Goal: Task Accomplishment & Management: Manage account settings

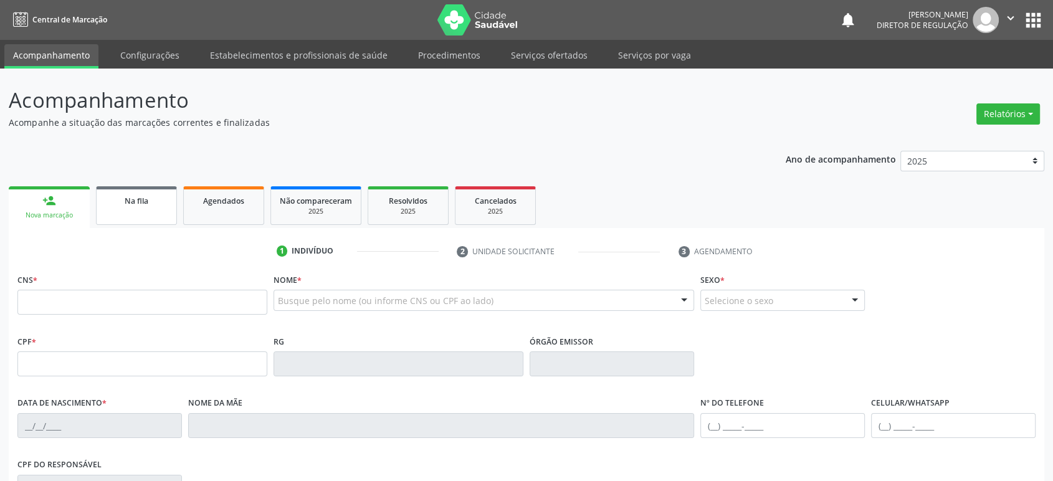
click at [141, 211] on link "Na fila" at bounding box center [136, 205] width 81 height 39
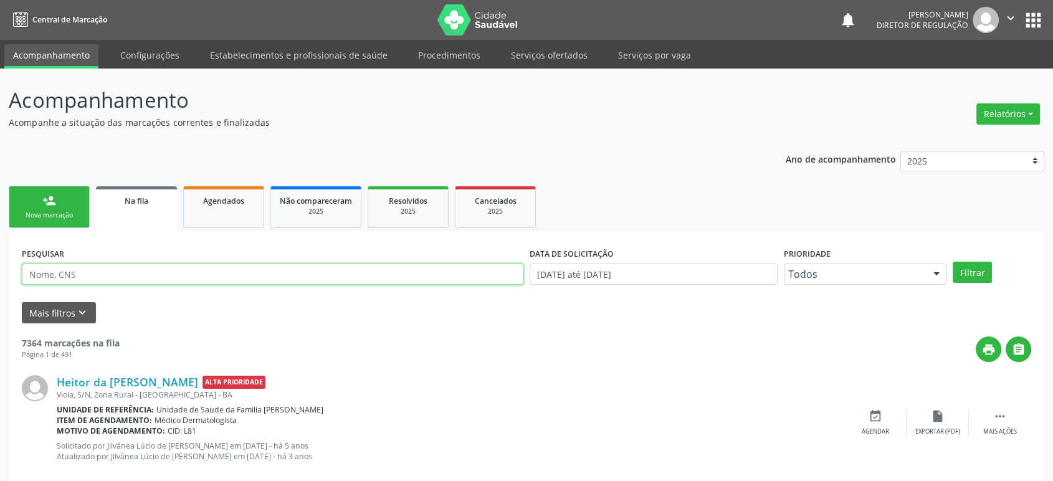
click at [60, 280] on input "text" at bounding box center [273, 274] width 502 height 21
click at [953, 262] on button "Filtrar" at bounding box center [972, 272] width 39 height 21
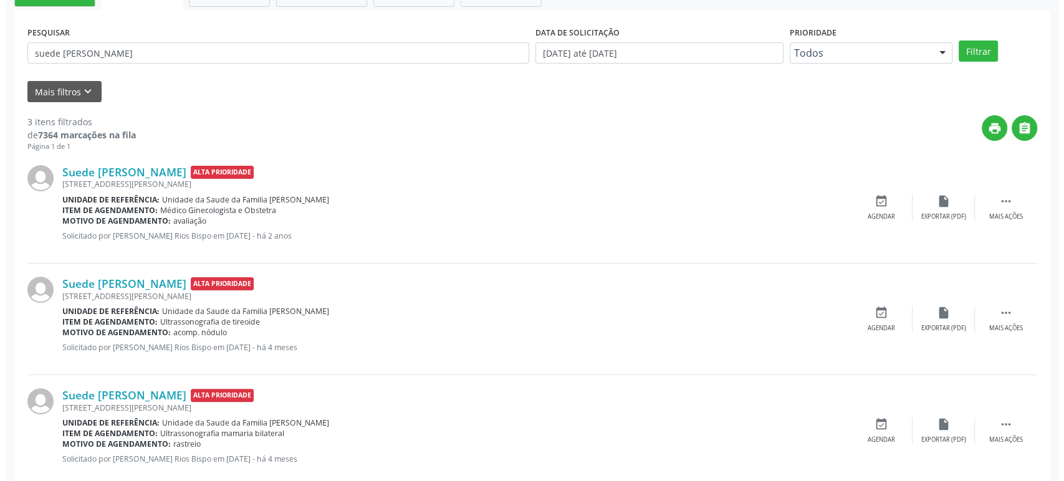
scroll to position [247, 0]
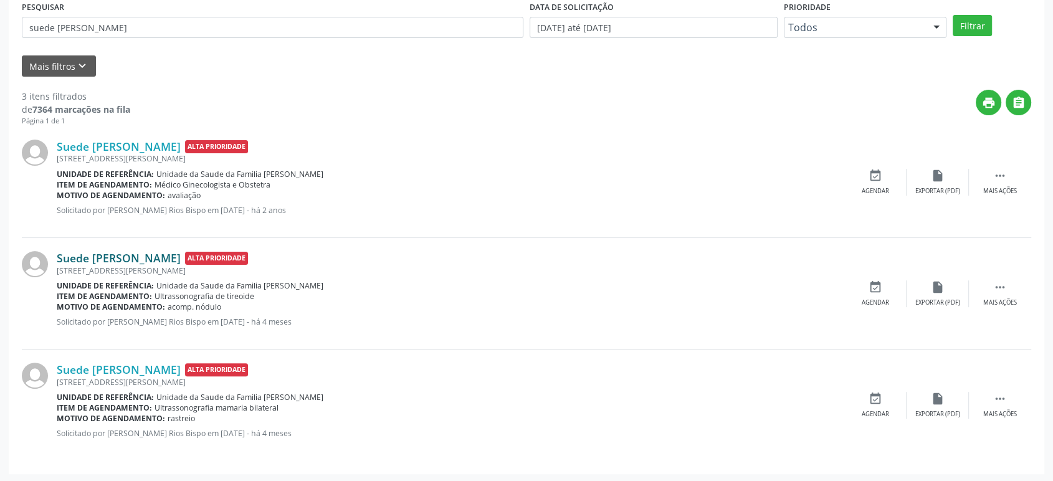
click at [123, 254] on link "Suede [PERSON_NAME]" at bounding box center [119, 258] width 124 height 14
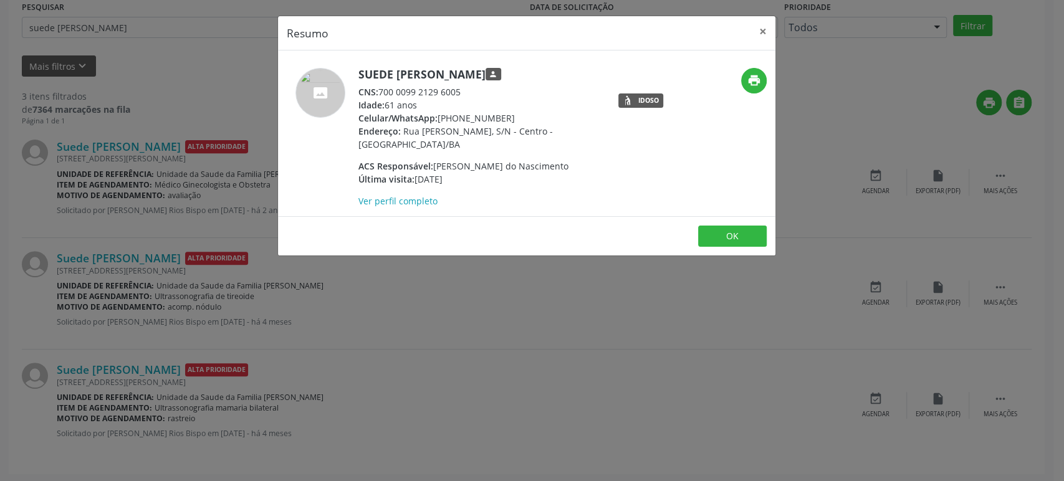
drag, startPoint x: 359, startPoint y: 73, endPoint x: 530, endPoint y: 77, distance: 171.4
click at [530, 77] on h5 "Suede [PERSON_NAME] person" at bounding box center [479, 74] width 242 height 13
copy h5 "Suede [PERSON_NAME]"
click at [389, 331] on div "Resumo × Suede [PERSON_NAME] person CNS: 700 0099 2129 6005 Idade: 61 anos Celu…" at bounding box center [532, 240] width 1064 height 481
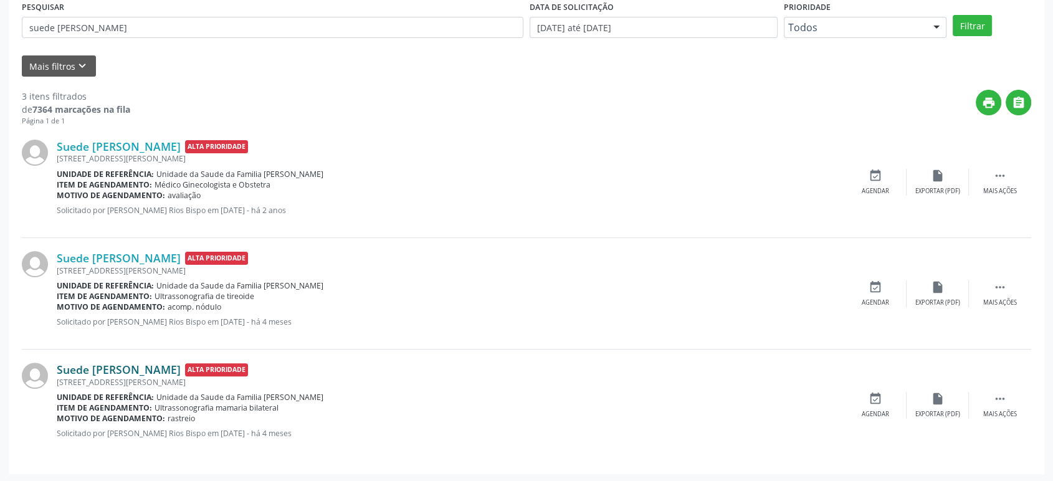
click at [159, 370] on link "Suede [PERSON_NAME]" at bounding box center [119, 370] width 124 height 14
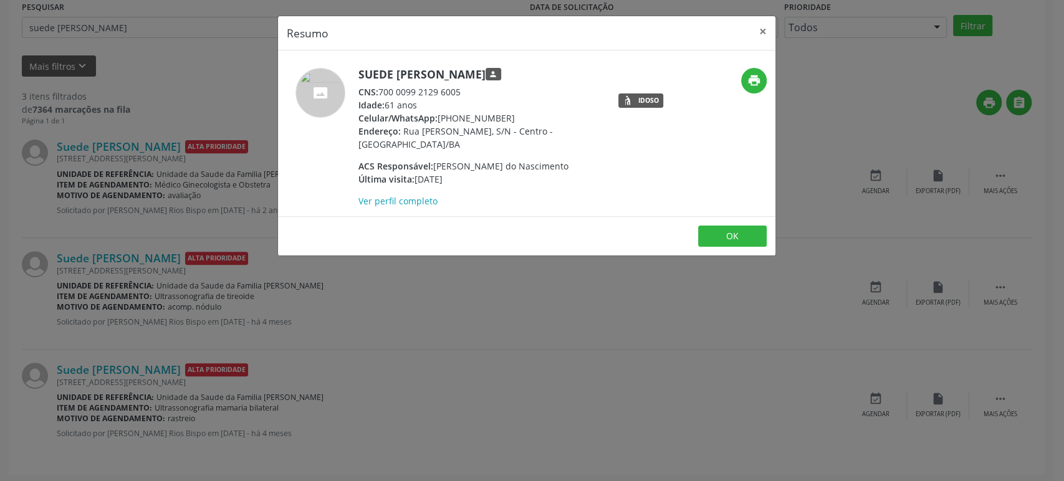
drag, startPoint x: 360, startPoint y: 79, endPoint x: 532, endPoint y: 73, distance: 172.1
click at [532, 73] on h5 "Suede [PERSON_NAME] person" at bounding box center [479, 74] width 242 height 13
copy h5 "Suede [PERSON_NAME]"
drag, startPoint x: 439, startPoint y: 115, endPoint x: 507, endPoint y: 117, distance: 67.3
click at [507, 117] on div "Celular/WhatsApp: [PHONE_NUMBER]" at bounding box center [479, 118] width 242 height 13
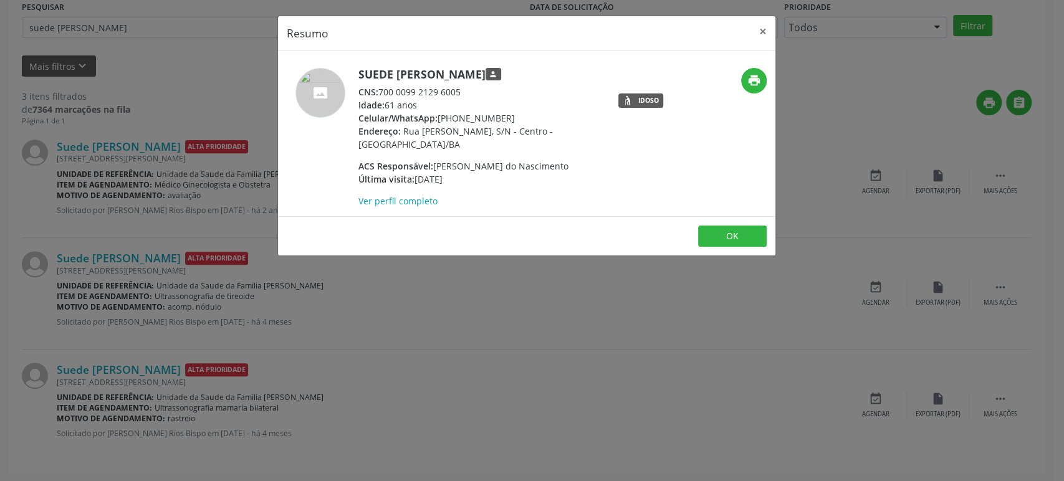
copy div "[PHONE_NUMBER]"
click at [492, 336] on div "Resumo × Suede [PERSON_NAME] person CNS: 700 0099 2129 6005 Idade: 61 anos Celu…" at bounding box center [532, 240] width 1064 height 481
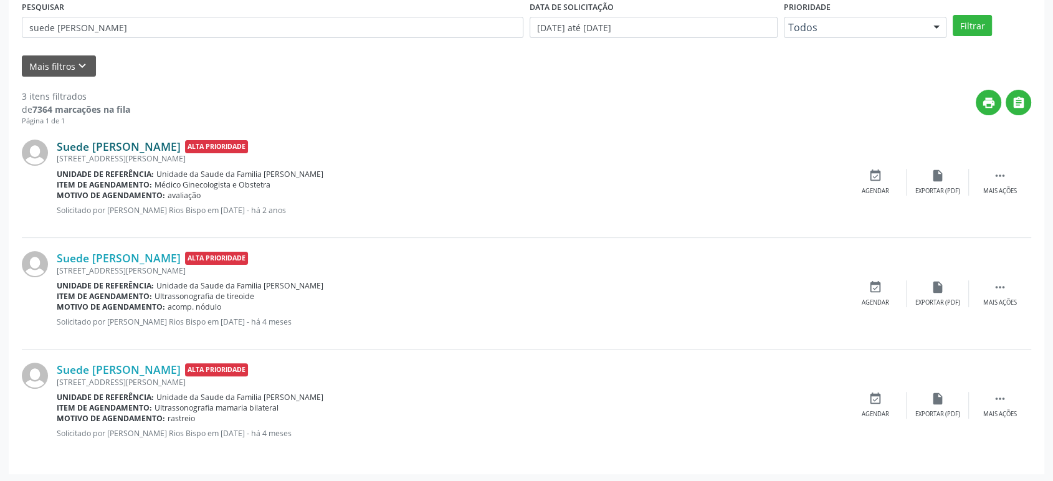
click at [135, 148] on link "Suede [PERSON_NAME]" at bounding box center [119, 147] width 124 height 14
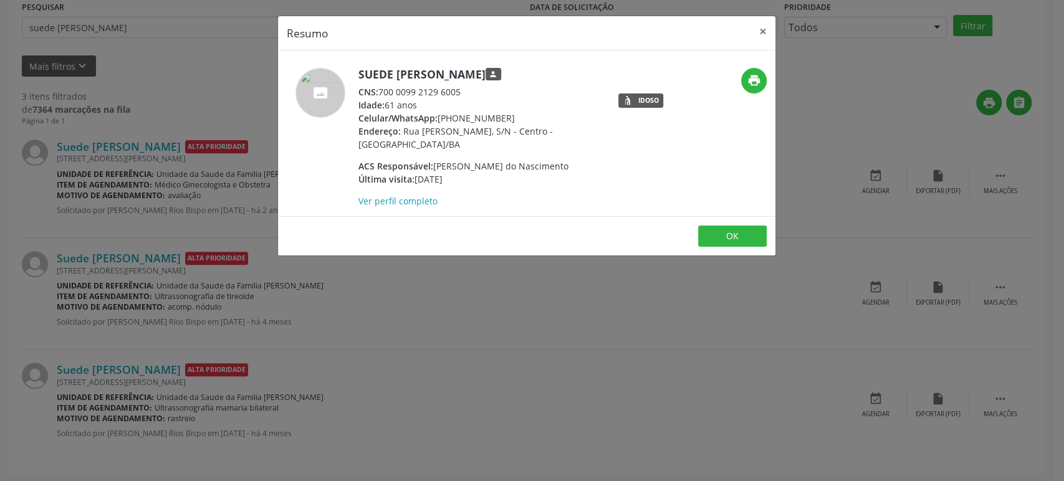
click at [404, 371] on div "Resumo × Suede [PERSON_NAME] person CNS: 700 0099 2129 6005 Idade: 61 anos Celu…" at bounding box center [532, 240] width 1064 height 481
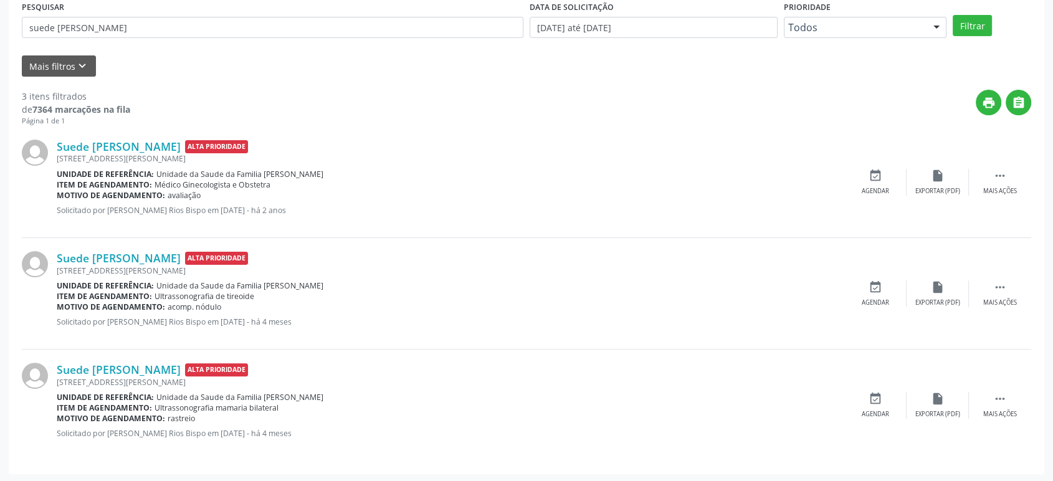
click at [1010, 418] on div "Suede [PERSON_NAME] Alta Prioridade [STREET_ADDRESS][PERSON_NAME] Unidade de re…" at bounding box center [527, 405] width 1010 height 111
click at [998, 399] on icon "" at bounding box center [1000, 399] width 14 height 14
click at [854, 398] on div "cancel Cancelar" at bounding box center [875, 405] width 62 height 27
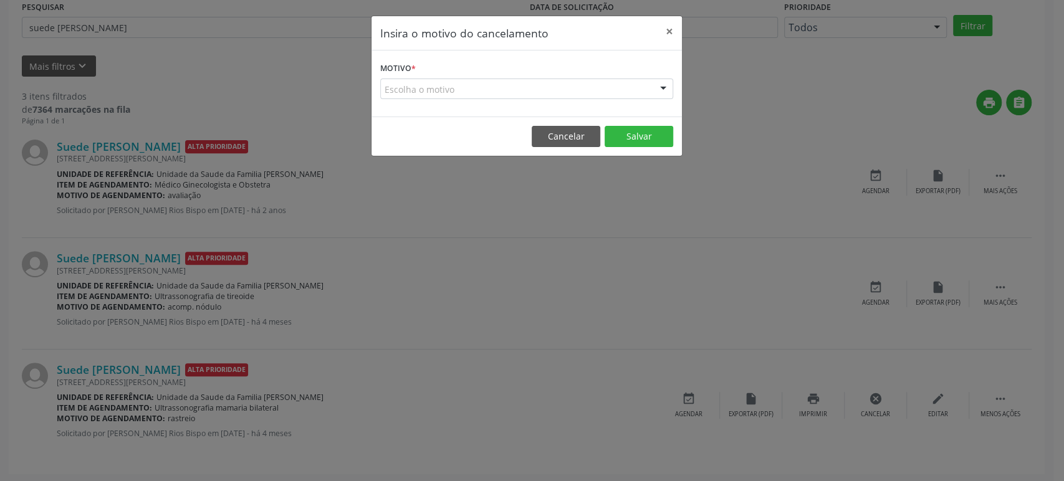
click at [493, 100] on div "Motivo * Escolha o motivo Outro Médico - Participação em eventos (ex: congresso…" at bounding box center [526, 83] width 310 height 66
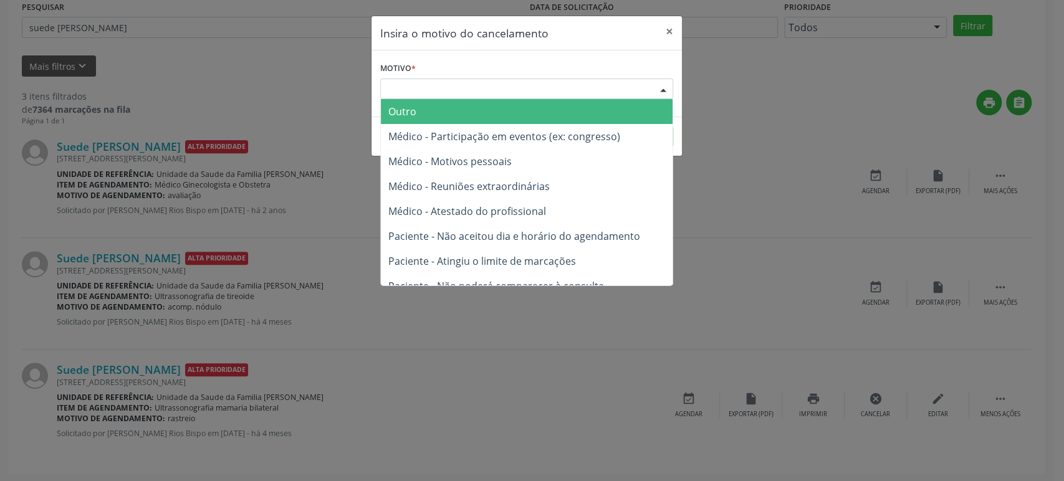
click at [495, 97] on div "Escolha o motivo" at bounding box center [526, 89] width 293 height 21
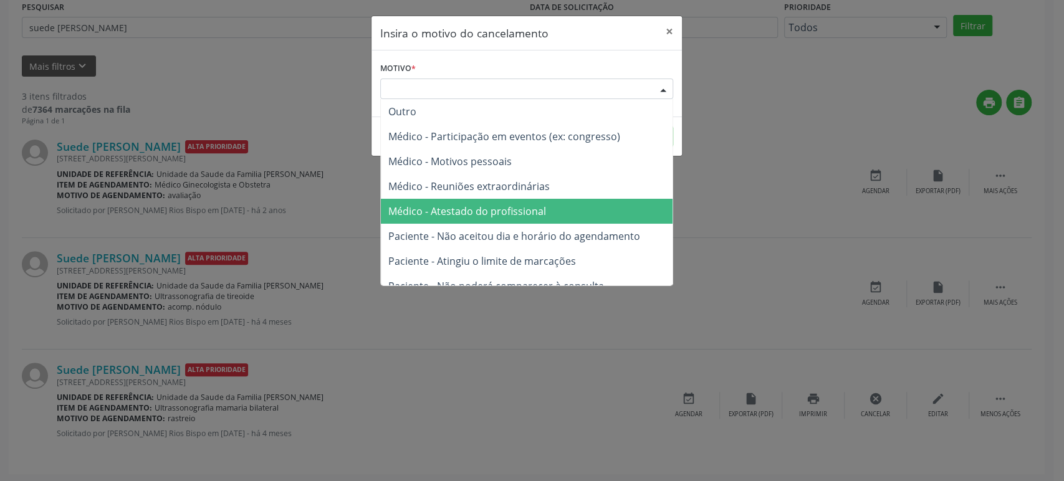
click at [471, 211] on span "Médico - Atestado do profissional" at bounding box center [467, 211] width 158 height 14
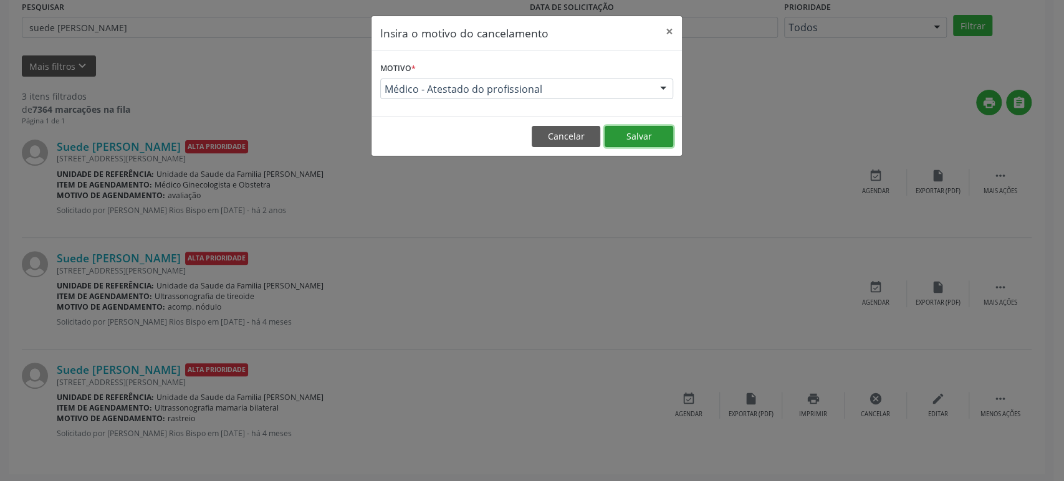
click at [606, 144] on button "Salvar" at bounding box center [638, 136] width 69 height 21
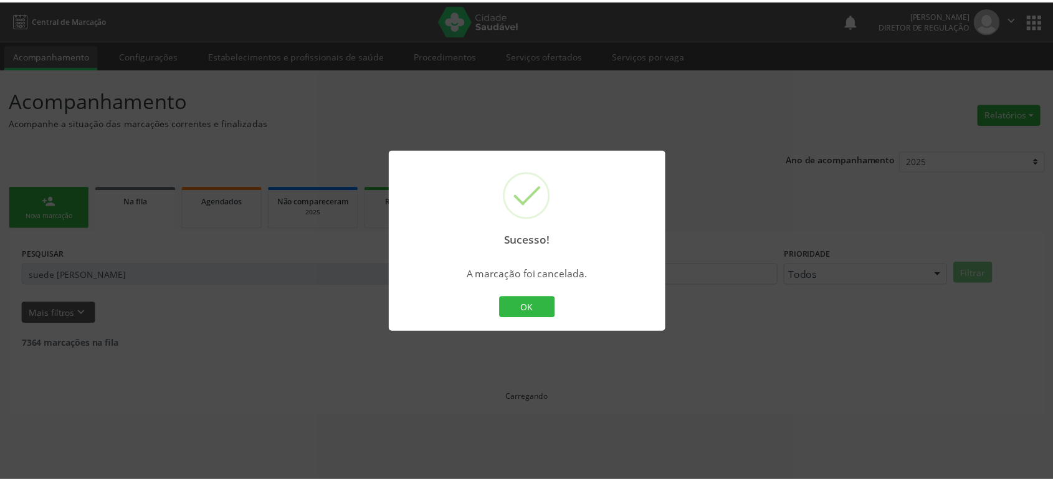
scroll to position [0, 0]
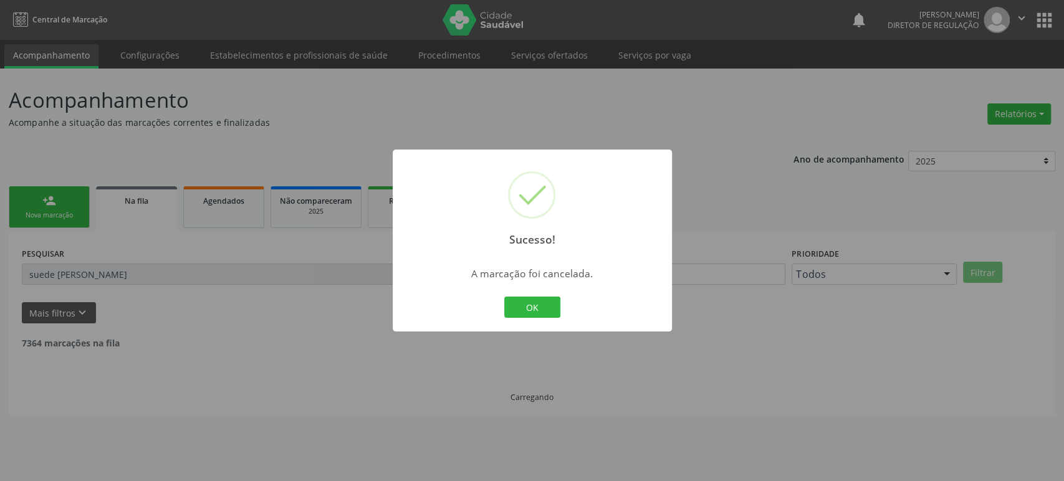
click at [532, 378] on div "Sucesso! × A marcação foi cancelada. OK Cancel" at bounding box center [532, 240] width 1064 height 481
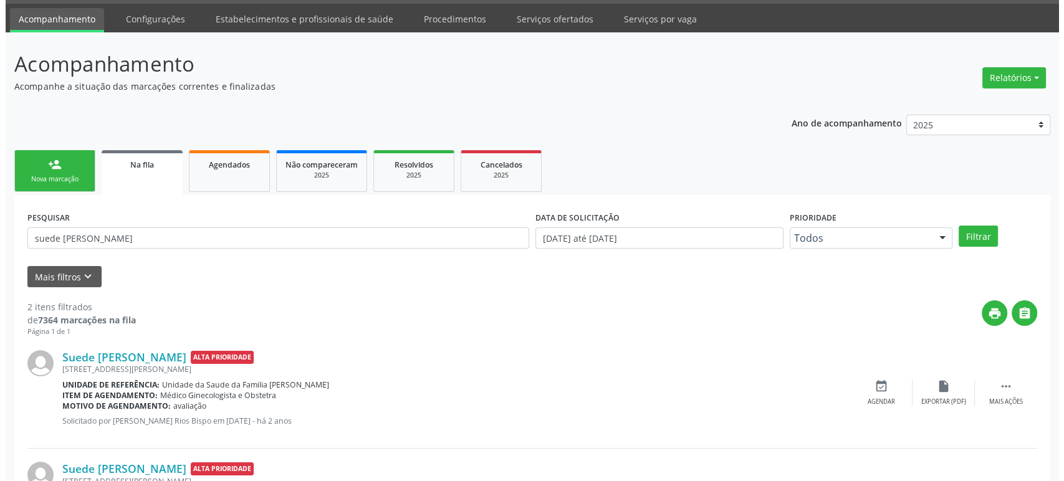
scroll to position [135, 0]
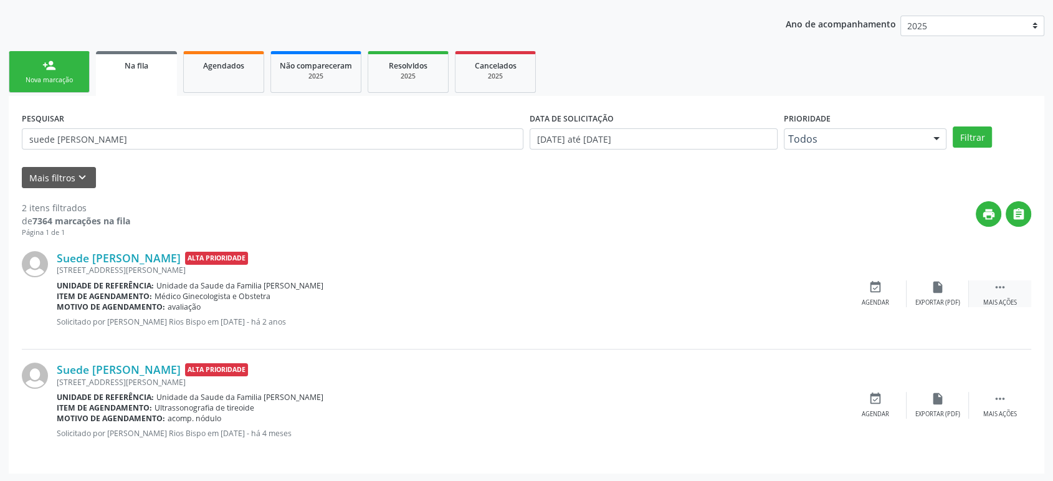
click at [996, 289] on icon "" at bounding box center [1000, 287] width 14 height 14
click at [866, 289] on div "cancel Cancelar" at bounding box center [875, 293] width 62 height 27
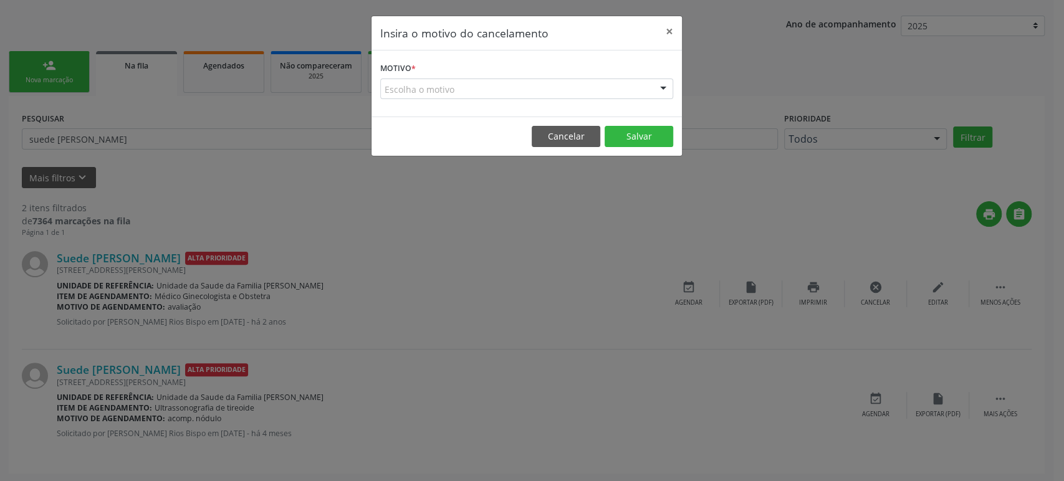
click at [495, 95] on div "Escolha o motivo" at bounding box center [526, 89] width 293 height 21
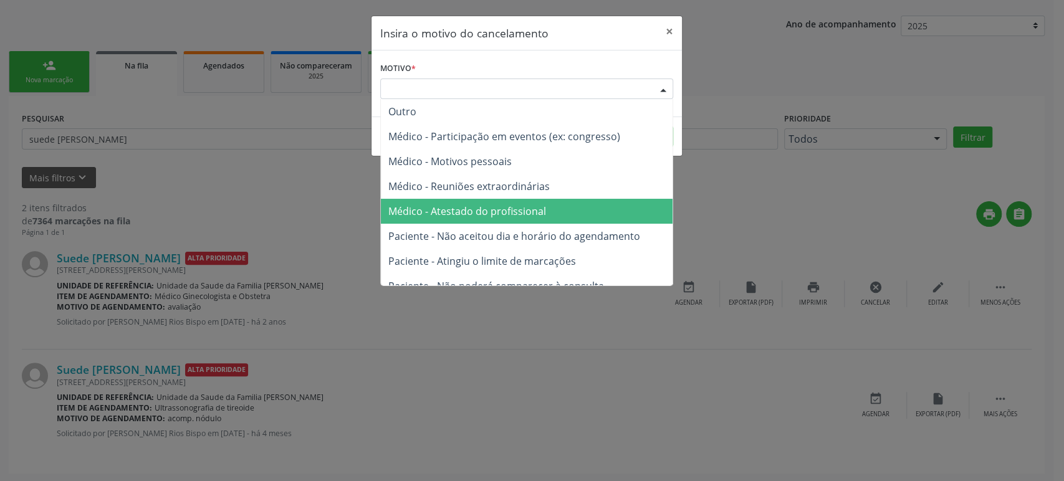
click at [484, 199] on span "Médico - Atestado do profissional" at bounding box center [527, 211] width 292 height 25
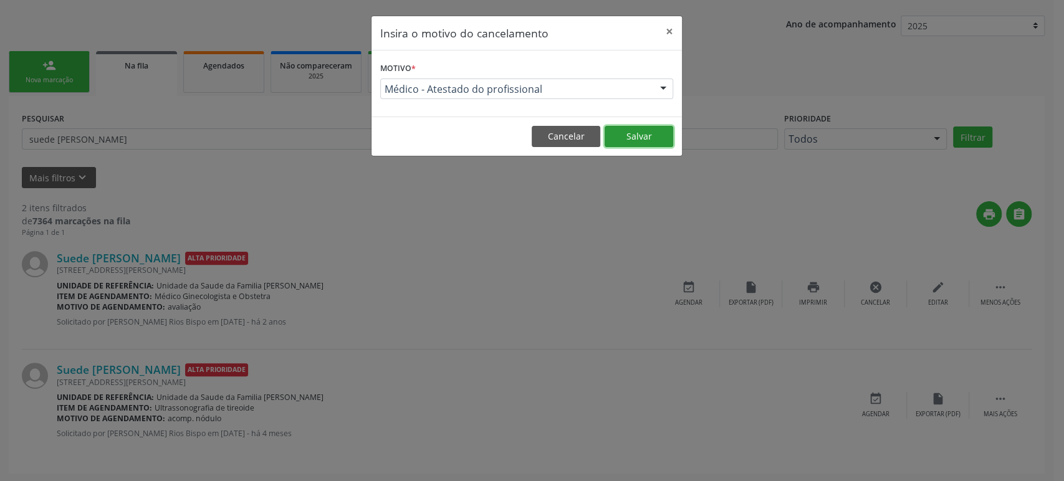
click at [652, 128] on button "Salvar" at bounding box center [638, 136] width 69 height 21
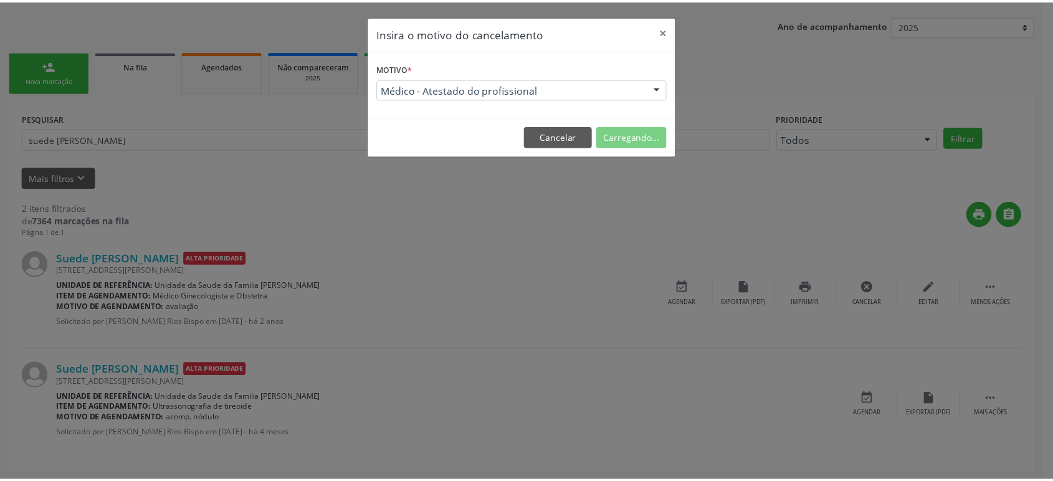
scroll to position [0, 0]
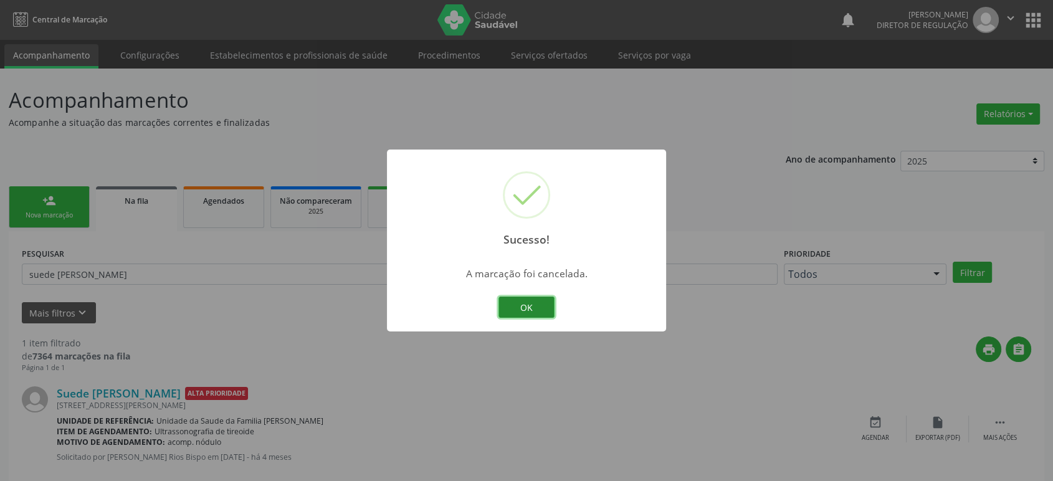
click at [535, 307] on button "OK" at bounding box center [527, 307] width 56 height 21
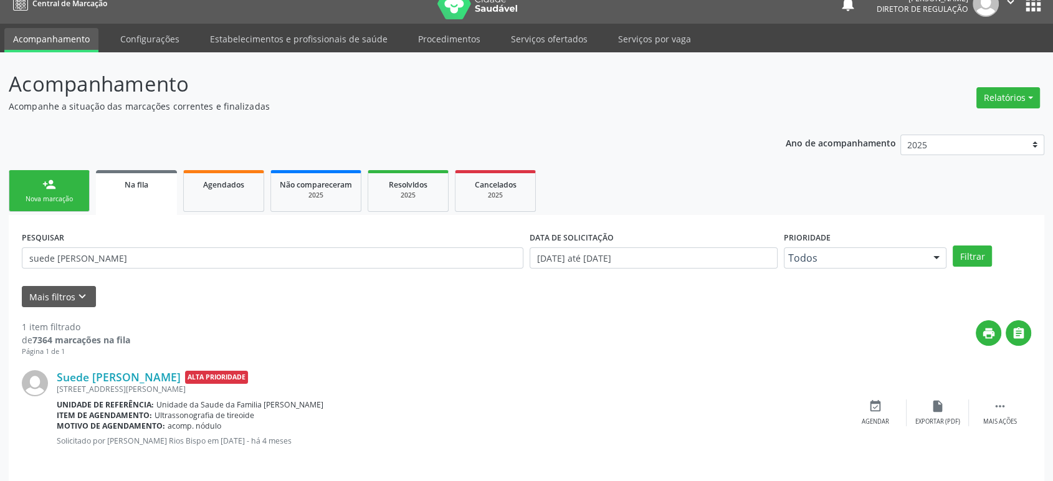
scroll to position [24, 0]
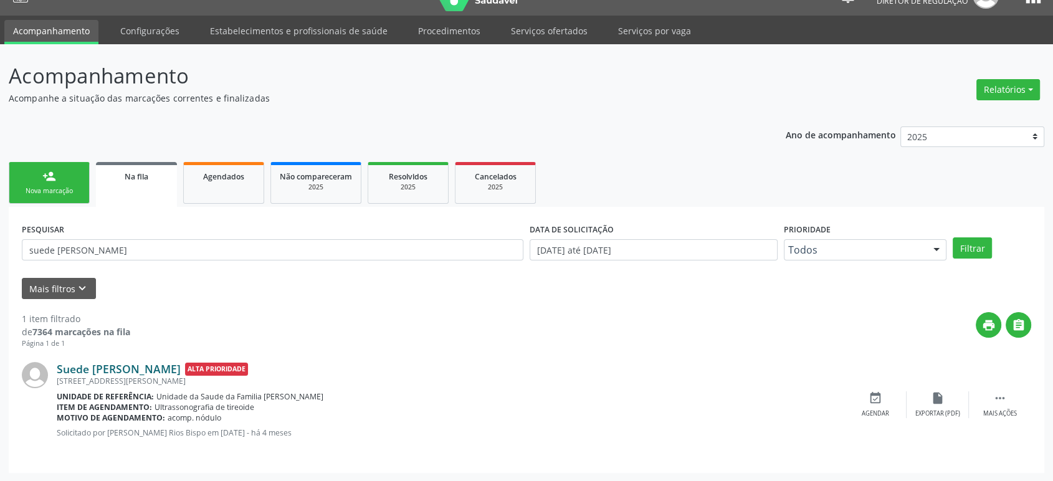
click at [104, 369] on link "Suede [PERSON_NAME]" at bounding box center [119, 369] width 124 height 14
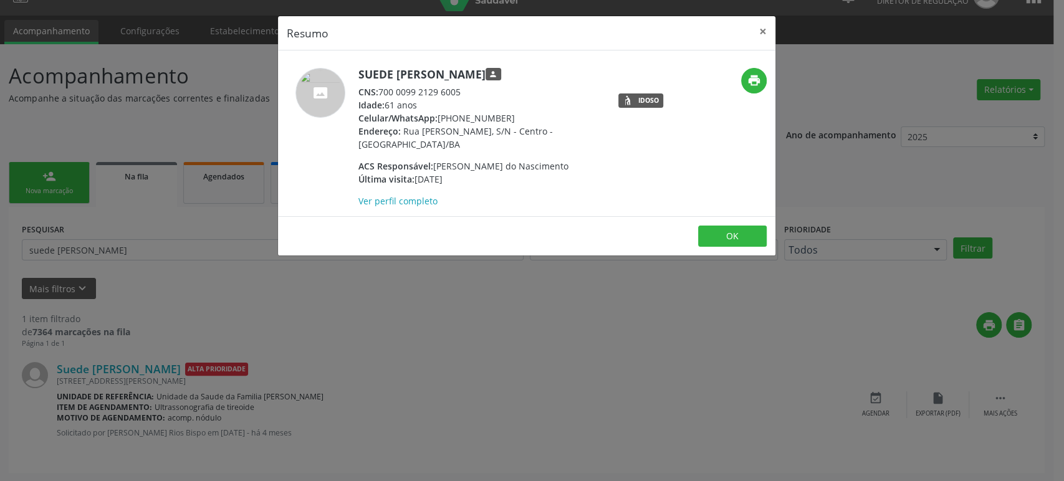
drag, startPoint x: 380, startPoint y: 90, endPoint x: 462, endPoint y: 92, distance: 82.3
click at [462, 92] on div "CNS: 700 0099 2129 6005" at bounding box center [479, 91] width 242 height 13
copy div "700 0099 2129 6005"
drag, startPoint x: 87, startPoint y: 299, endPoint x: 93, endPoint y: 292, distance: 9.3
click at [87, 297] on div "Resumo × Suede [PERSON_NAME] person CNS: 700 0099 2129 6005 Idade: 61 anos Celu…" at bounding box center [532, 240] width 1064 height 481
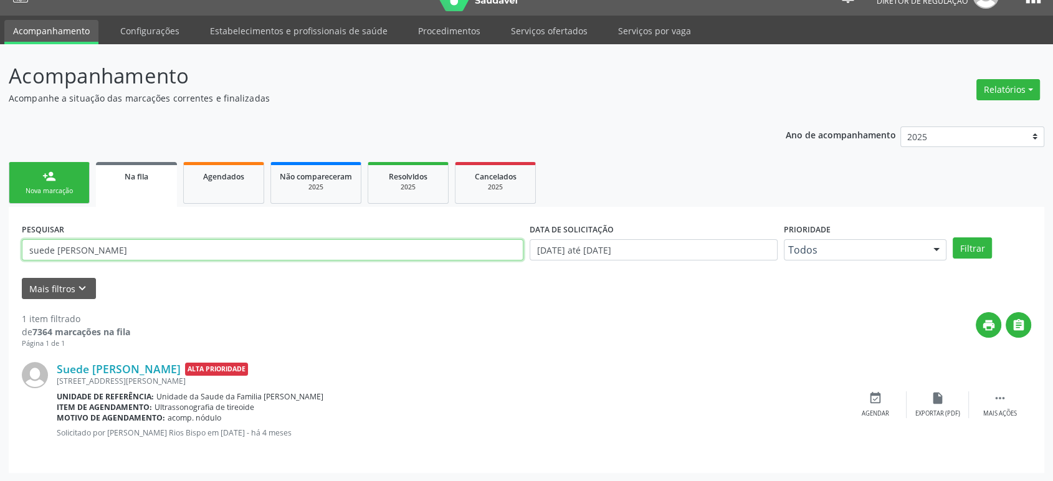
click at [118, 251] on input "suede [PERSON_NAME]" at bounding box center [273, 249] width 502 height 21
type input "s"
click at [953, 237] on button "Filtrar" at bounding box center [972, 247] width 39 height 21
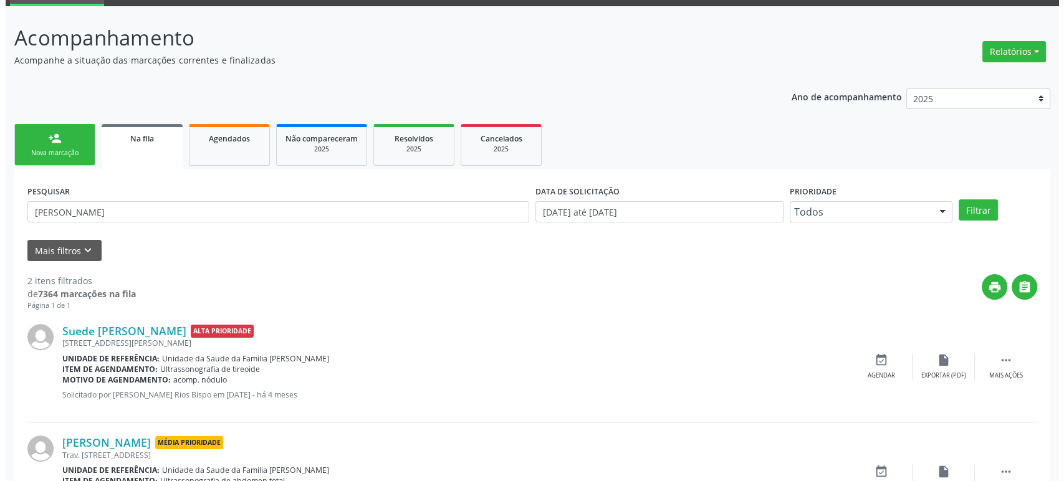
scroll to position [135, 0]
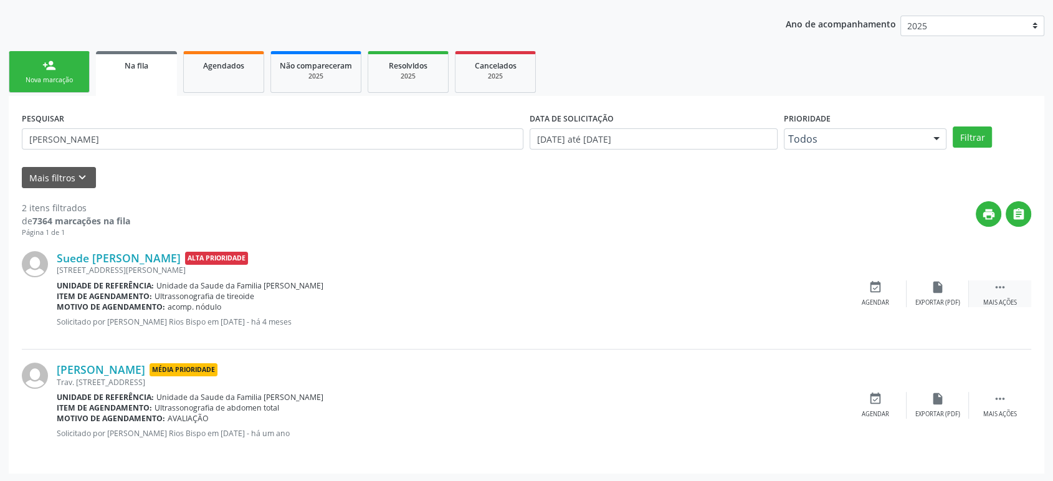
click at [1010, 299] on div "Mais ações" at bounding box center [1000, 303] width 34 height 9
click at [871, 286] on icon "cancel" at bounding box center [876, 287] width 14 height 14
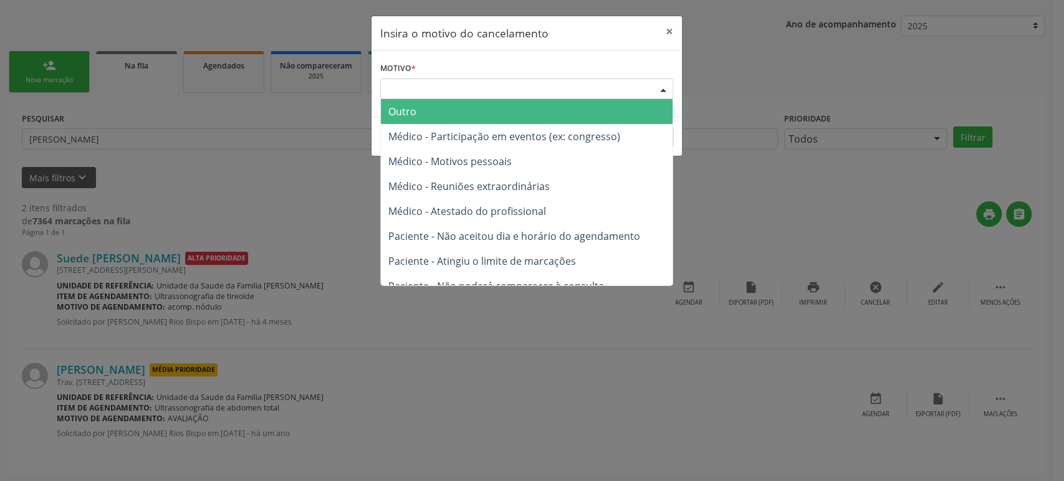
click at [439, 90] on div "Escolha o motivo" at bounding box center [526, 89] width 293 height 21
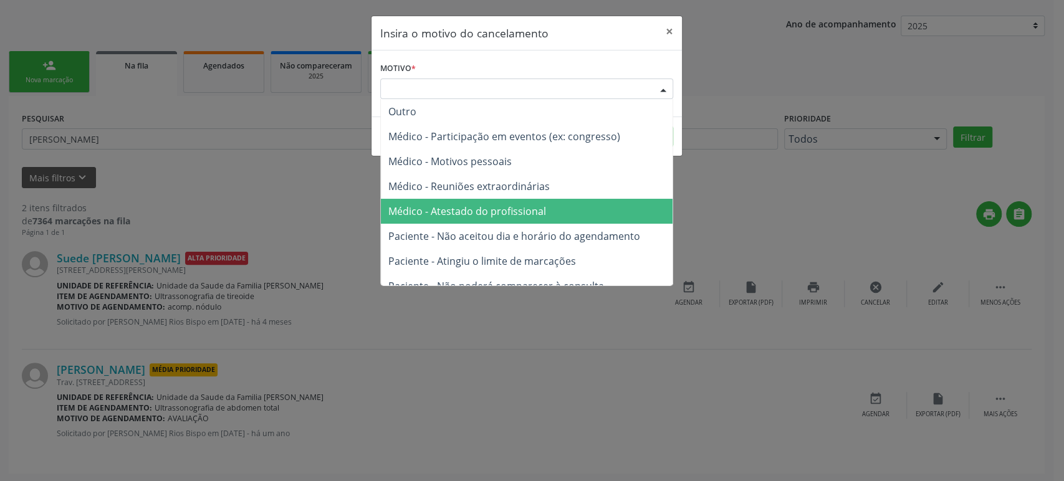
click at [487, 201] on span "Médico - Atestado do profissional" at bounding box center [527, 211] width 292 height 25
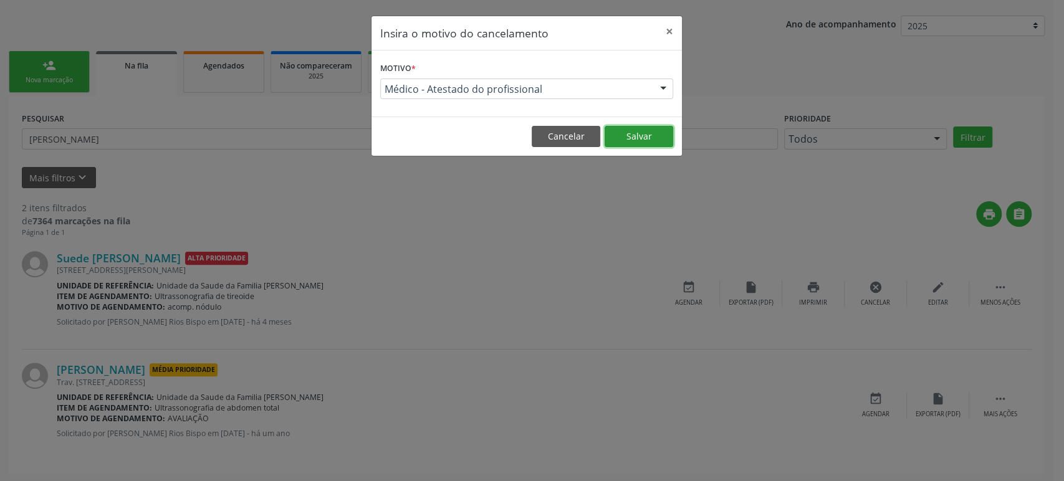
click at [661, 138] on button "Salvar" at bounding box center [638, 136] width 69 height 21
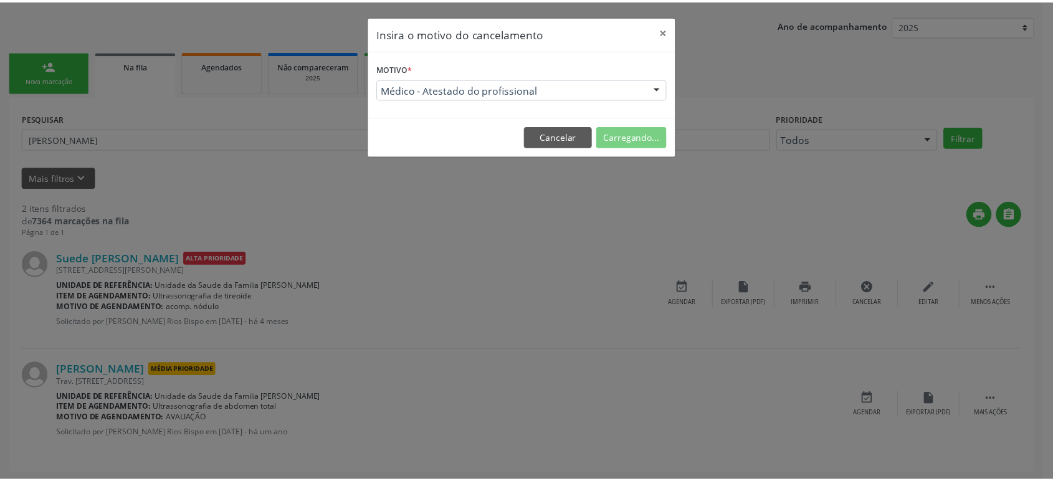
scroll to position [0, 0]
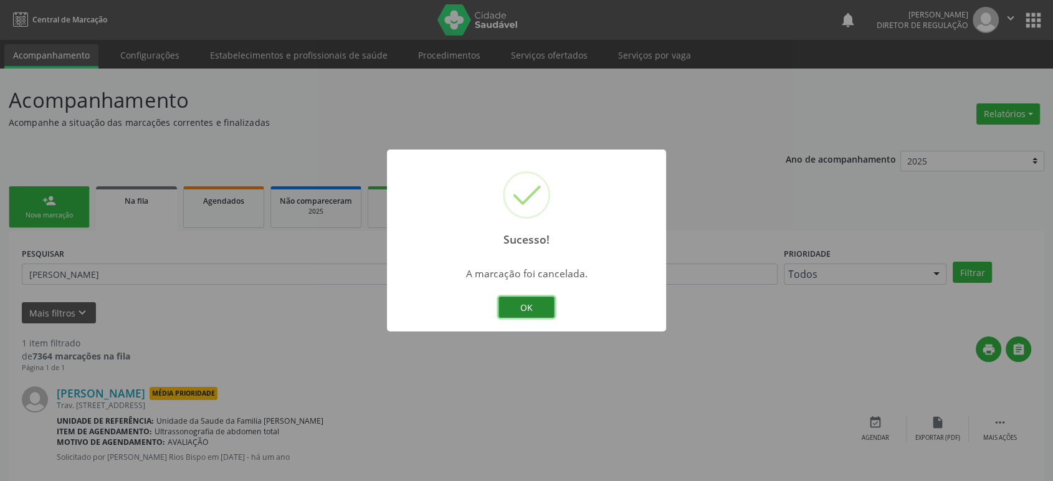
click at [518, 301] on button "OK" at bounding box center [527, 307] width 56 height 21
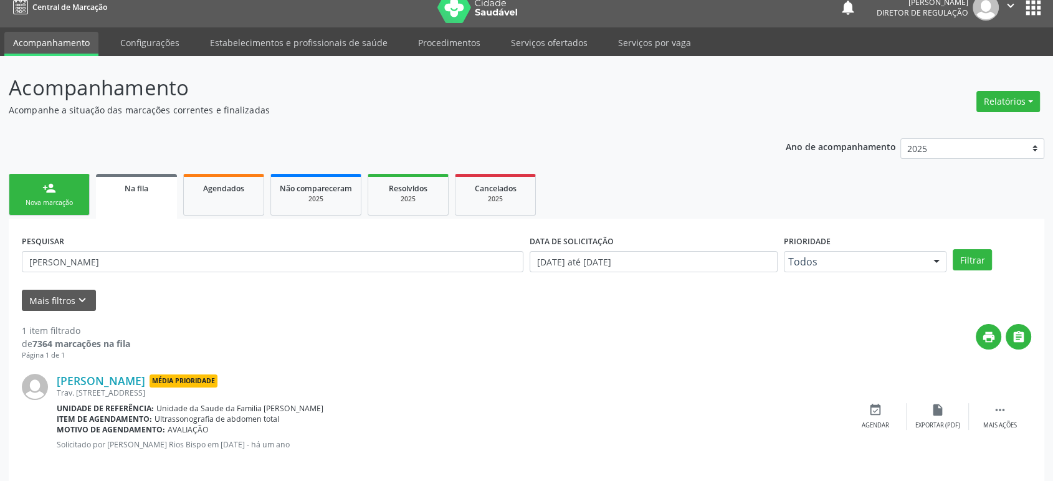
scroll to position [24, 0]
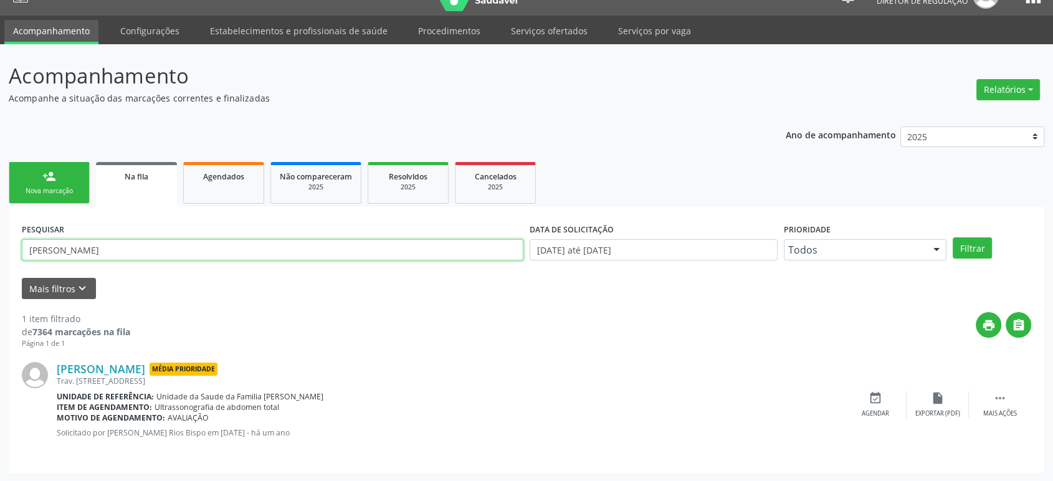
click at [117, 243] on input "[PERSON_NAME]" at bounding box center [273, 249] width 502 height 21
click at [953, 237] on button "Filtrar" at bounding box center [972, 247] width 39 height 21
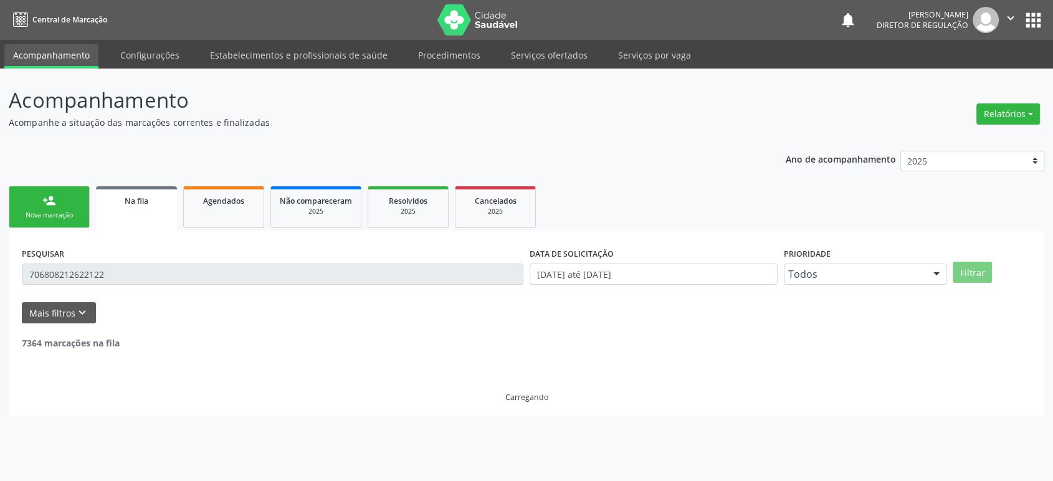
scroll to position [0, 0]
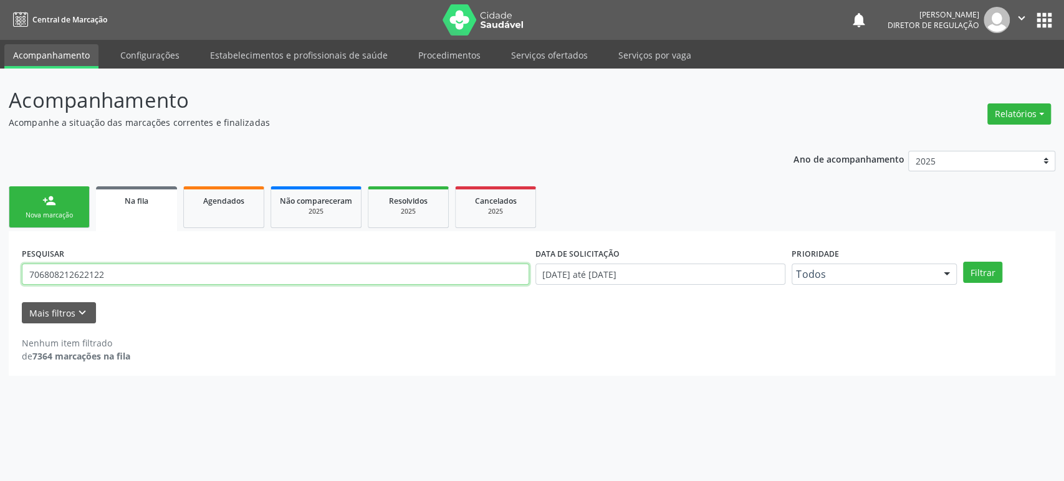
click at [66, 275] on input "706808212622122" at bounding box center [275, 274] width 507 height 21
type input "dos santos sou"
click at [963, 262] on button "Filtrar" at bounding box center [982, 272] width 39 height 21
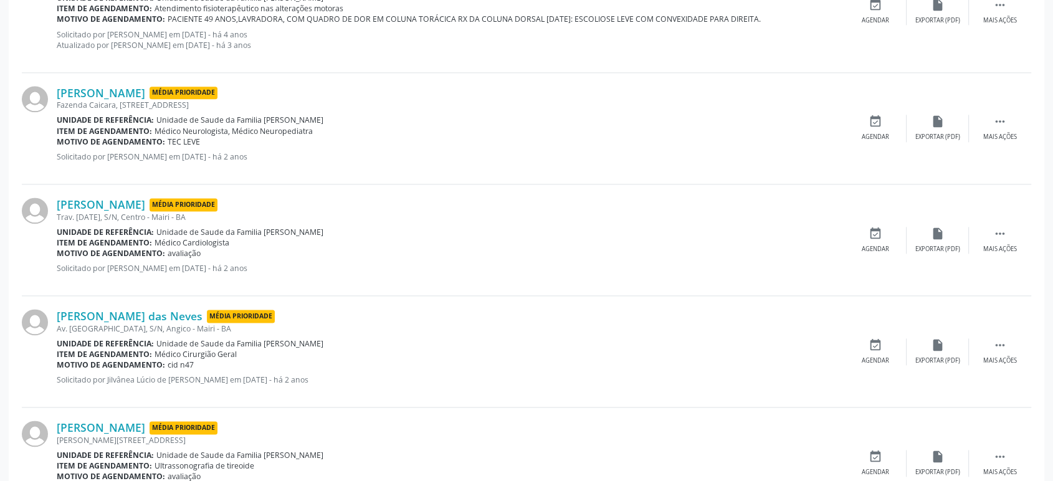
scroll to position [1675, 0]
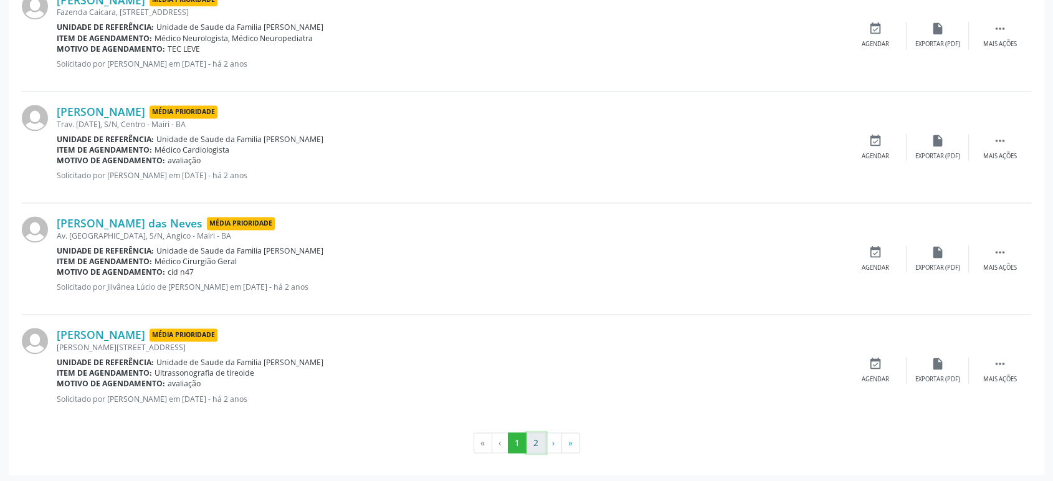
click at [532, 441] on button "2" at bounding box center [536, 442] width 19 height 21
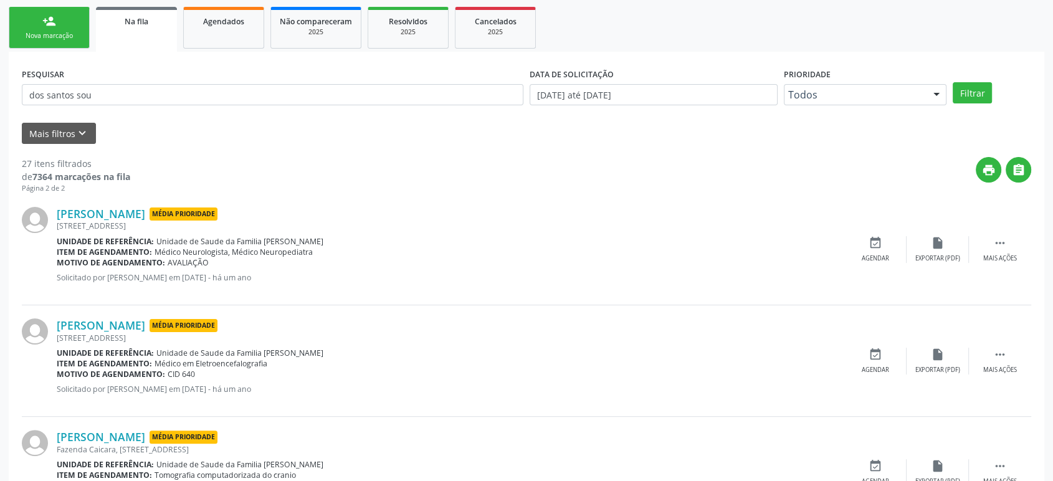
scroll to position [0, 0]
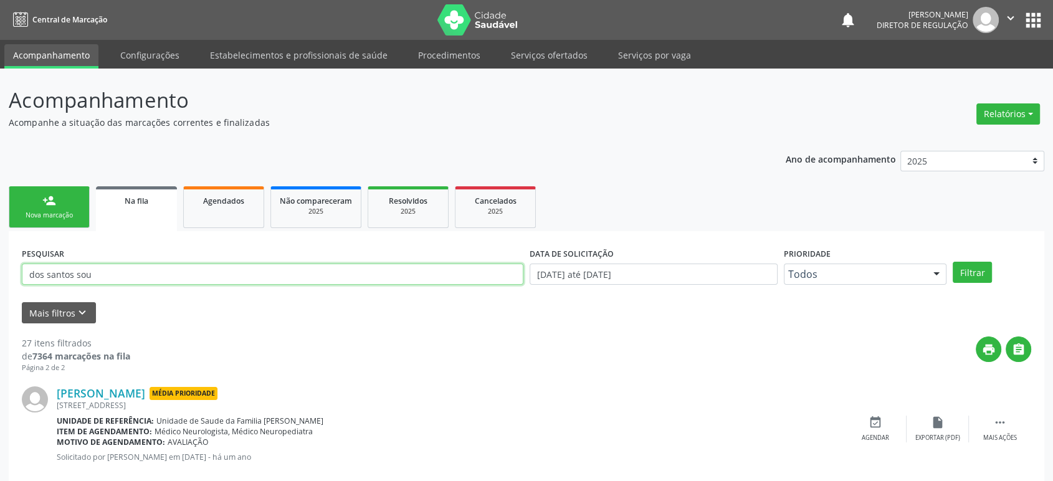
click at [64, 277] on input "dos santos sou" at bounding box center [273, 274] width 502 height 21
type input "[PERSON_NAME]"
click at [953, 262] on button "Filtrar" at bounding box center [972, 272] width 39 height 21
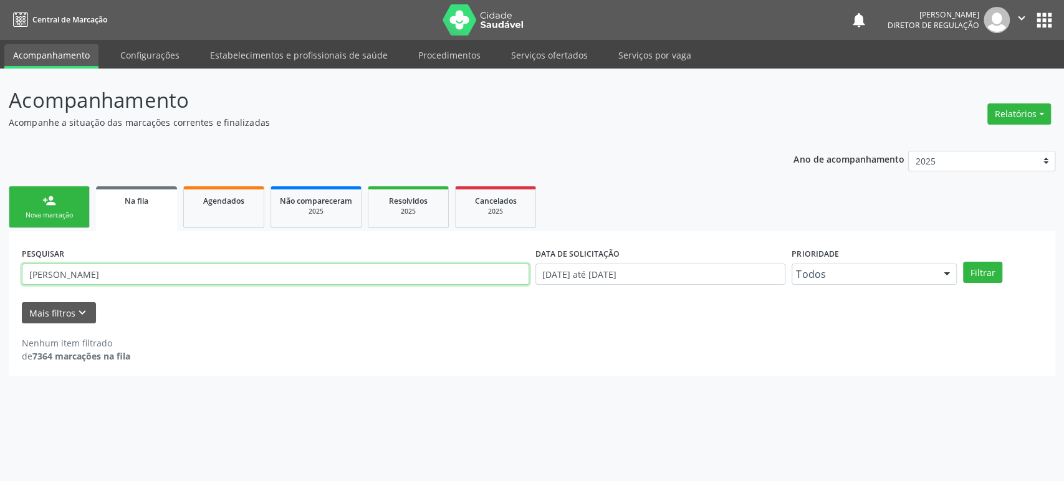
click at [74, 270] on input "[PERSON_NAME]" at bounding box center [275, 274] width 507 height 21
click at [66, 268] on input "text" at bounding box center [275, 274] width 507 height 21
click at [70, 267] on input "text" at bounding box center [275, 274] width 507 height 21
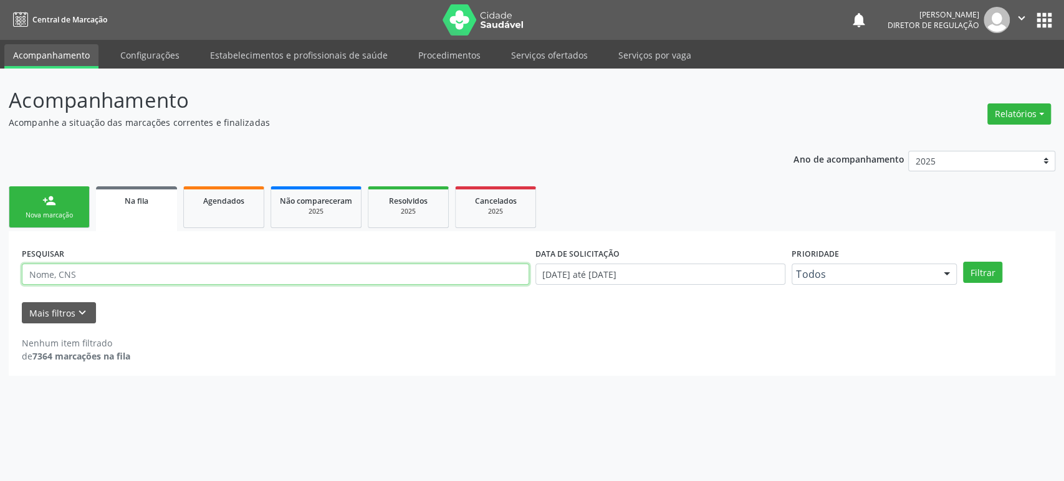
click at [70, 266] on input "text" at bounding box center [275, 274] width 507 height 21
click at [62, 270] on input "text" at bounding box center [275, 274] width 507 height 21
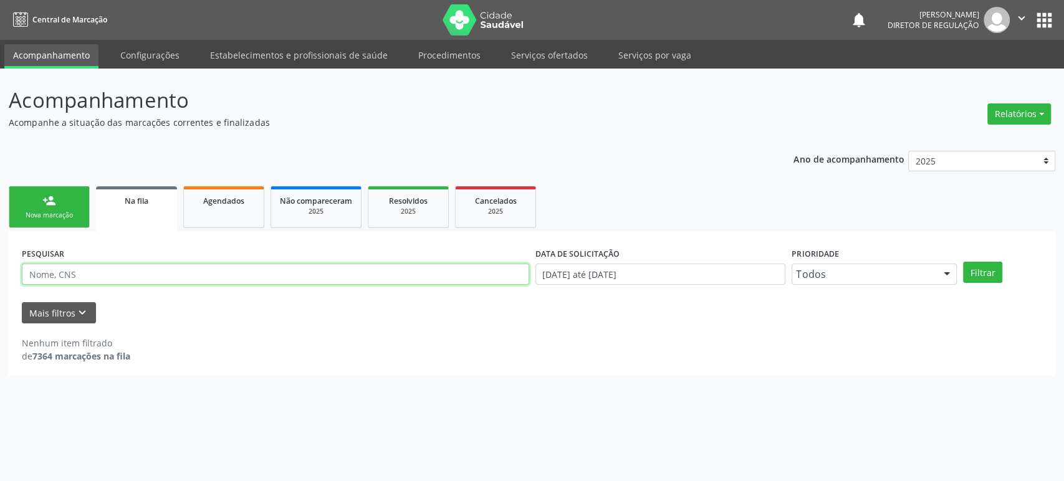
click at [62, 270] on input "text" at bounding box center [275, 274] width 507 height 21
click at [963, 262] on button "Filtrar" at bounding box center [982, 272] width 39 height 21
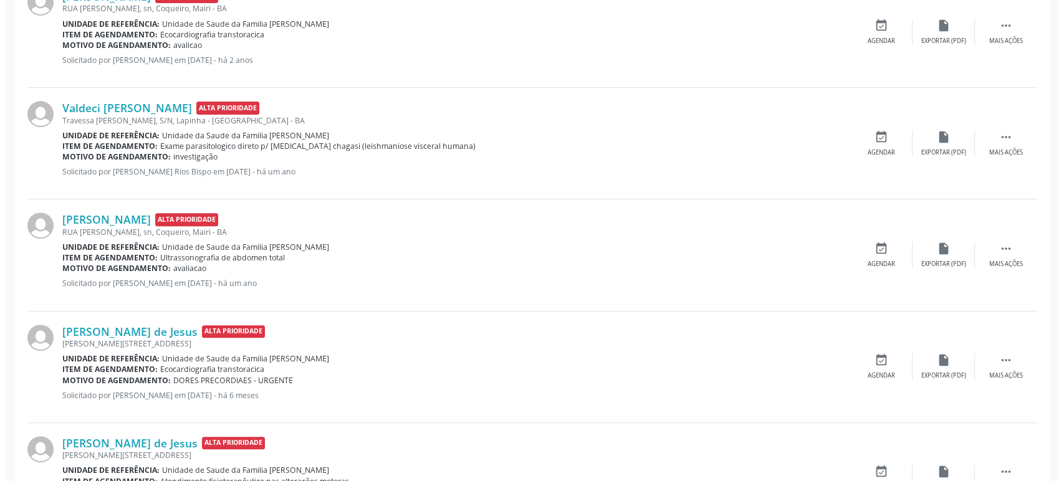
scroll to position [415, 0]
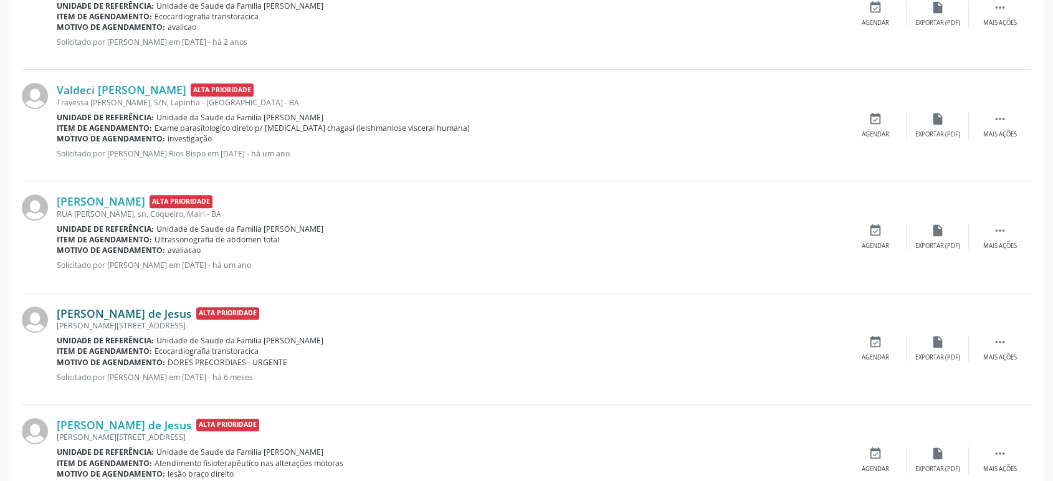
click at [122, 313] on link "[PERSON_NAME] de Jesus" at bounding box center [124, 314] width 135 height 14
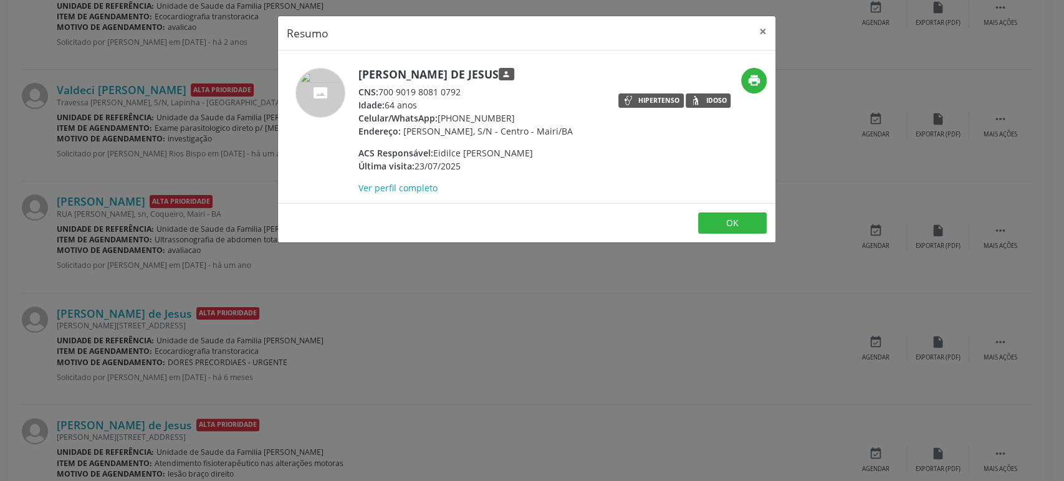
drag, startPoint x: 358, startPoint y: 69, endPoint x: 499, endPoint y: 76, distance: 140.4
click at [499, 76] on h5 "[PERSON_NAME] de Jesus person" at bounding box center [465, 74] width 214 height 13
copy h5 "[PERSON_NAME] de Jesus"
click at [191, 98] on div "Resumo × Valdeci Pereira de Jesus person CNS: 700 9019 8081 0792 Idade: 64 anos…" at bounding box center [532, 240] width 1064 height 481
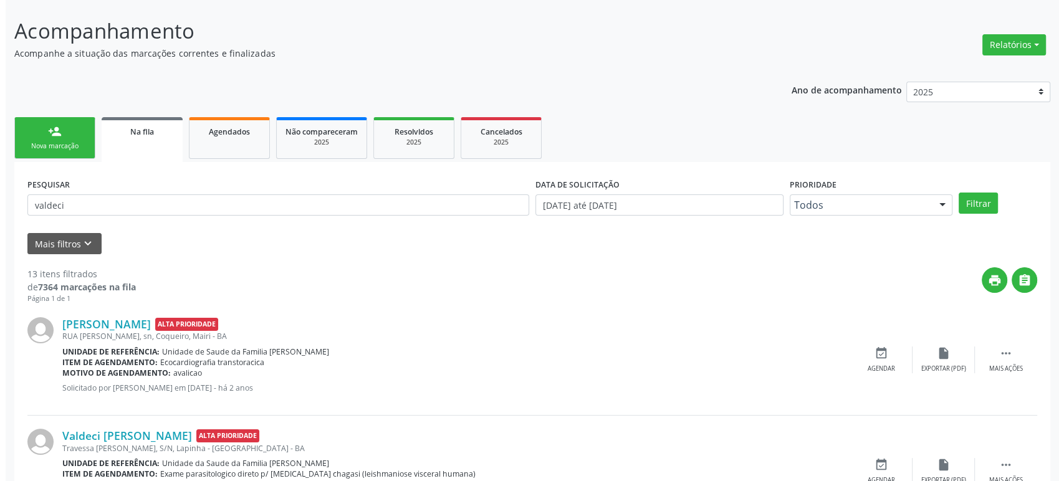
scroll to position [0, 0]
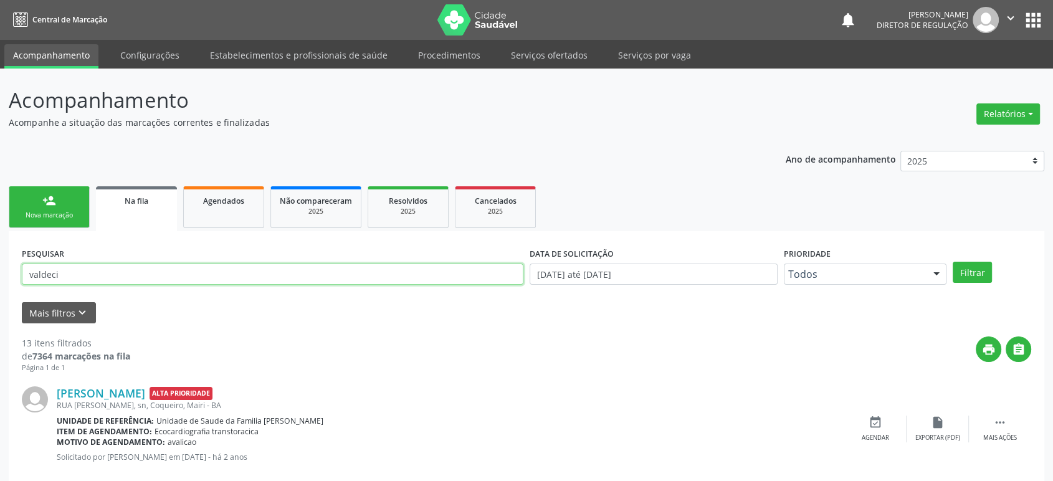
click at [90, 271] on input "valdeci" at bounding box center [273, 274] width 502 height 21
click at [90, 270] on input "valdeci" at bounding box center [273, 274] width 502 height 21
paste input "[PERSON_NAME] de Jesus"
type input "[PERSON_NAME] de Jesus"
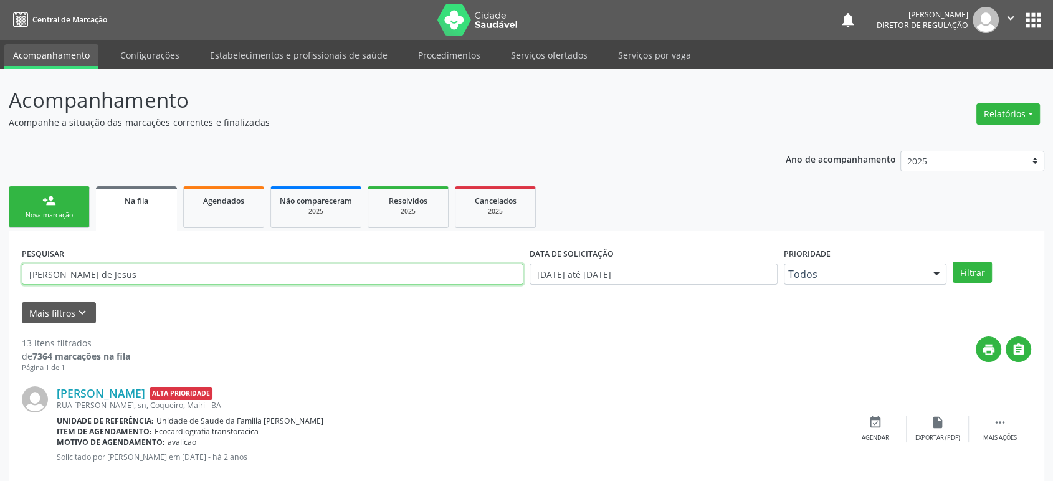
click at [953, 262] on button "Filtrar" at bounding box center [972, 272] width 39 height 21
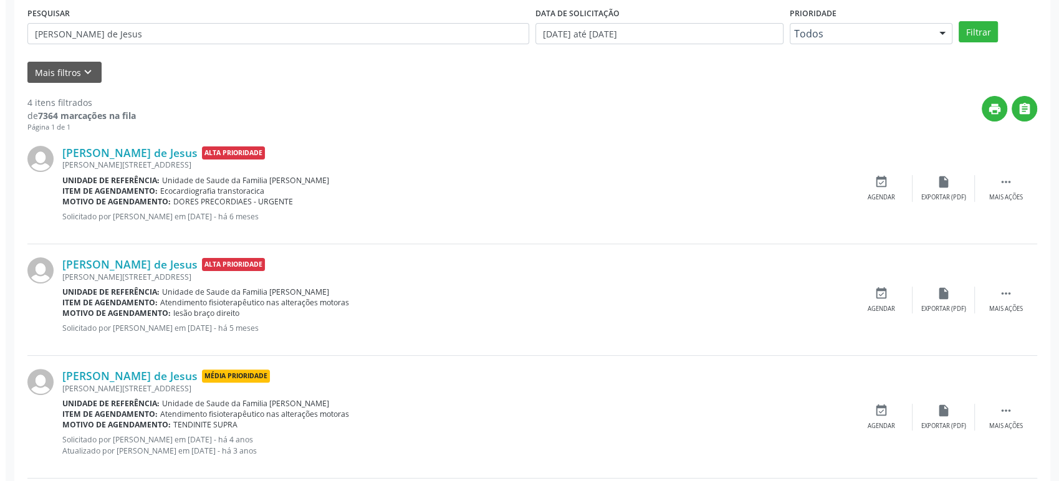
scroll to position [369, 0]
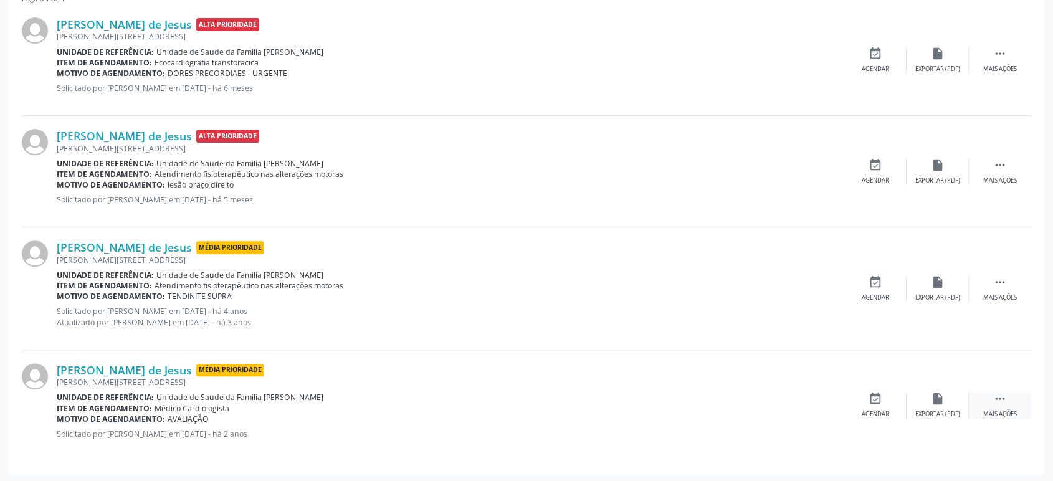
click at [987, 396] on div " Mais ações" at bounding box center [1000, 405] width 62 height 27
click at [879, 403] on icon "cancel" at bounding box center [876, 399] width 14 height 14
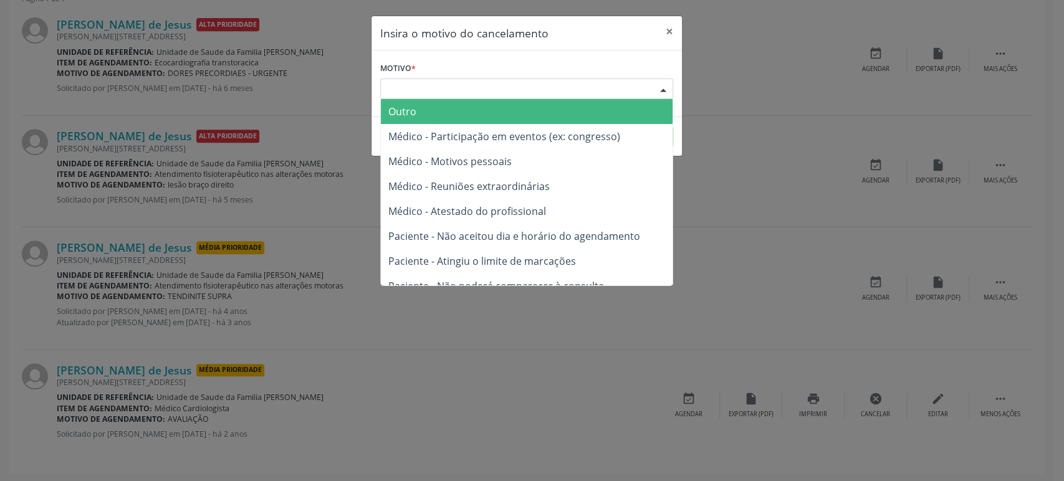
click at [466, 83] on div "Escolha o motivo" at bounding box center [526, 89] width 293 height 21
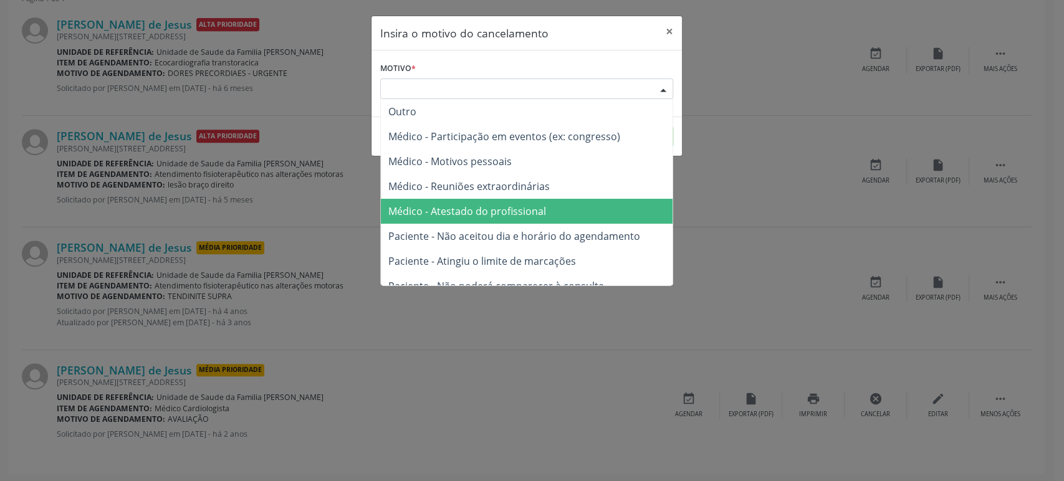
drag, startPoint x: 500, startPoint y: 214, endPoint x: 558, endPoint y: 193, distance: 61.7
click at [502, 214] on span "Médico - Atestado do profissional" at bounding box center [467, 211] width 158 height 14
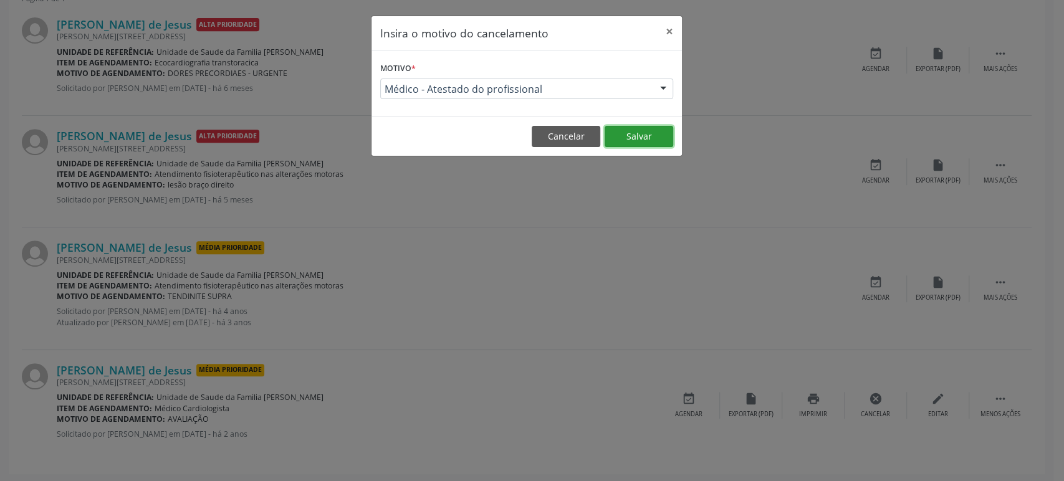
click at [642, 135] on button "Salvar" at bounding box center [638, 136] width 69 height 21
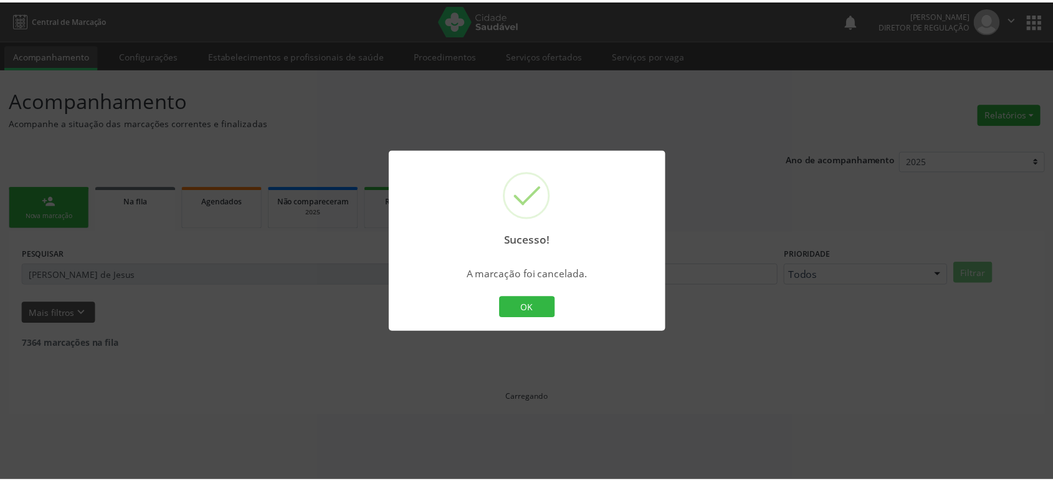
scroll to position [0, 0]
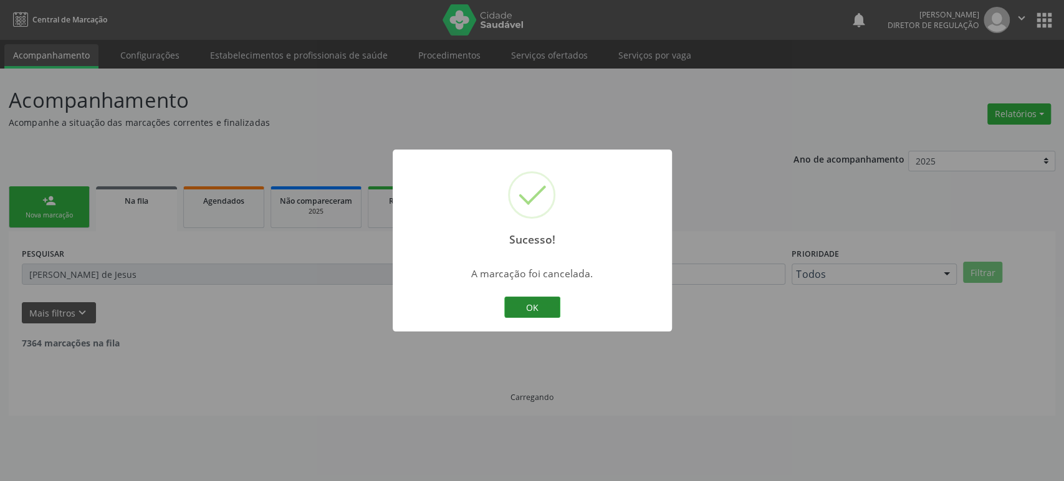
click at [537, 305] on button "OK" at bounding box center [532, 307] width 56 height 21
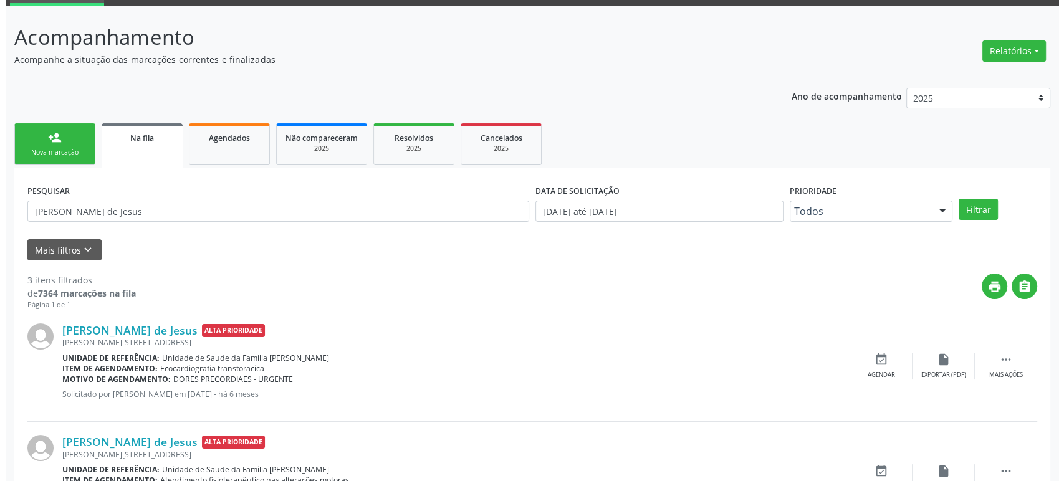
scroll to position [208, 0]
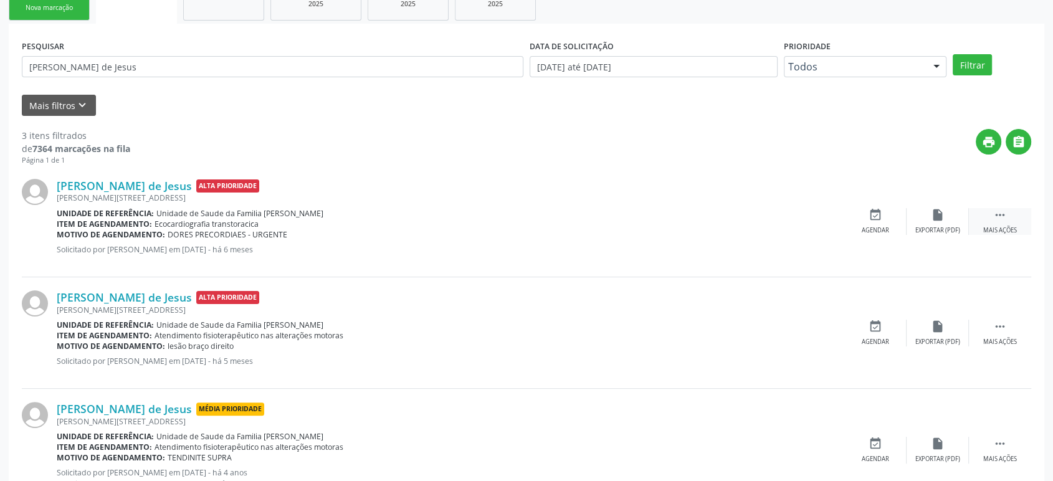
click at [1006, 215] on icon "" at bounding box center [1000, 215] width 14 height 14
click at [861, 222] on div "cancel Cancelar" at bounding box center [875, 221] width 62 height 27
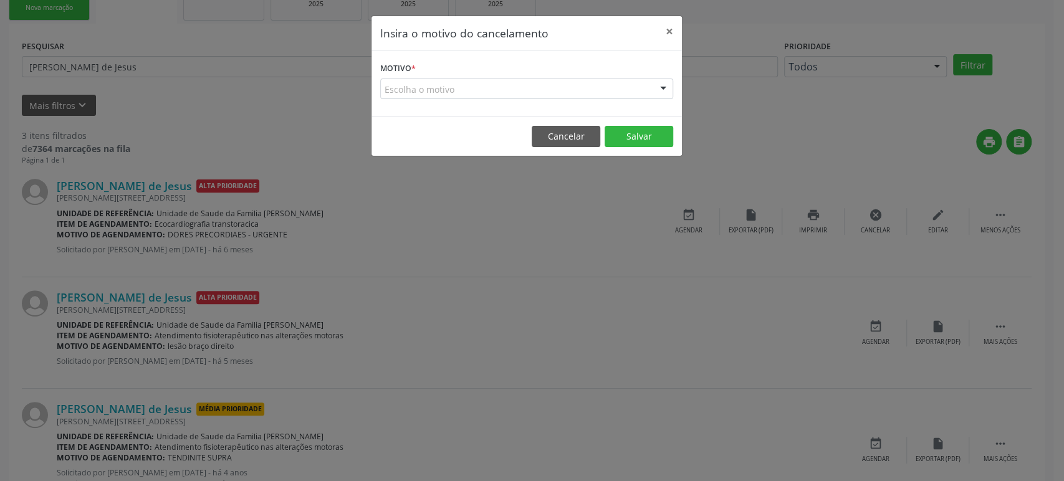
click at [487, 92] on div "Escolha o motivo" at bounding box center [526, 89] width 293 height 21
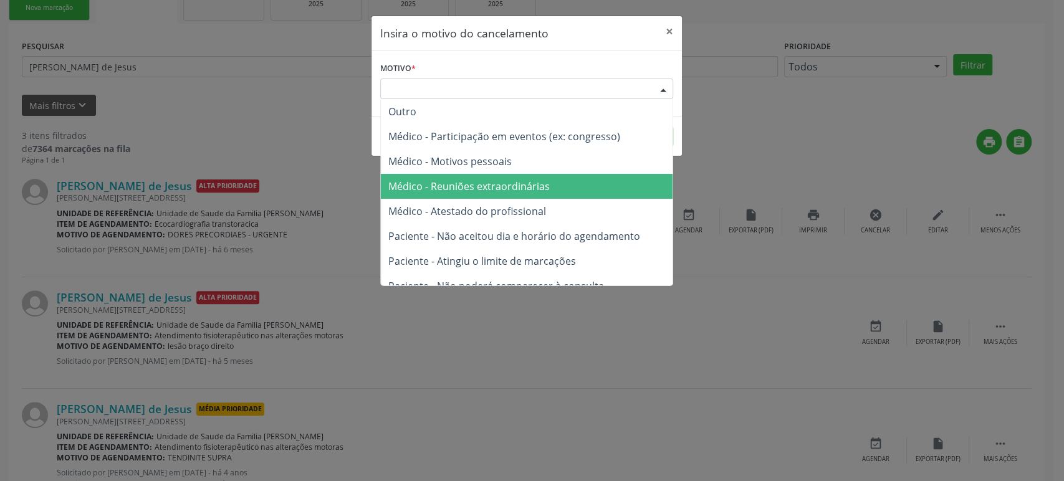
click at [473, 198] on span "Médico - Reuniões extraordinárias" at bounding box center [527, 186] width 292 height 25
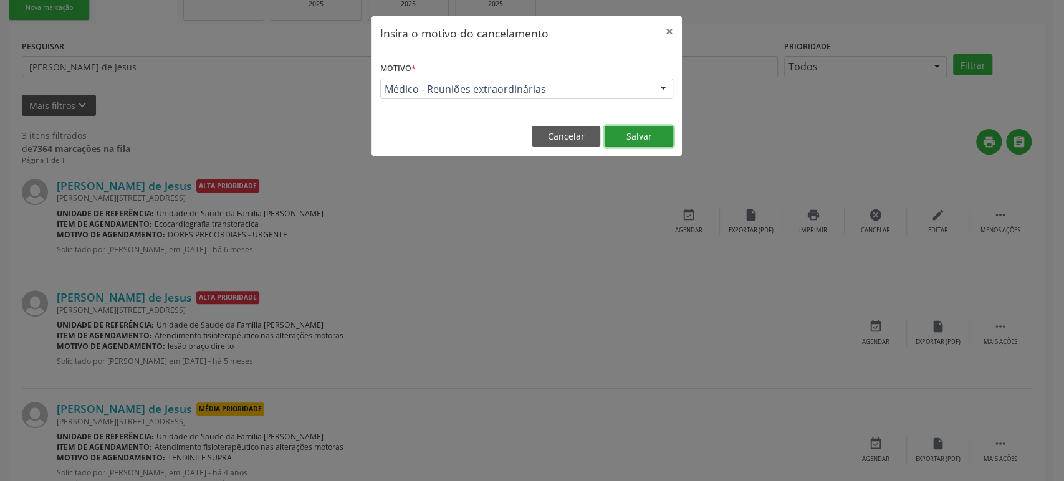
click at [658, 126] on button "Salvar" at bounding box center [638, 136] width 69 height 21
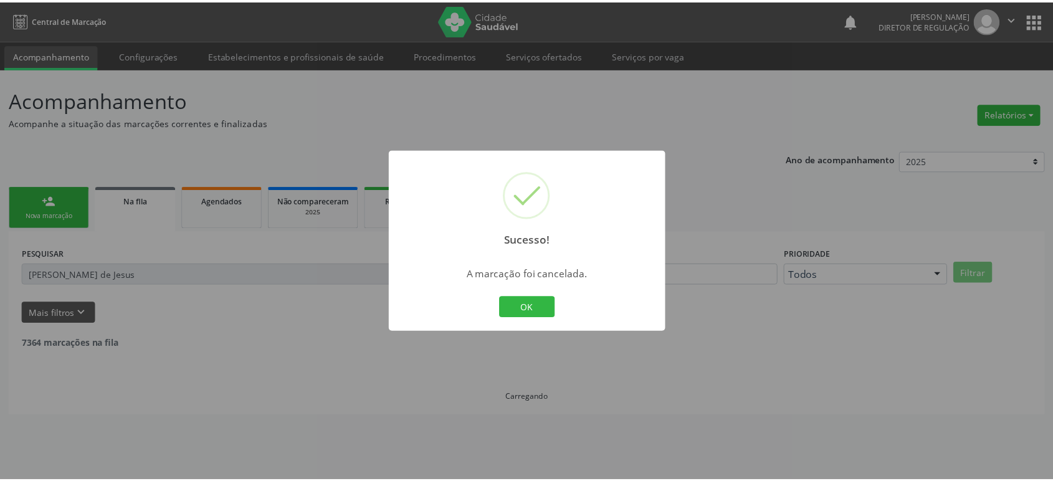
scroll to position [0, 0]
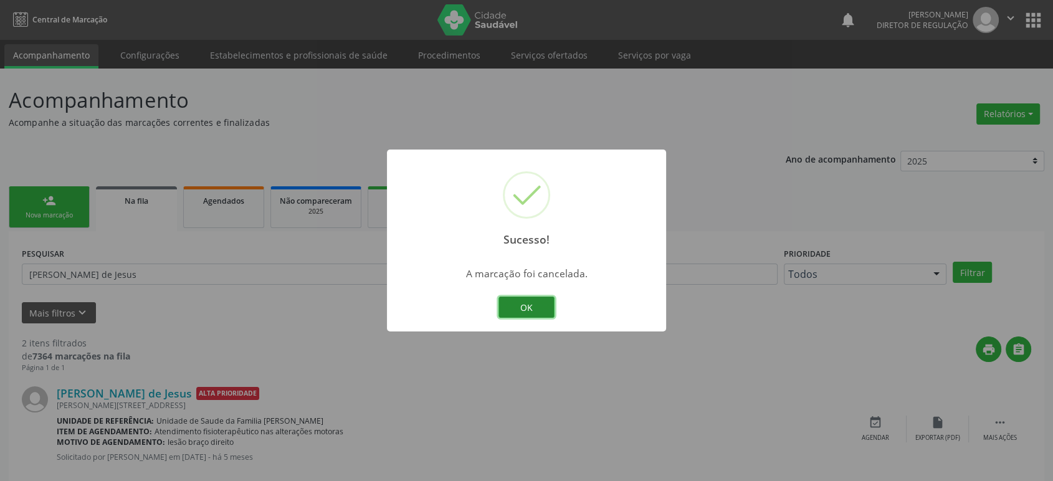
click at [534, 311] on button "OK" at bounding box center [527, 307] width 56 height 21
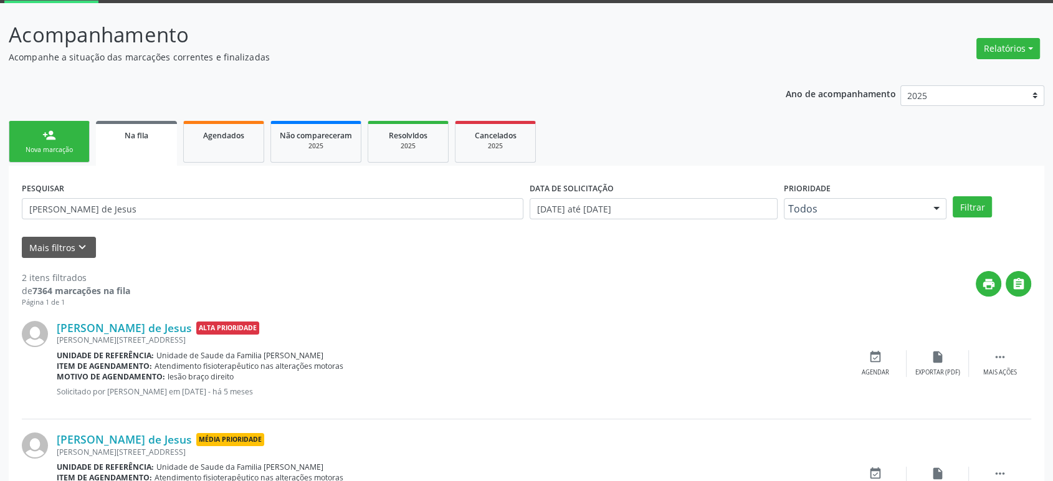
scroll to position [146, 0]
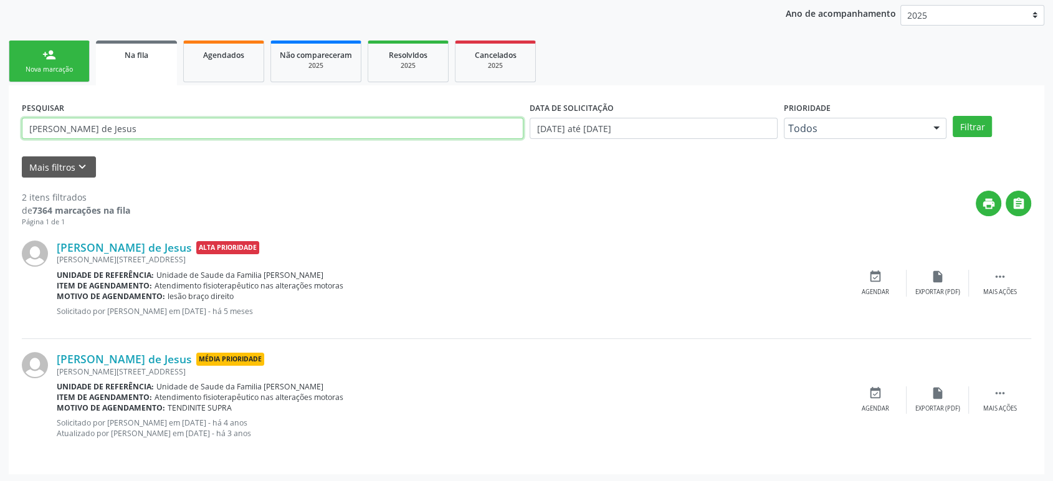
click at [115, 131] on input "[PERSON_NAME] de Jesus" at bounding box center [273, 128] width 502 height 21
type input "706209524403066"
click at [953, 116] on button "Filtrar" at bounding box center [972, 126] width 39 height 21
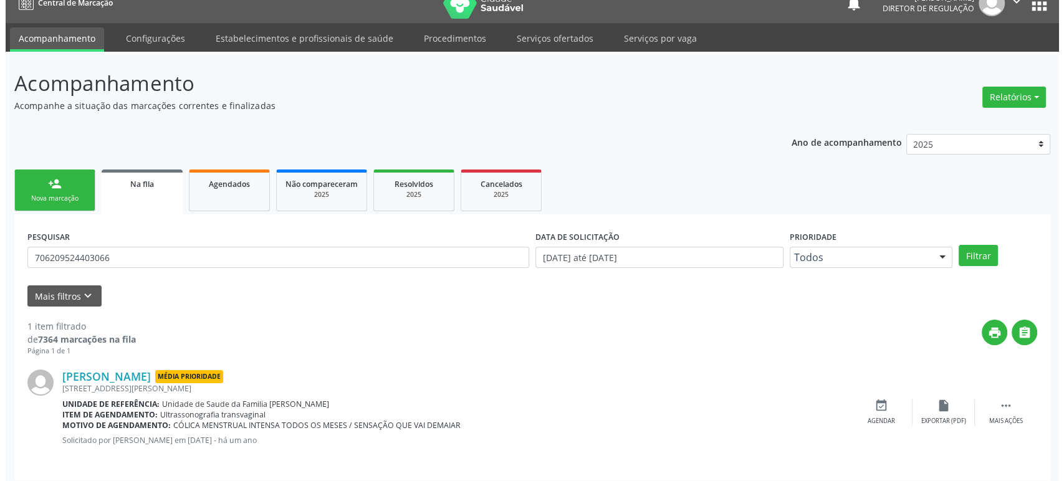
scroll to position [24, 0]
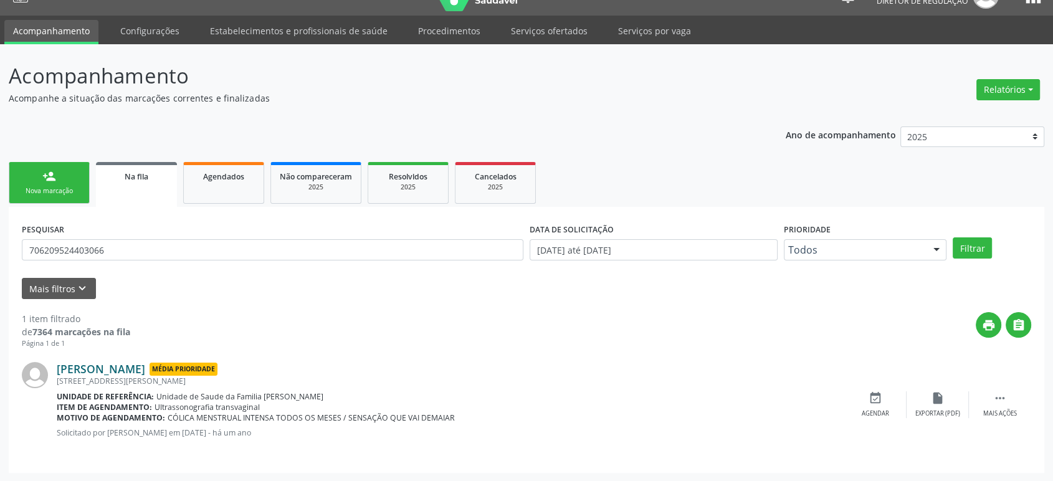
click at [93, 366] on link "[PERSON_NAME]" at bounding box center [101, 369] width 88 height 14
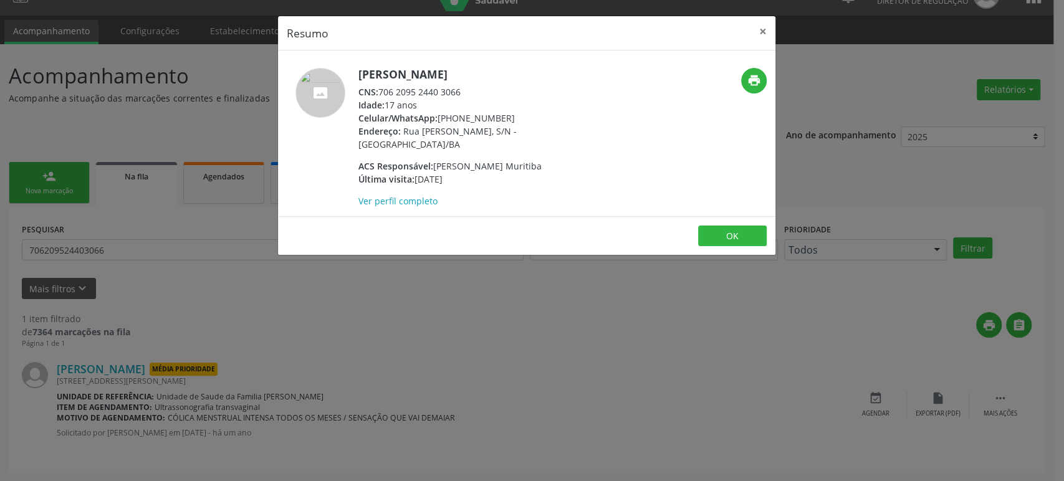
drag, startPoint x: 359, startPoint y: 73, endPoint x: 540, endPoint y: 74, distance: 181.3
click at [540, 74] on h5 "[PERSON_NAME]" at bounding box center [479, 74] width 242 height 13
copy h5 "[PERSON_NAME]"
drag, startPoint x: 439, startPoint y: 116, endPoint x: 507, endPoint y: 114, distance: 68.6
click at [507, 114] on div "Celular/WhatsApp: [PHONE_NUMBER]" at bounding box center [479, 118] width 242 height 13
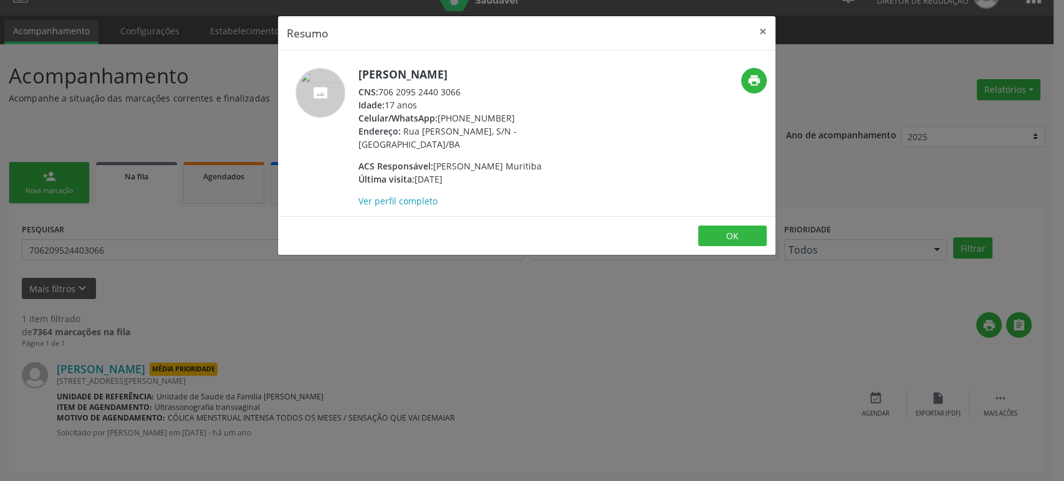
copy div "[PHONE_NUMBER]"
click at [480, 393] on div "Resumo × [PERSON_NAME] CNS: 706 2095 2440 3066 Idade: 17 anos Celular/WhatsApp:…" at bounding box center [532, 240] width 1064 height 481
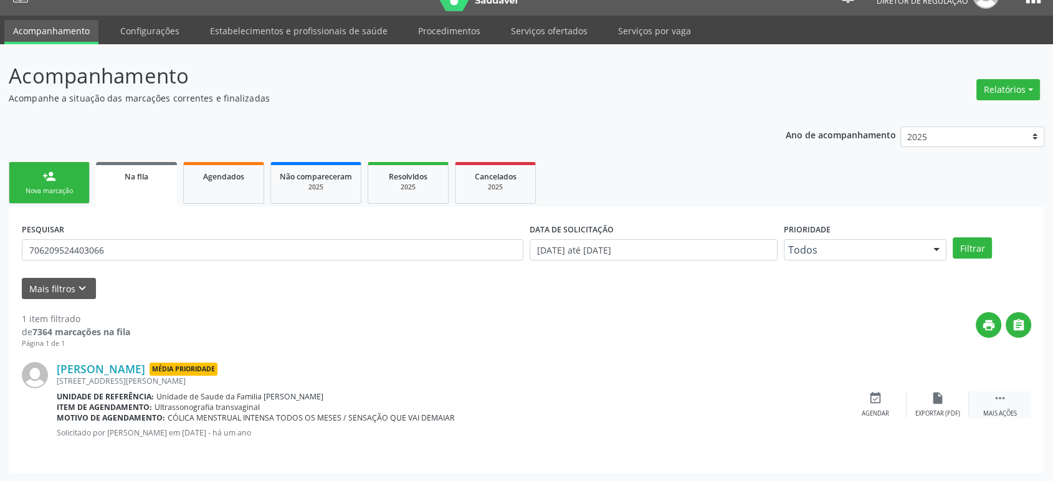
click at [997, 401] on icon "" at bounding box center [1000, 398] width 14 height 14
click at [145, 364] on link "[PERSON_NAME]" at bounding box center [101, 369] width 88 height 14
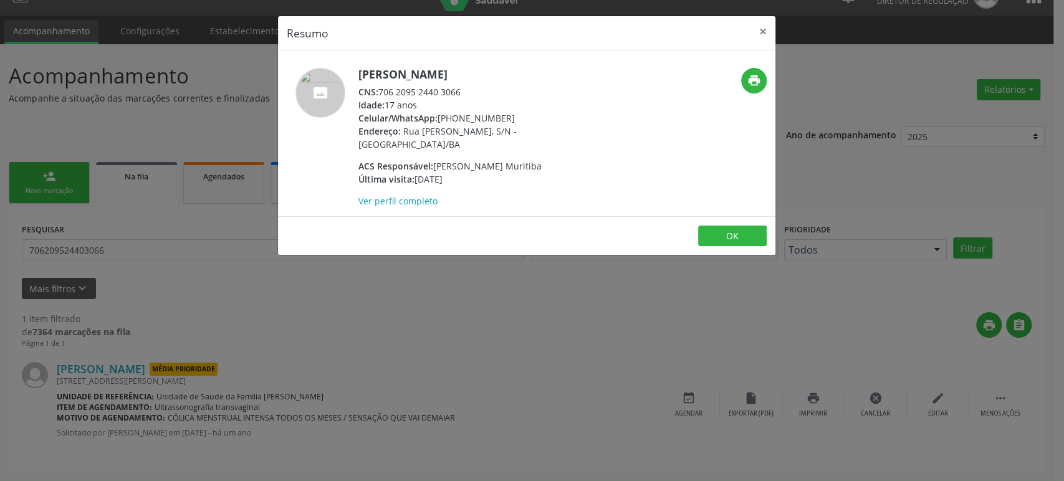
drag, startPoint x: 438, startPoint y: 117, endPoint x: 517, endPoint y: 118, distance: 78.5
click at [517, 118] on div "Celular/WhatsApp: [PHONE_NUMBER]" at bounding box center [479, 118] width 242 height 13
copy div "[PHONE_NUMBER]"
click at [538, 398] on div "Resumo × [PERSON_NAME] CNS: 706 2095 2440 3066 Idade: 17 anos Celular/WhatsApp:…" at bounding box center [532, 240] width 1064 height 481
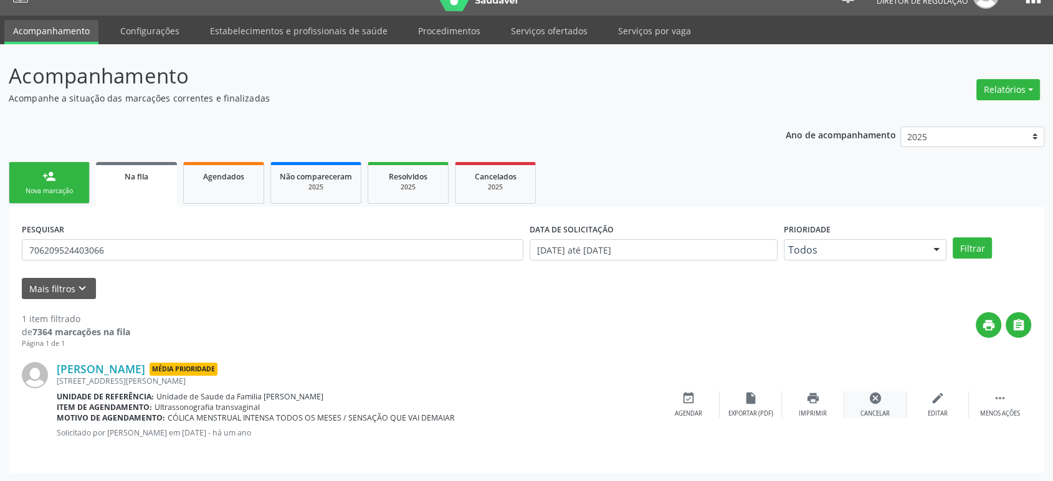
click at [872, 398] on icon "cancel" at bounding box center [876, 398] width 14 height 14
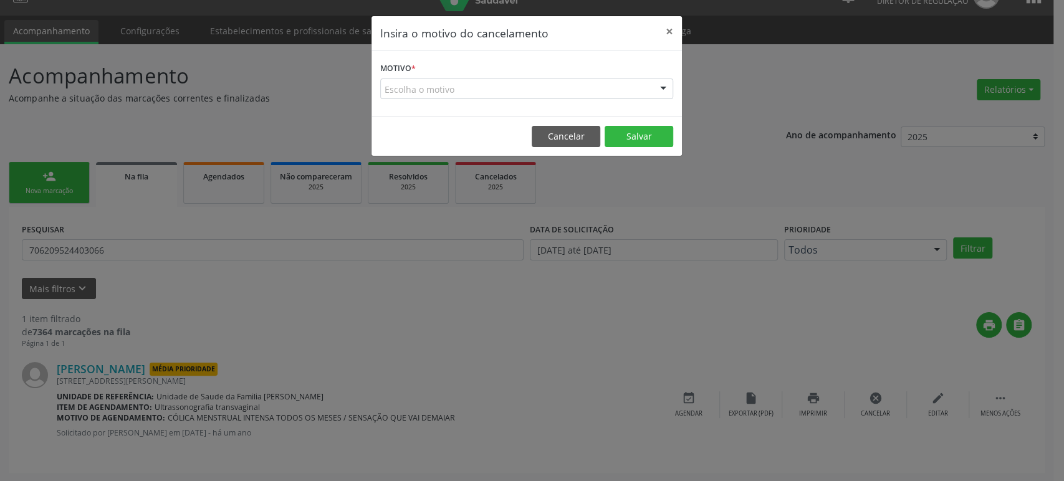
click at [435, 87] on div "Escolha o motivo" at bounding box center [526, 89] width 293 height 21
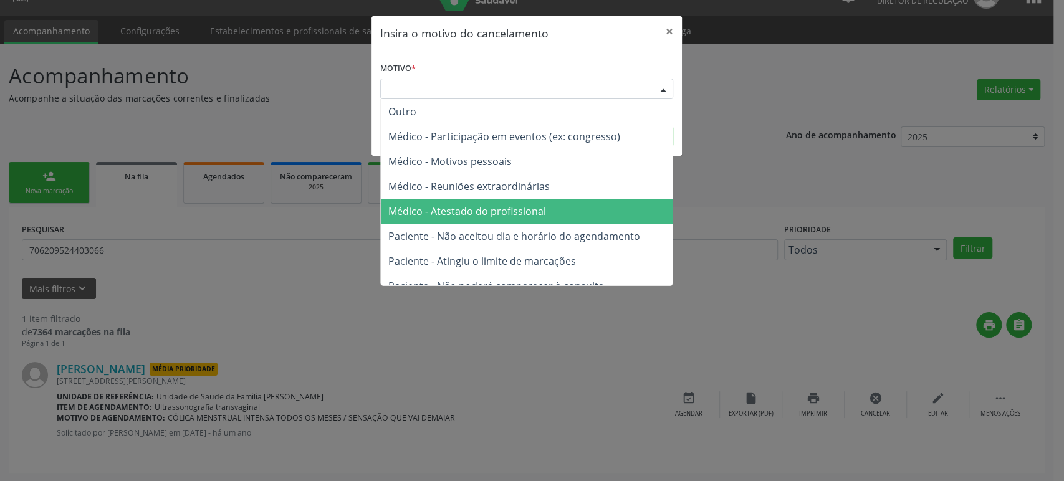
click at [469, 217] on span "Médico - Atestado do profissional" at bounding box center [467, 211] width 158 height 14
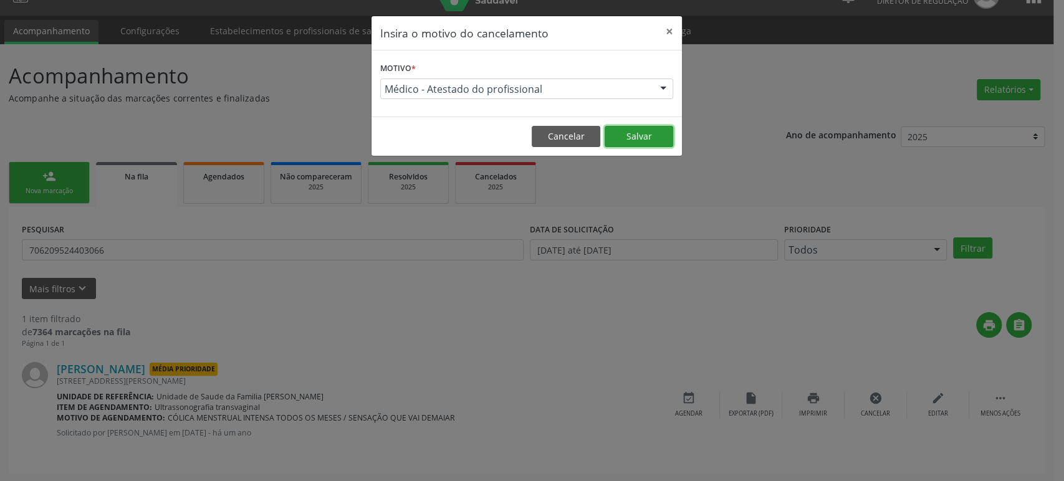
click at [636, 140] on button "Salvar" at bounding box center [638, 136] width 69 height 21
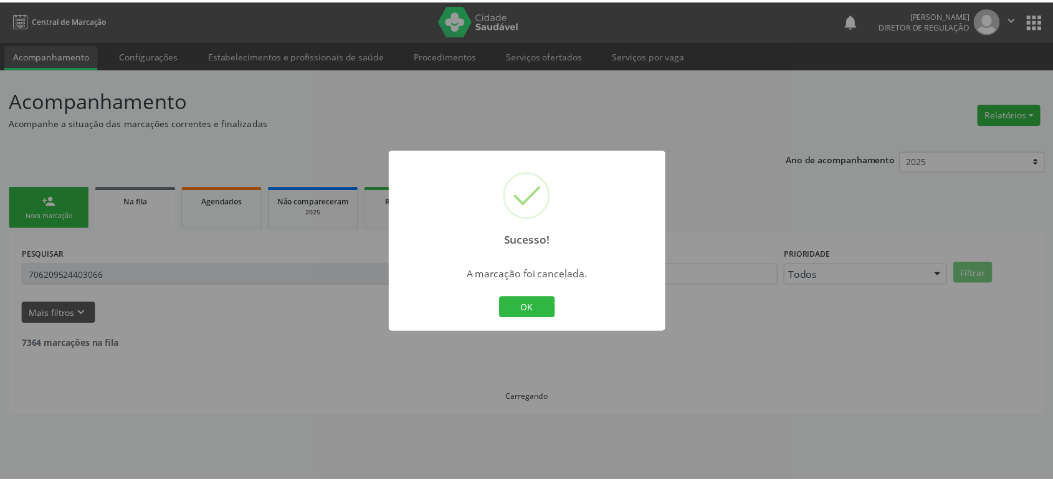
scroll to position [0, 0]
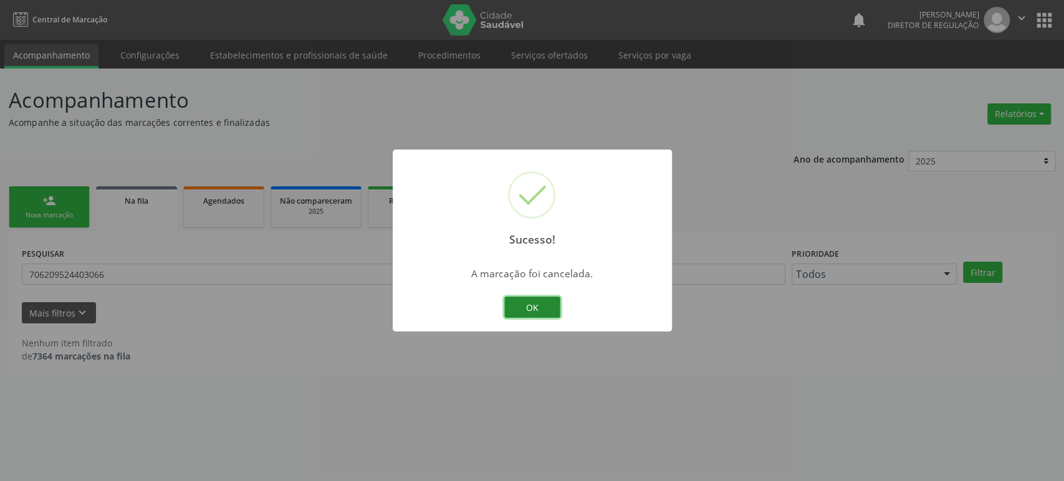
click at [521, 309] on button "OK" at bounding box center [532, 307] width 56 height 21
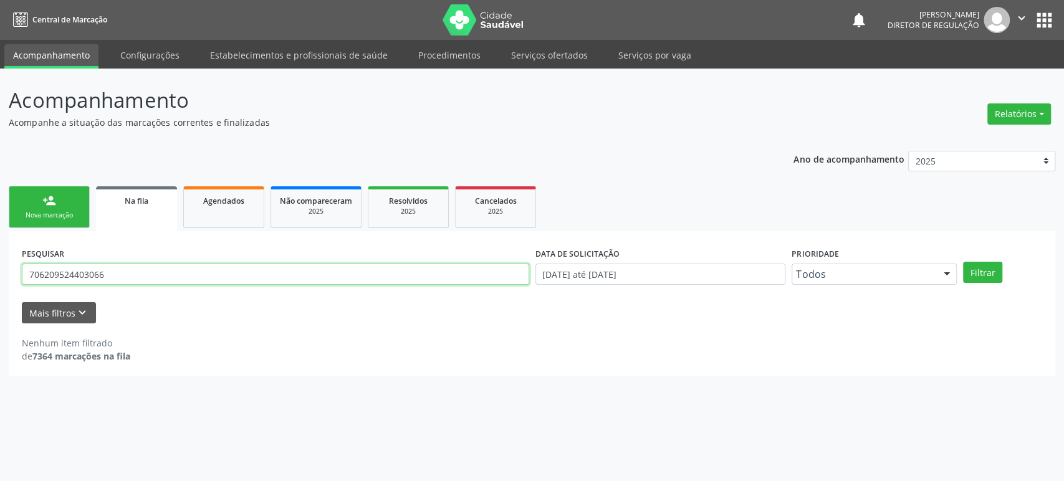
click at [51, 271] on input "706209524403066" at bounding box center [275, 274] width 507 height 21
click at [51, 271] on input "text" at bounding box center [275, 274] width 507 height 21
click at [963, 262] on button "Filtrar" at bounding box center [982, 272] width 39 height 21
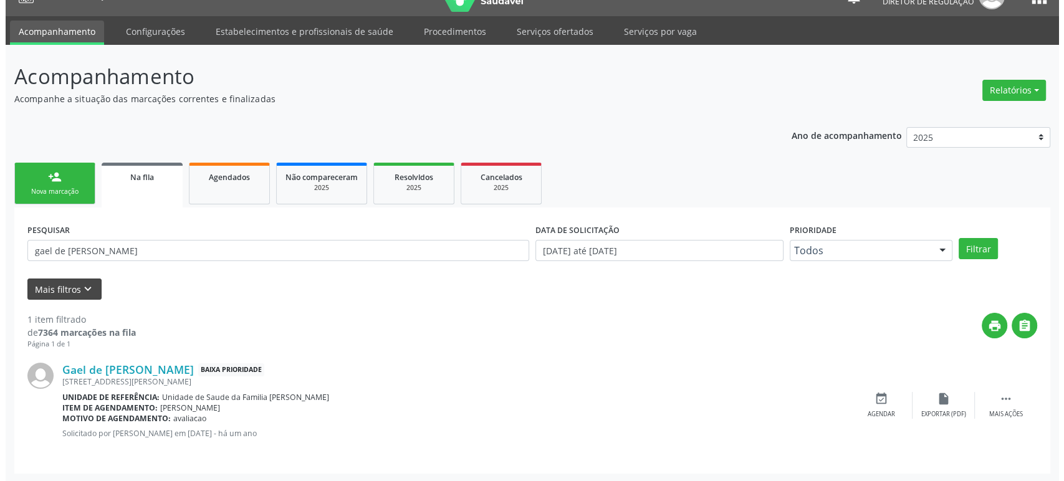
scroll to position [24, 0]
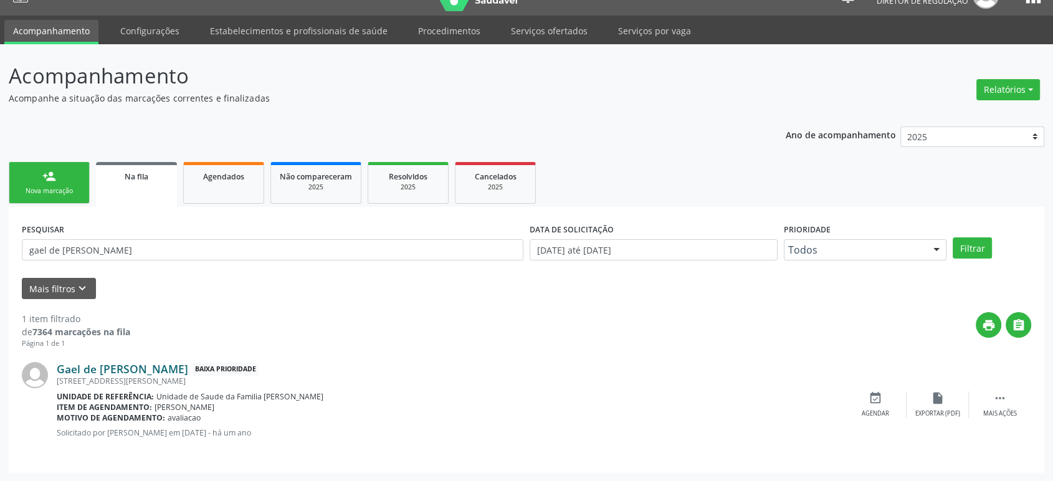
click at [100, 366] on link "Gael de [PERSON_NAME]" at bounding box center [122, 369] width 131 height 14
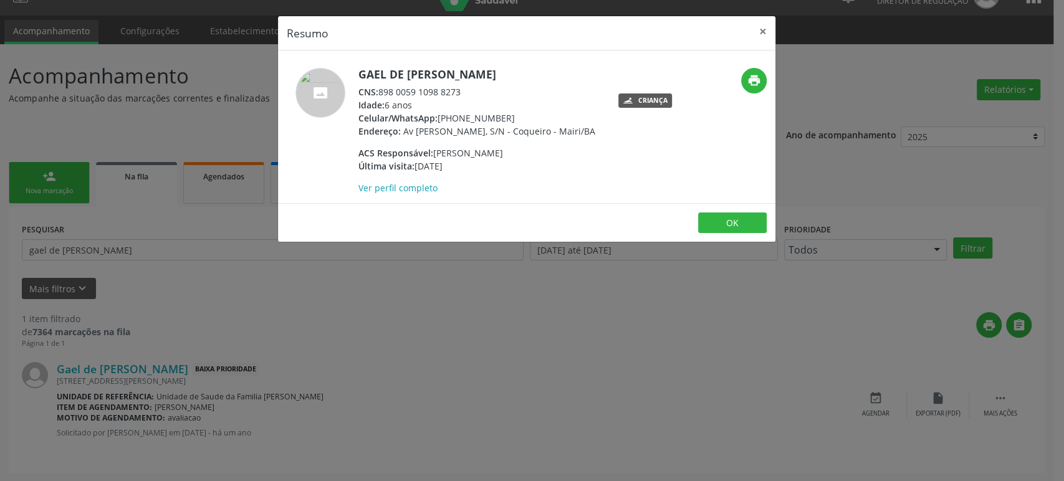
drag, startPoint x: 360, startPoint y: 73, endPoint x: 480, endPoint y: 66, distance: 120.5
click at [480, 66] on div "Gael de [PERSON_NAME] CNS: 898 0059 1098 8273 Idade: 6 anos Celular/WhatsApp: […" at bounding box center [526, 126] width 497 height 153
copy h5 "Gael de [PERSON_NAME]"
drag, startPoint x: 656, startPoint y: 413, endPoint x: 889, endPoint y: 383, distance: 234.4
click at [658, 413] on div "Resumo × Gael de [PERSON_NAME] CNS: 898 0059 1098 8273 Idade: 6 anos Celular/Wh…" at bounding box center [532, 240] width 1064 height 481
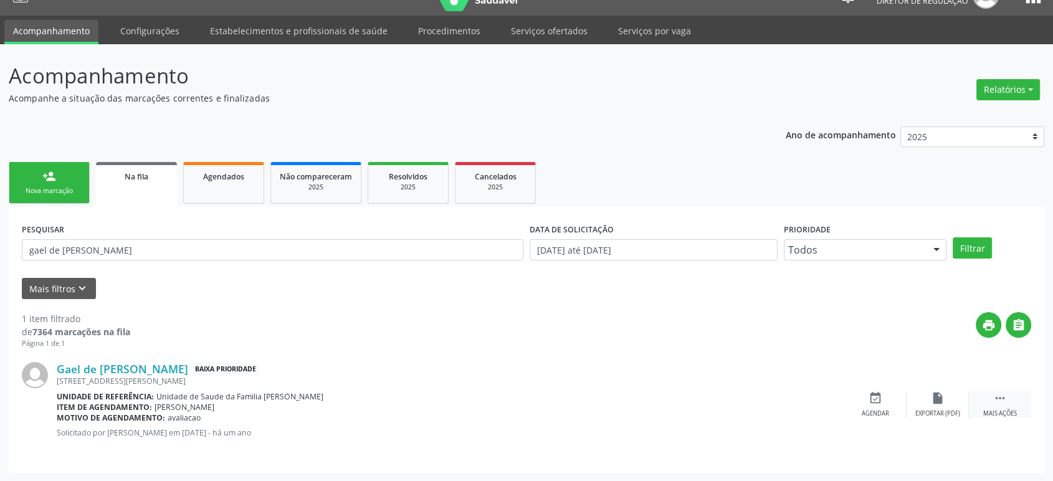
click at [1000, 398] on icon "" at bounding box center [1000, 398] width 14 height 14
click at [892, 402] on div "cancel Cancelar" at bounding box center [875, 404] width 62 height 27
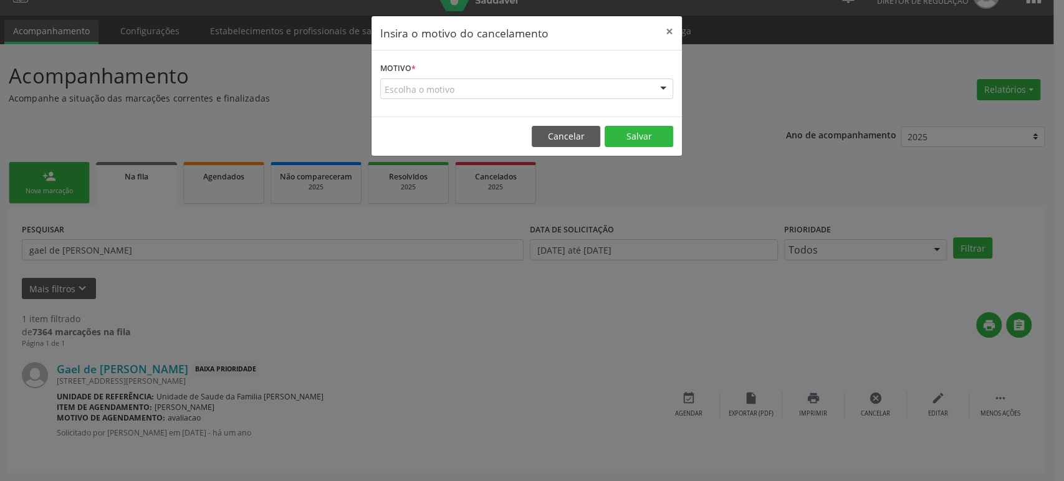
click at [480, 84] on div "Escolha o motivo" at bounding box center [526, 89] width 293 height 21
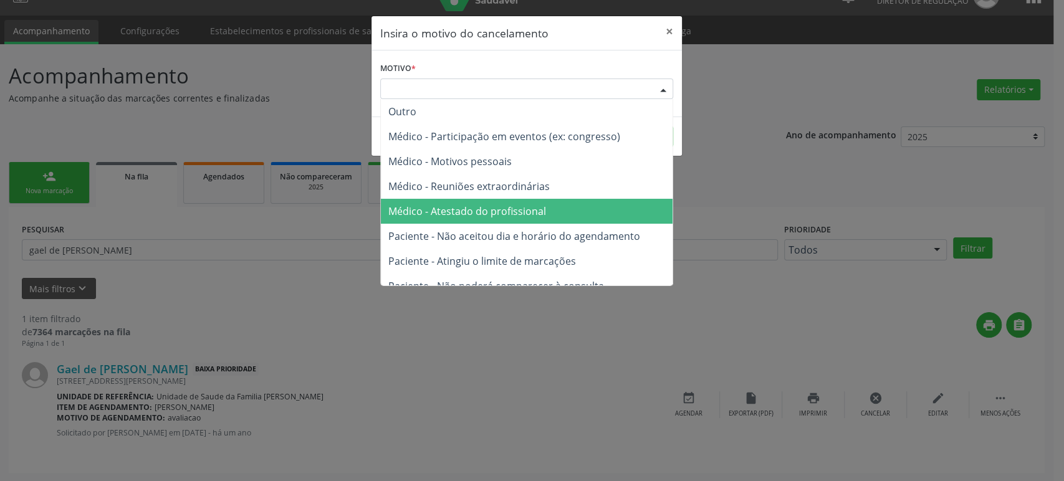
click at [479, 218] on span "Médico - Atestado do profissional" at bounding box center [527, 211] width 292 height 25
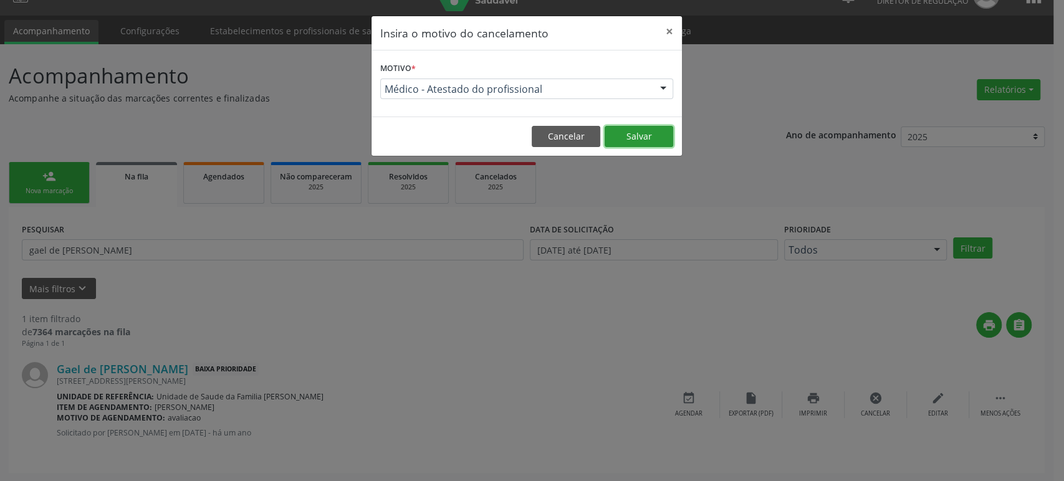
drag, startPoint x: 646, startPoint y: 133, endPoint x: 645, endPoint y: 142, distance: 8.7
click at [645, 136] on button "Salvar" at bounding box center [638, 136] width 69 height 21
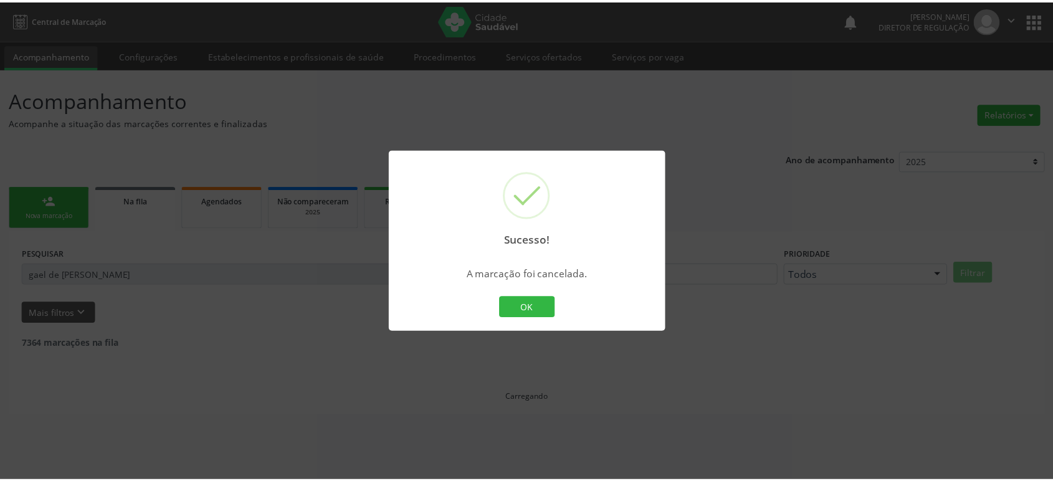
scroll to position [0, 0]
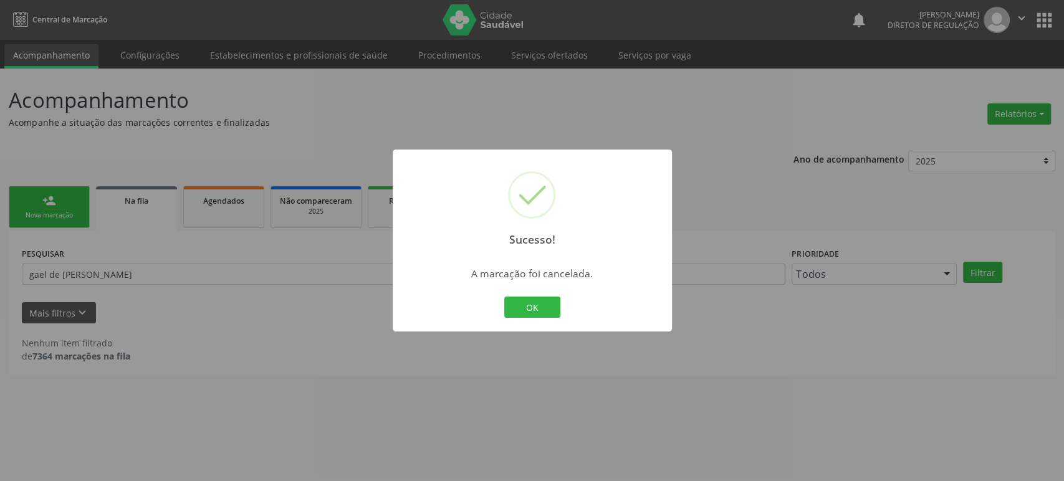
click at [161, 326] on div "Sucesso! × A marcação foi cancelada. OK Cancel" at bounding box center [532, 240] width 1064 height 481
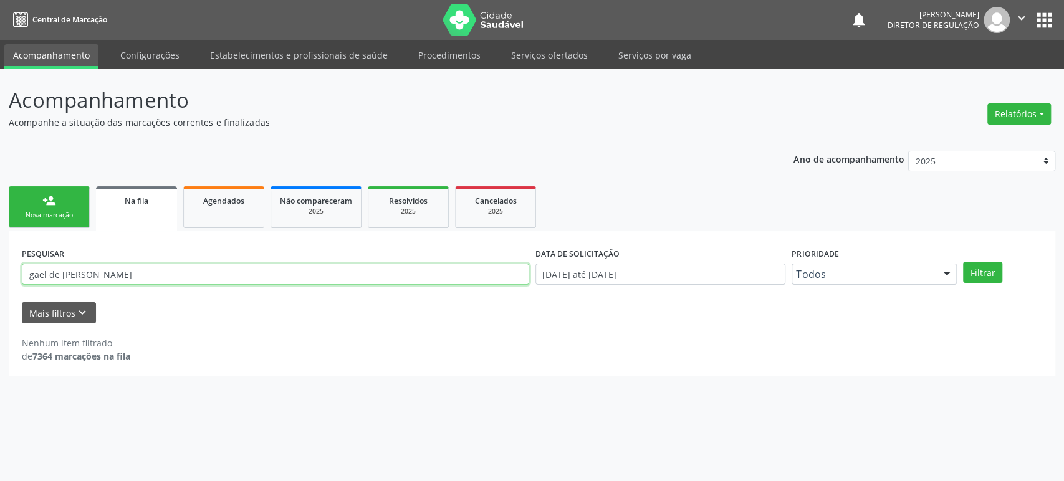
click at [119, 279] on input "gael de [PERSON_NAME]" at bounding box center [275, 274] width 507 height 21
click at [963, 262] on button "Filtrar" at bounding box center [982, 272] width 39 height 21
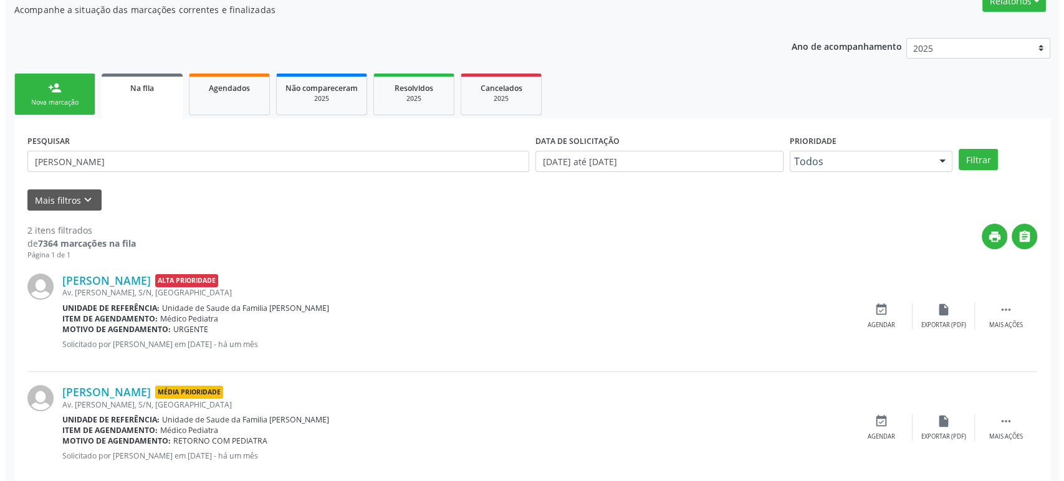
scroll to position [135, 0]
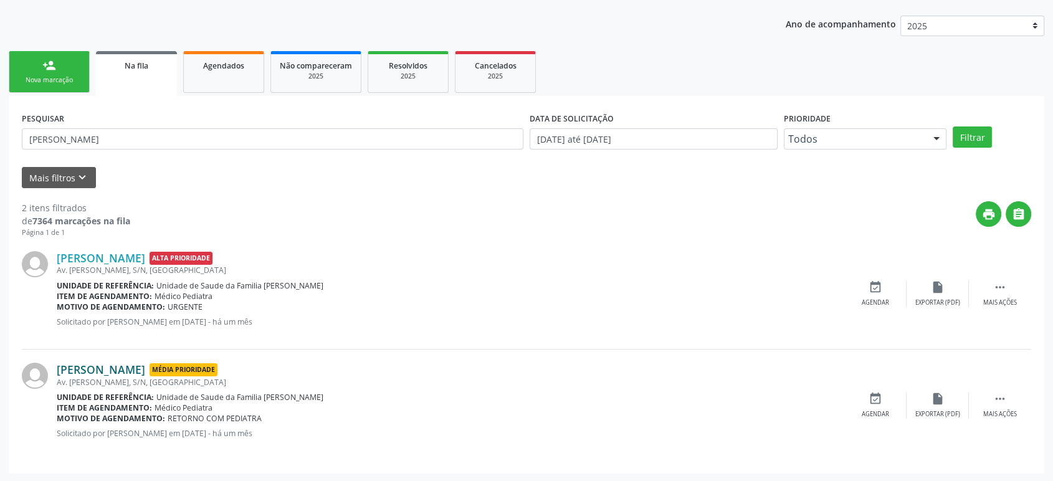
click at [88, 369] on link "[PERSON_NAME]" at bounding box center [101, 370] width 88 height 14
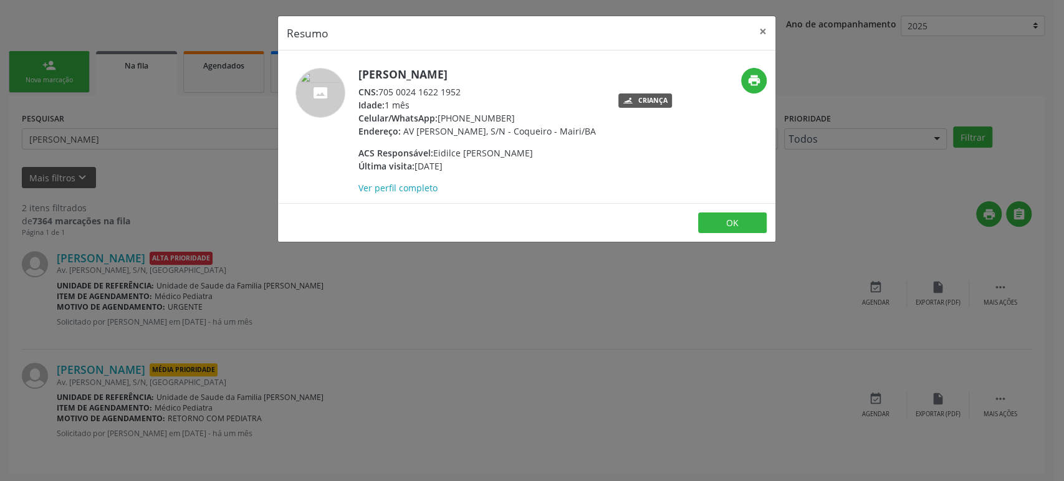
drag, startPoint x: 439, startPoint y: 116, endPoint x: 505, endPoint y: 121, distance: 66.9
click at [505, 121] on div "Celular/WhatsApp: [PHONE_NUMBER]" at bounding box center [476, 118] width 237 height 13
copy div "[PHONE_NUMBER]"
drag, startPoint x: 380, startPoint y: 87, endPoint x: 469, endPoint y: 88, distance: 89.1
click at [469, 88] on div "CNS: 705 0024 1622 1952" at bounding box center [476, 91] width 237 height 13
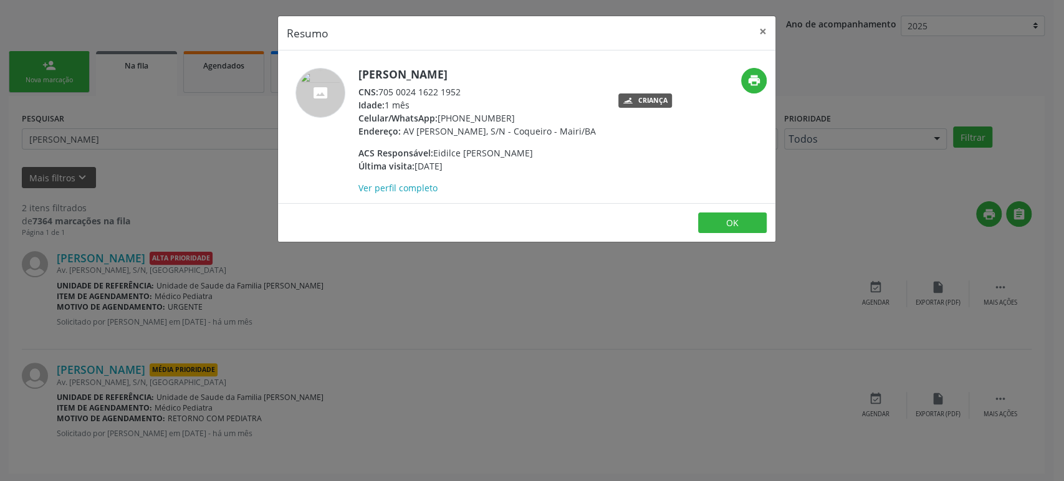
click at [148, 156] on div "Resumo × [PERSON_NAME] CNS: 705 0024 1622 1952 Idade: 1 mês Celular/WhatsApp: […" at bounding box center [532, 240] width 1064 height 481
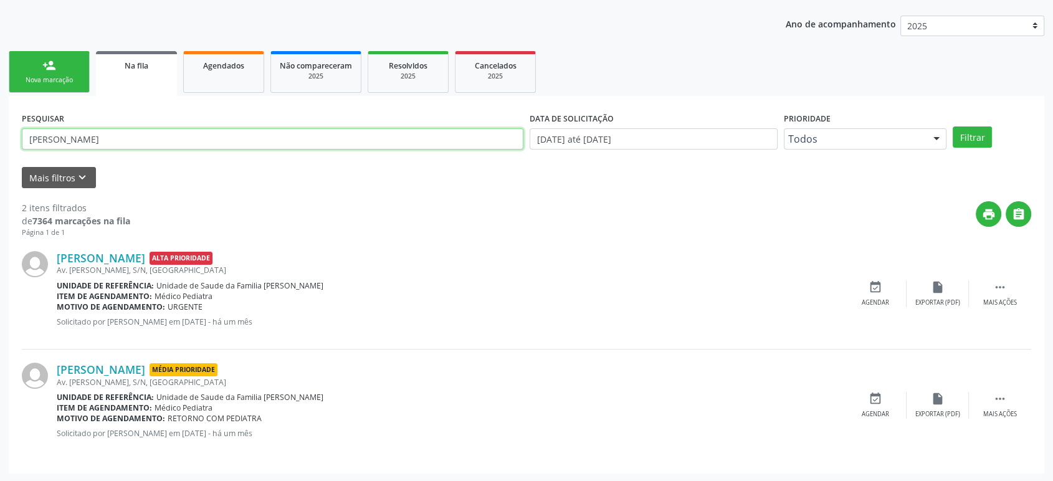
click at [145, 138] on input "[PERSON_NAME]" at bounding box center [273, 138] width 502 height 21
paste input "705 0024 1622 1952"
click at [91, 138] on input "705 0024 1622 1952" at bounding box center [273, 138] width 502 height 21
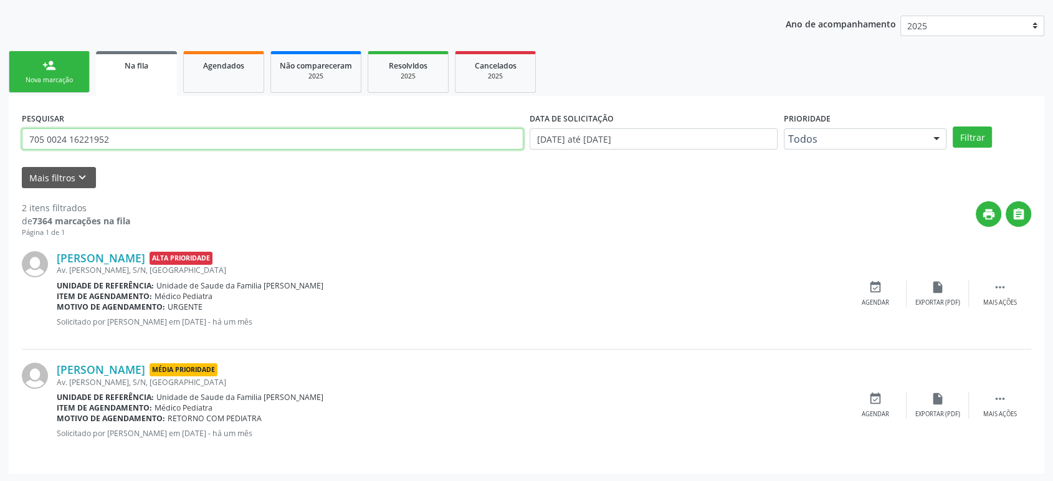
click at [69, 136] on input "705 0024 16221952" at bounding box center [273, 138] width 502 height 21
click at [46, 136] on input "705 002416221952" at bounding box center [273, 138] width 502 height 21
click at [46, 136] on input "705002416221952" at bounding box center [273, 138] width 502 height 21
type input "705002416221952"
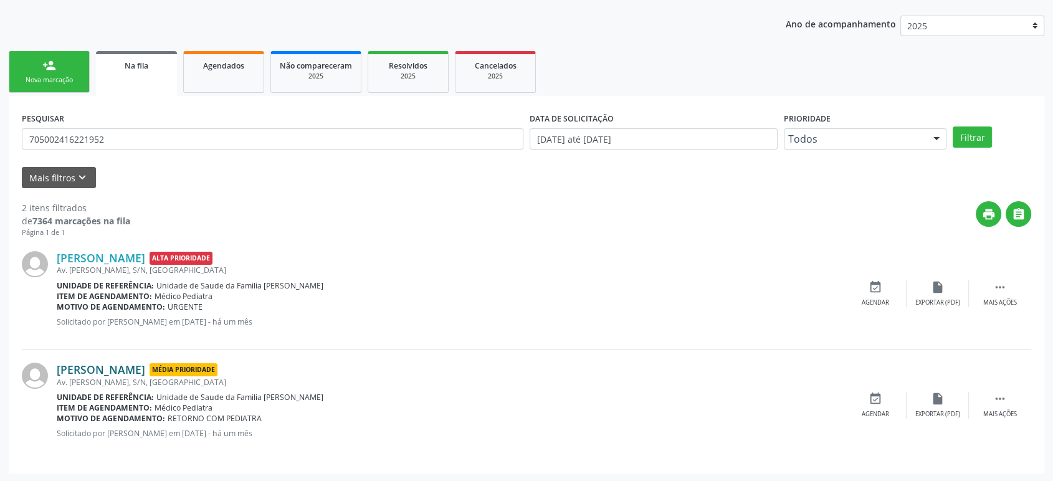
click at [84, 371] on link "[PERSON_NAME]" at bounding box center [101, 370] width 88 height 14
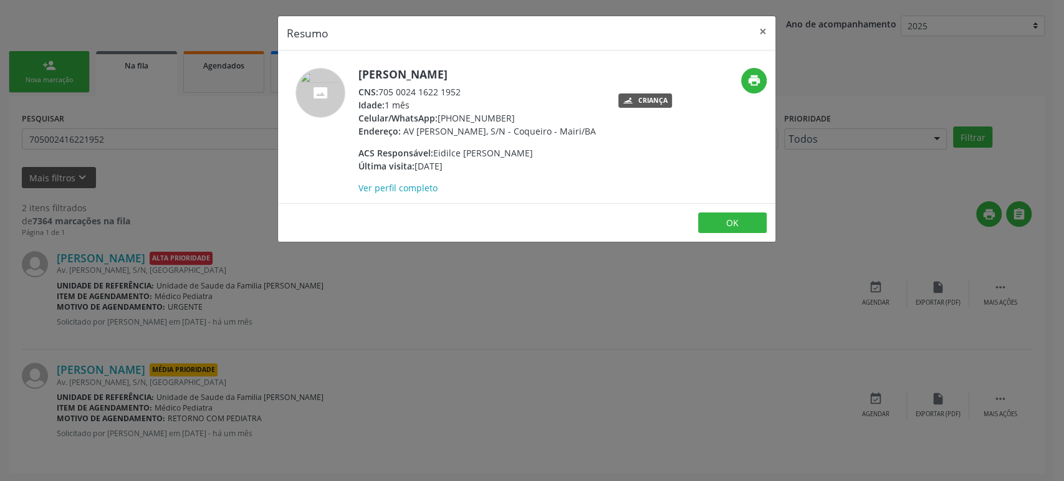
drag, startPoint x: 440, startPoint y: 118, endPoint x: 524, endPoint y: 112, distance: 84.4
click at [524, 112] on div "Celular/WhatsApp: [PHONE_NUMBER]" at bounding box center [476, 118] width 237 height 13
drag, startPoint x: 180, startPoint y: 321, endPoint x: 161, endPoint y: 308, distance: 23.3
click at [180, 320] on div "Resumo × [PERSON_NAME] CNS: 705 0024 1622 1952 Idade: 1 mês Celular/WhatsApp: […" at bounding box center [532, 240] width 1064 height 481
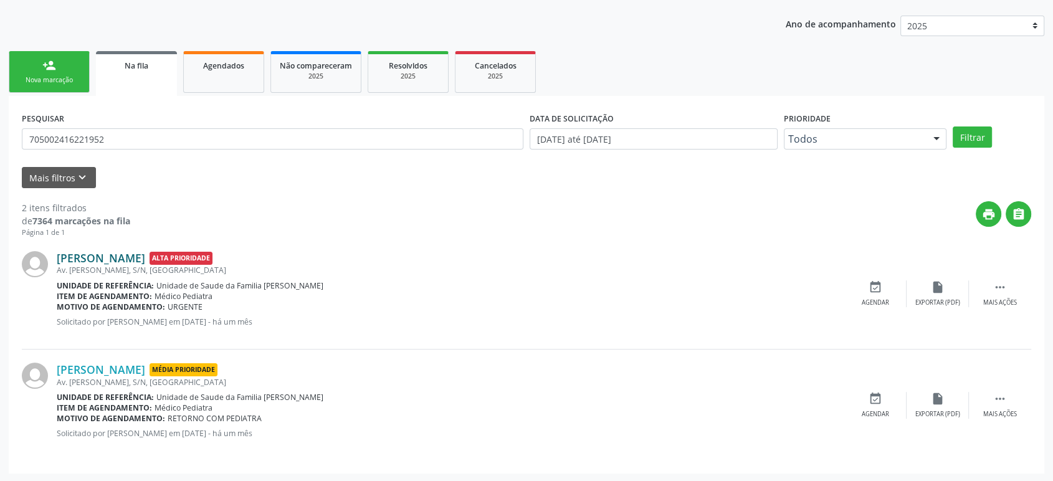
click at [128, 256] on link "[PERSON_NAME]" at bounding box center [101, 258] width 88 height 14
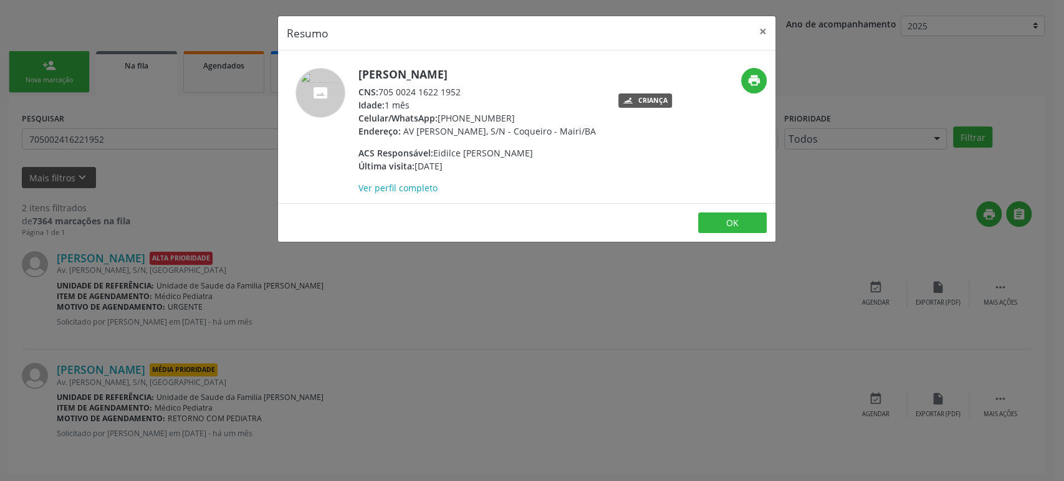
drag, startPoint x: 196, startPoint y: 358, endPoint x: 105, endPoint y: 366, distance: 91.3
click at [191, 359] on div "Resumo × [PERSON_NAME] CNS: 705 0024 1622 1952 Idade: 1 mês Celular/WhatsApp: […" at bounding box center [532, 240] width 1064 height 481
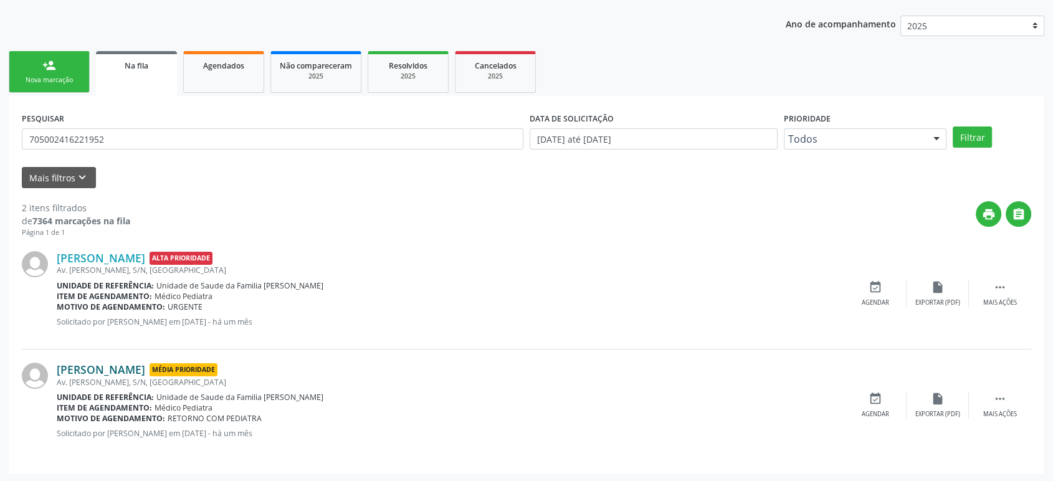
click at [105, 368] on link "[PERSON_NAME]" at bounding box center [101, 370] width 88 height 14
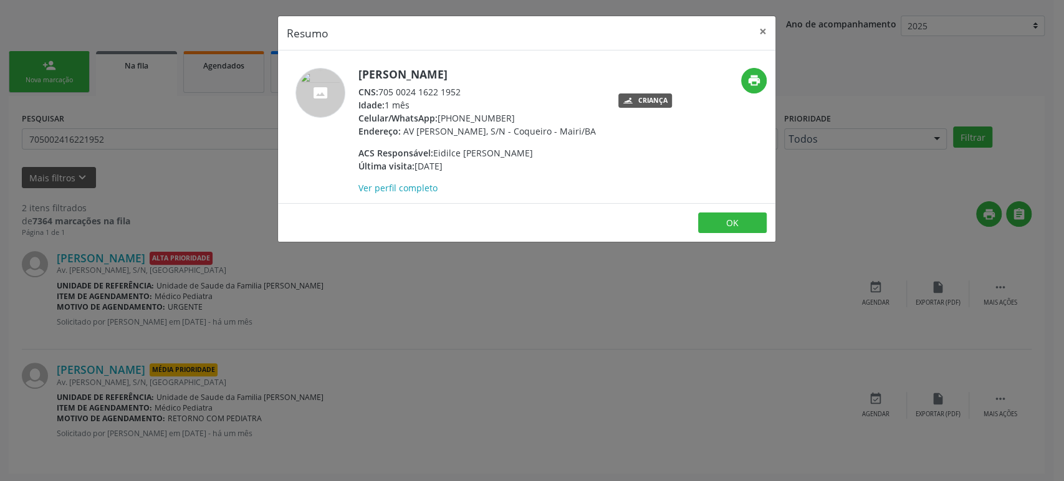
click at [188, 264] on div "Resumo × [PERSON_NAME] CNS: 705 0024 1622 1952 Idade: 1 mês Celular/WhatsApp: […" at bounding box center [532, 240] width 1064 height 481
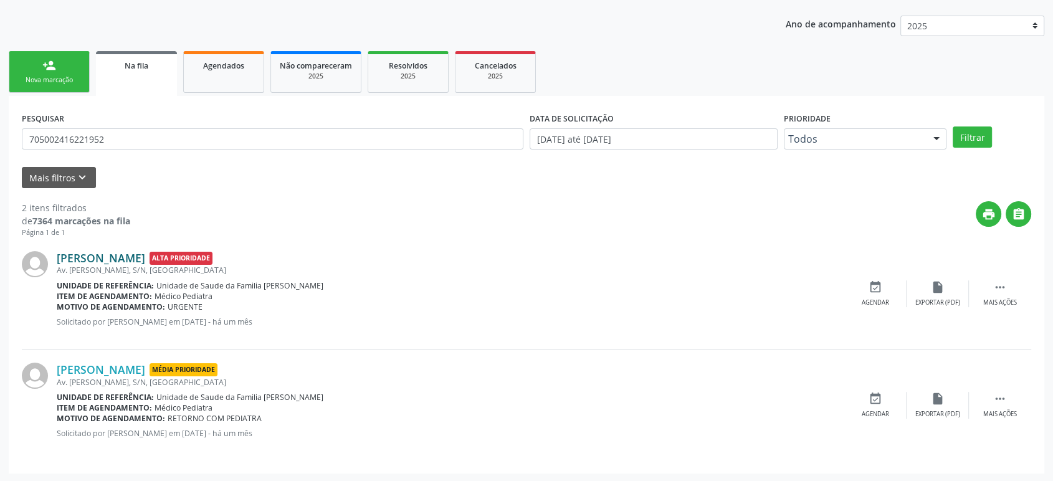
click at [105, 258] on link "[PERSON_NAME]" at bounding box center [101, 258] width 88 height 14
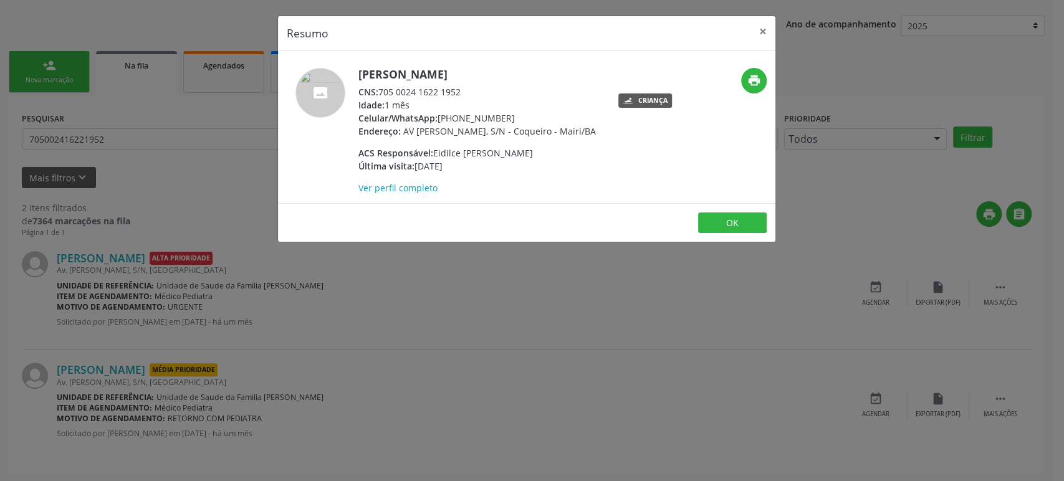
drag, startPoint x: 358, startPoint y: 75, endPoint x: 469, endPoint y: 68, distance: 110.6
click at [469, 68] on h5 "[PERSON_NAME]" at bounding box center [476, 74] width 237 height 13
drag, startPoint x: 439, startPoint y: 114, endPoint x: 499, endPoint y: 118, distance: 59.9
click at [499, 118] on div "Celular/WhatsApp: [PHONE_NUMBER]" at bounding box center [476, 118] width 237 height 13
click at [256, 365] on div "Resumo × [PERSON_NAME] CNS: 705 0024 1622 1952 Idade: 1 mês Celular/WhatsApp: […" at bounding box center [532, 240] width 1064 height 481
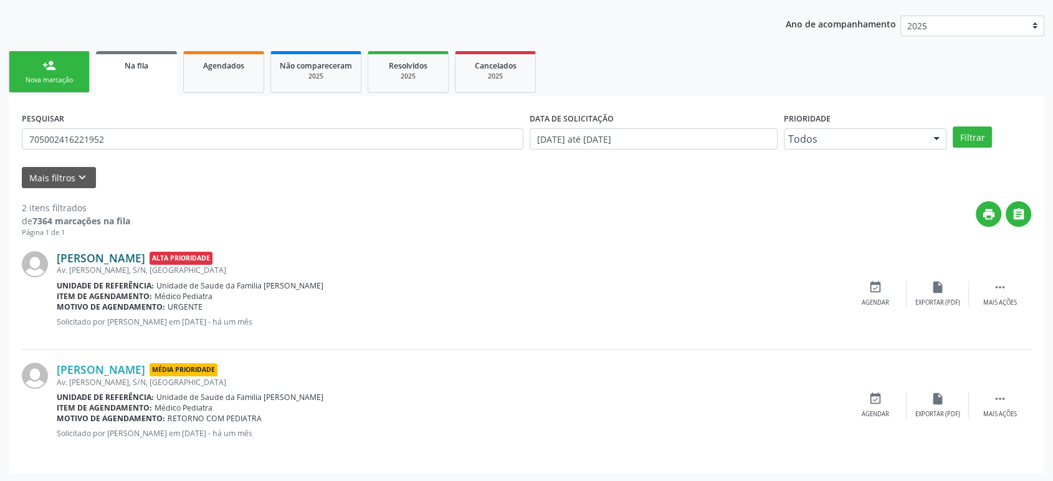
click at [136, 252] on link "[PERSON_NAME]" at bounding box center [101, 258] width 88 height 14
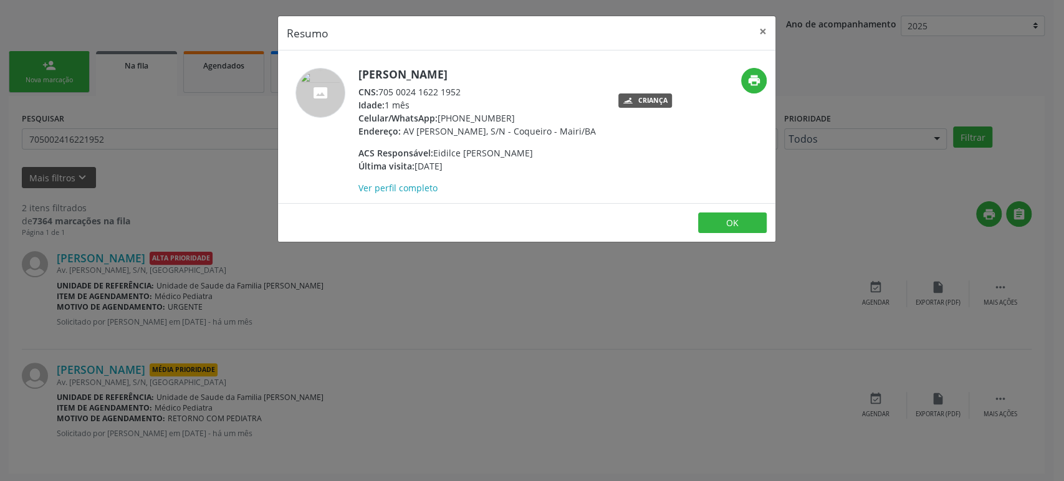
click at [591, 318] on div "Resumo × [PERSON_NAME] CNS: 705 0024 1622 1952 Idade: 1 mês Celular/WhatsApp: […" at bounding box center [532, 240] width 1064 height 481
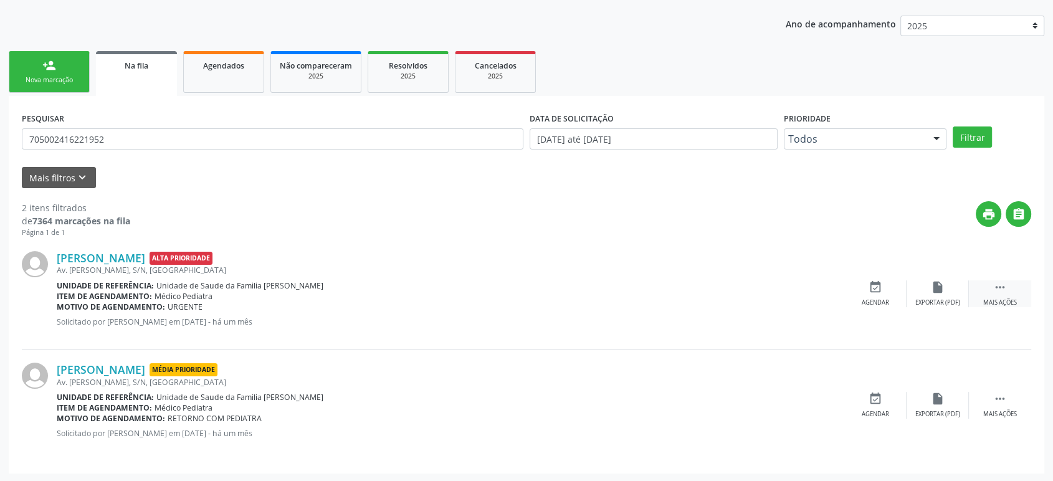
click at [1008, 288] on div " Mais ações" at bounding box center [1000, 293] width 62 height 27
click at [869, 290] on icon "cancel" at bounding box center [876, 287] width 14 height 14
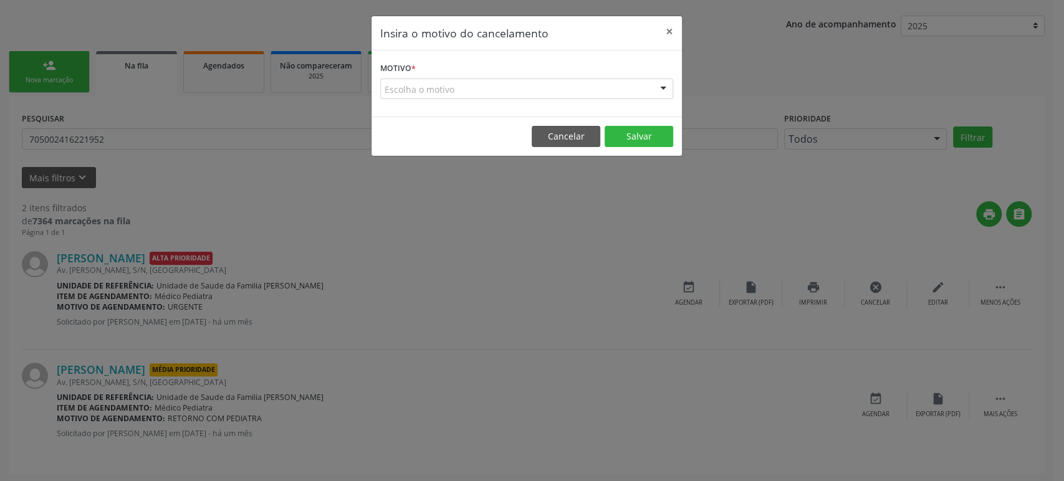
click at [408, 90] on div "Escolha o motivo" at bounding box center [526, 89] width 293 height 21
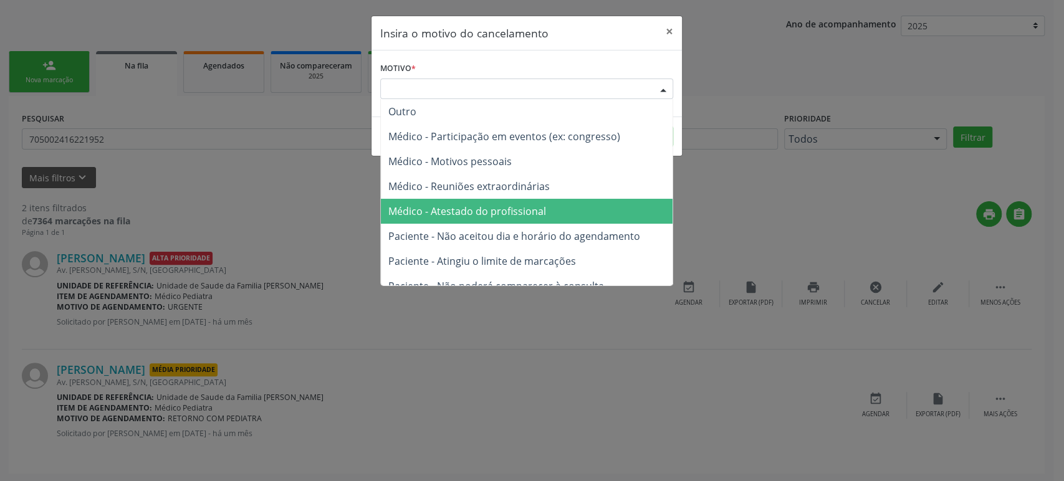
click at [495, 205] on span "Médico - Atestado do profissional" at bounding box center [467, 211] width 158 height 14
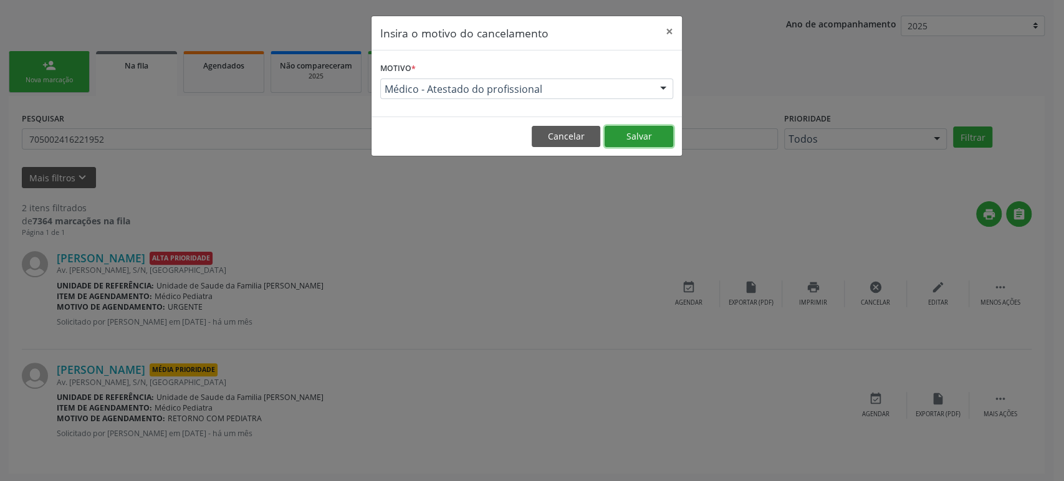
click at [644, 140] on button "Salvar" at bounding box center [638, 136] width 69 height 21
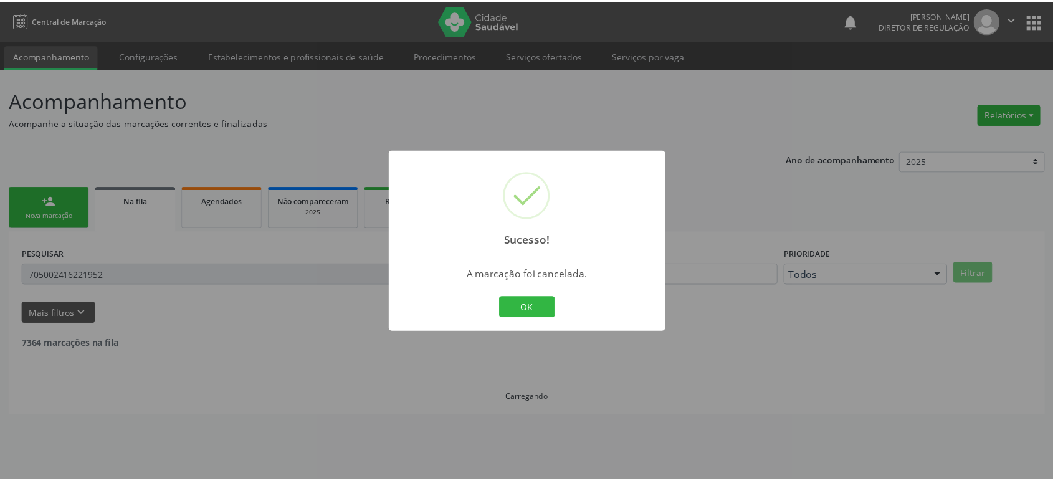
scroll to position [0, 0]
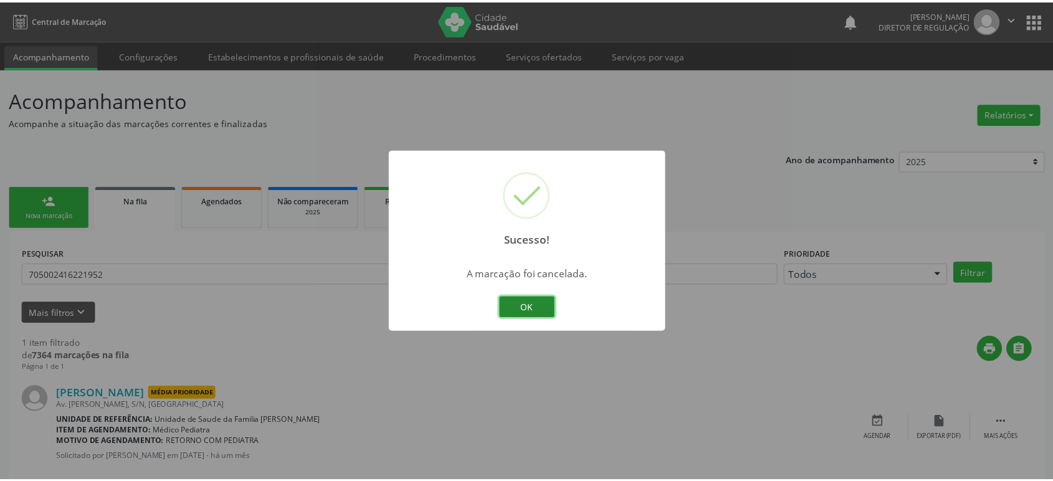
click at [524, 303] on button "OK" at bounding box center [532, 307] width 56 height 21
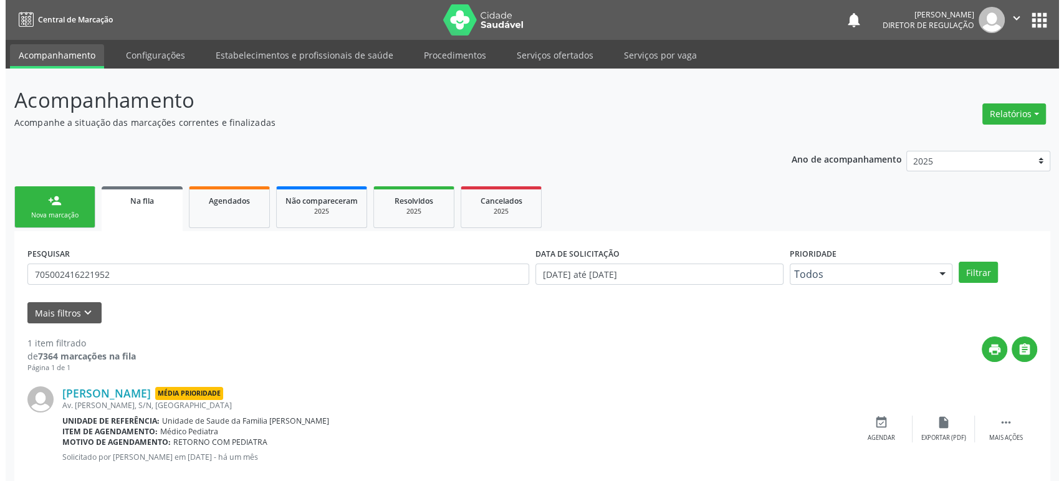
scroll to position [24, 0]
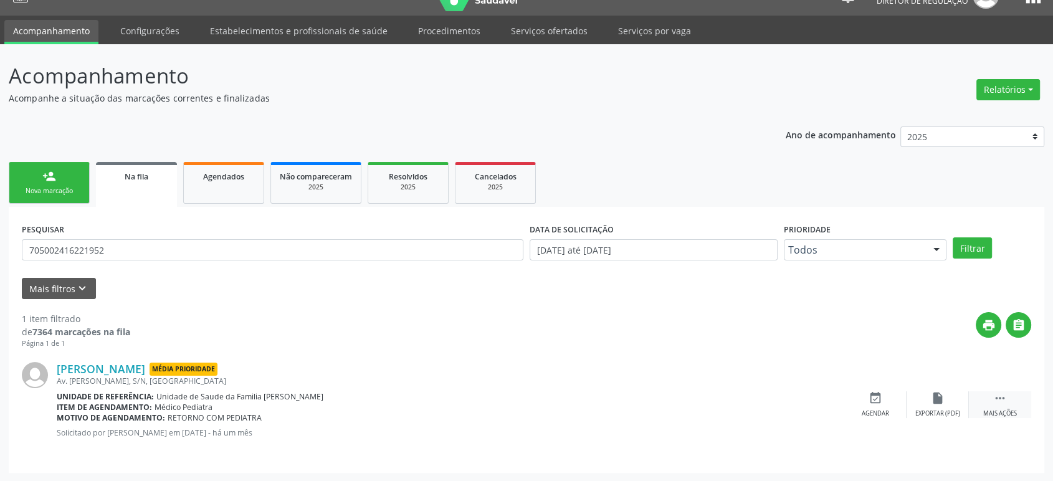
click at [1008, 398] on div " Mais ações" at bounding box center [1000, 404] width 62 height 27
click at [843, 403] on div "print Imprimir" at bounding box center [813, 404] width 62 height 27
click at [872, 398] on icon "cancel" at bounding box center [876, 398] width 14 height 14
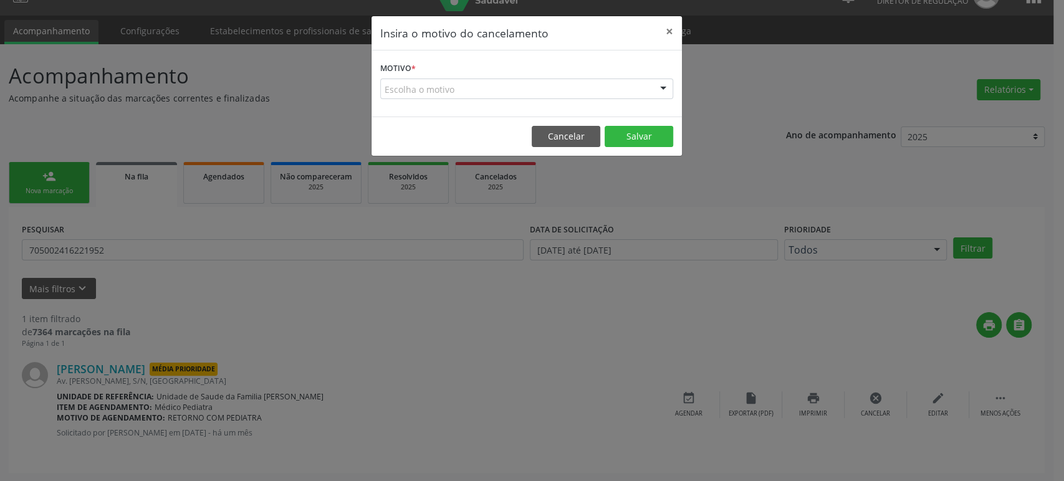
click at [437, 88] on div "Escolha o motivo" at bounding box center [526, 89] width 293 height 21
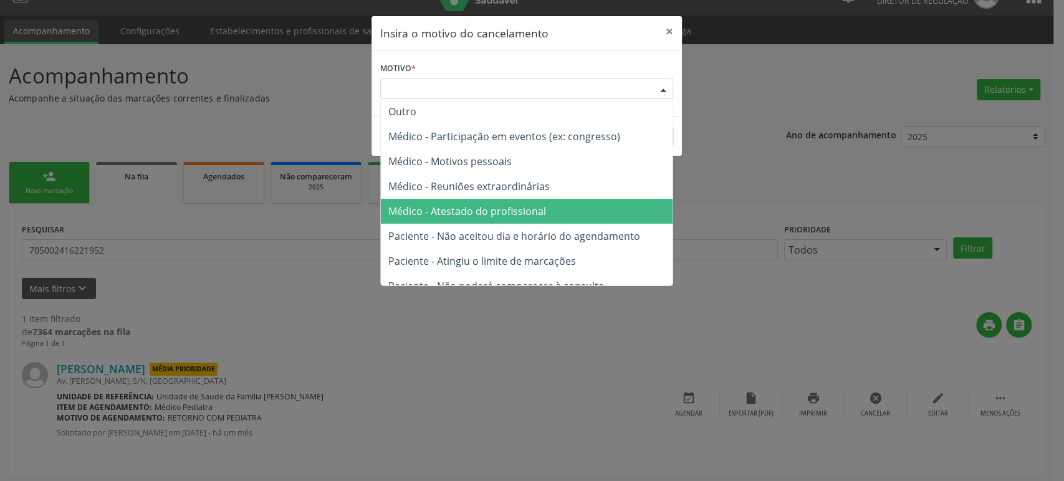
click at [475, 206] on span "Médico - Atestado do profissional" at bounding box center [467, 211] width 158 height 14
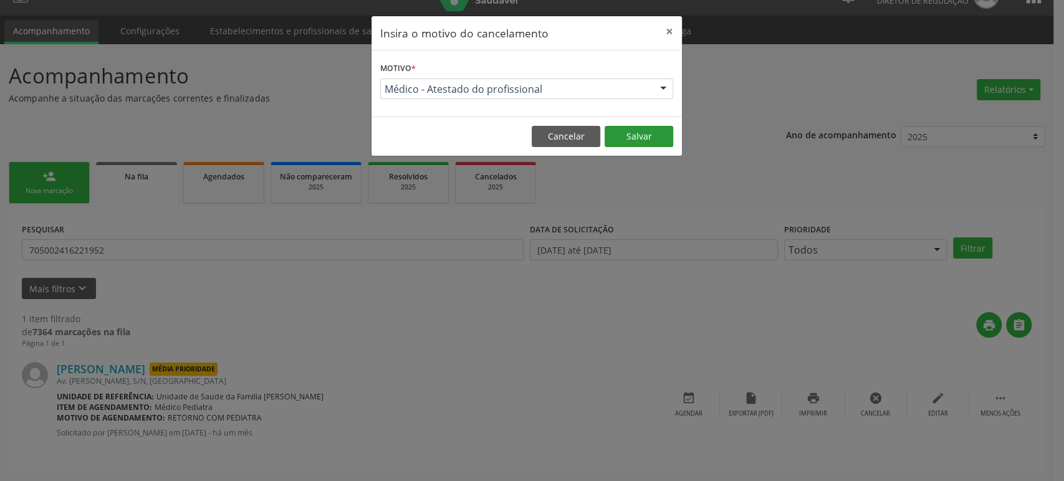
click at [627, 133] on button "Salvar" at bounding box center [638, 136] width 69 height 21
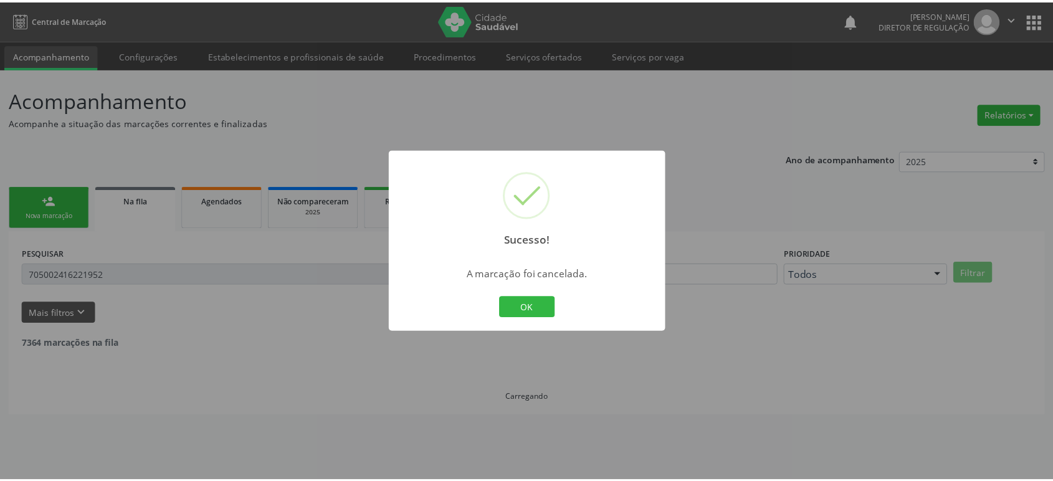
scroll to position [0, 0]
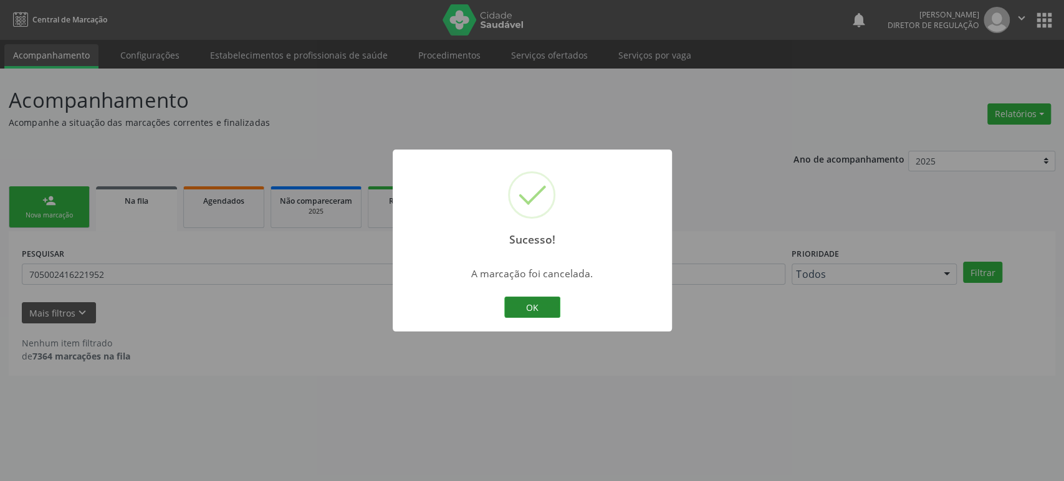
click at [535, 307] on button "OK" at bounding box center [532, 307] width 56 height 21
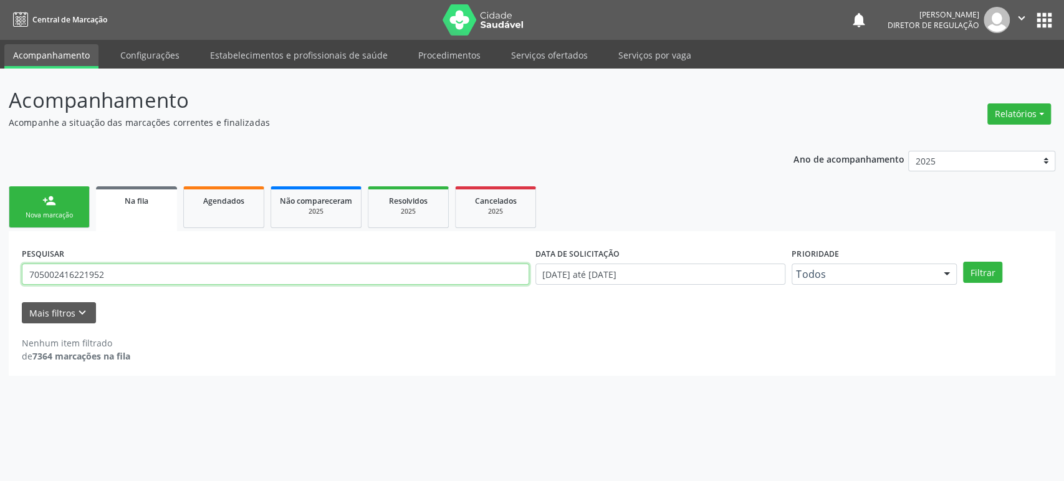
click at [84, 273] on input "705002416221952" at bounding box center [275, 274] width 507 height 21
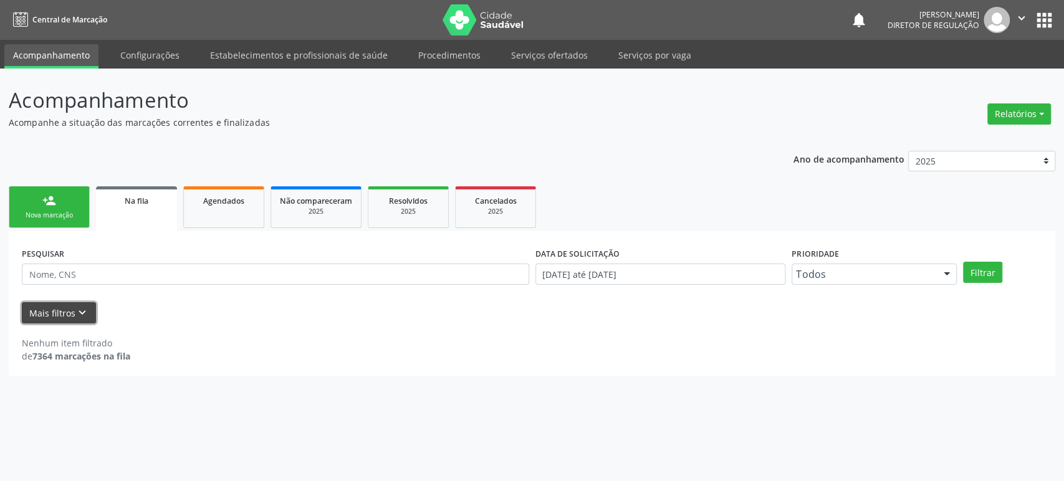
click at [85, 317] on icon "keyboard_arrow_down" at bounding box center [82, 313] width 14 height 14
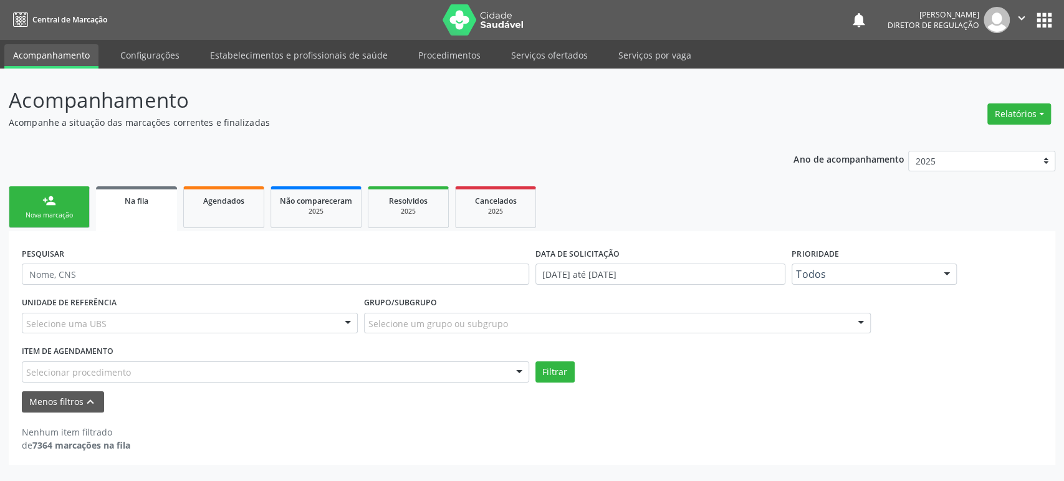
click at [125, 320] on div "Selecione uma UBS" at bounding box center [190, 323] width 336 height 21
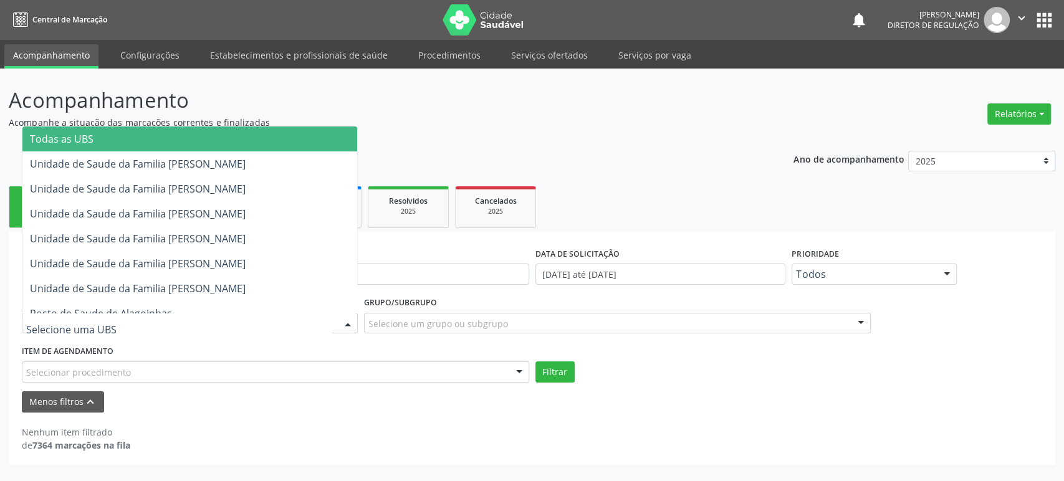
click at [100, 138] on span "Todas as UBS" at bounding box center [189, 139] width 335 height 25
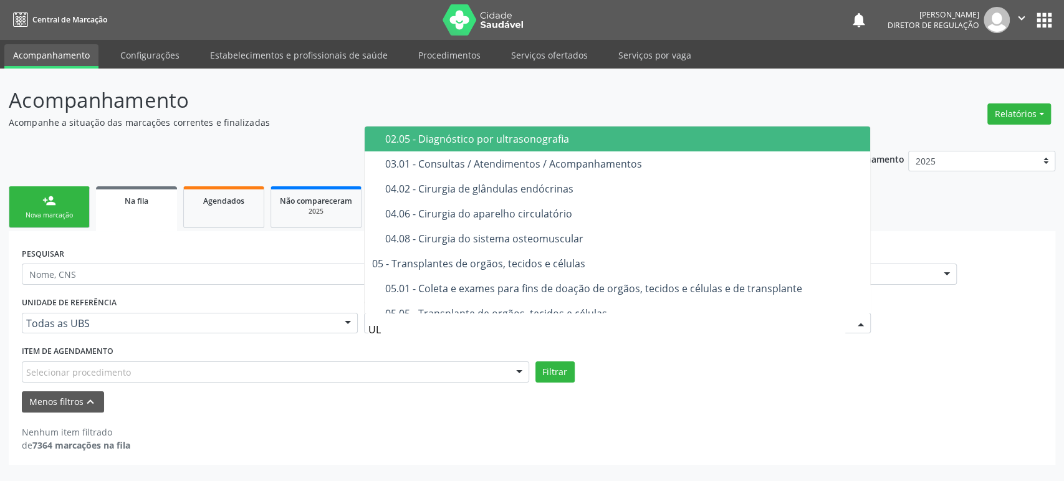
type input "ULT"
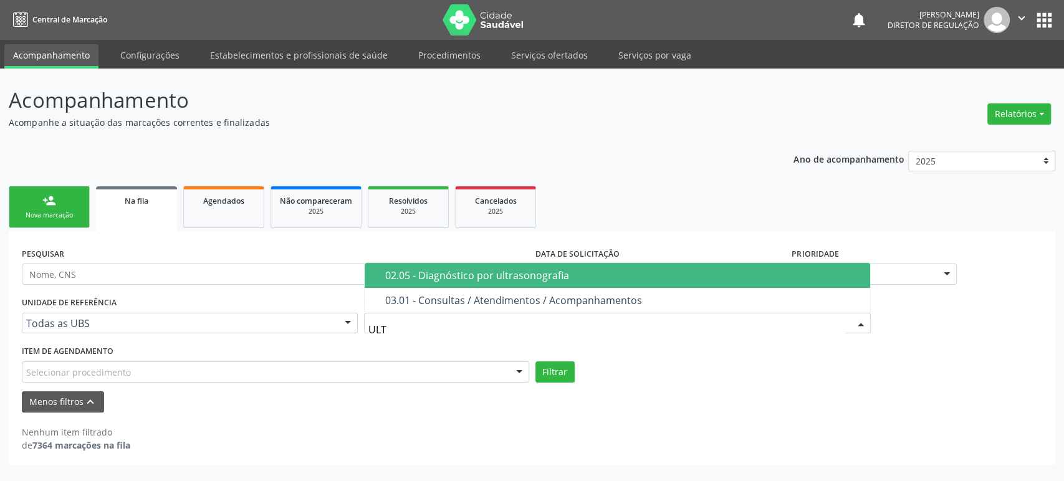
click at [525, 274] on div "02.05 - Diagnóstico por ultrasonografia" at bounding box center [624, 275] width 478 height 10
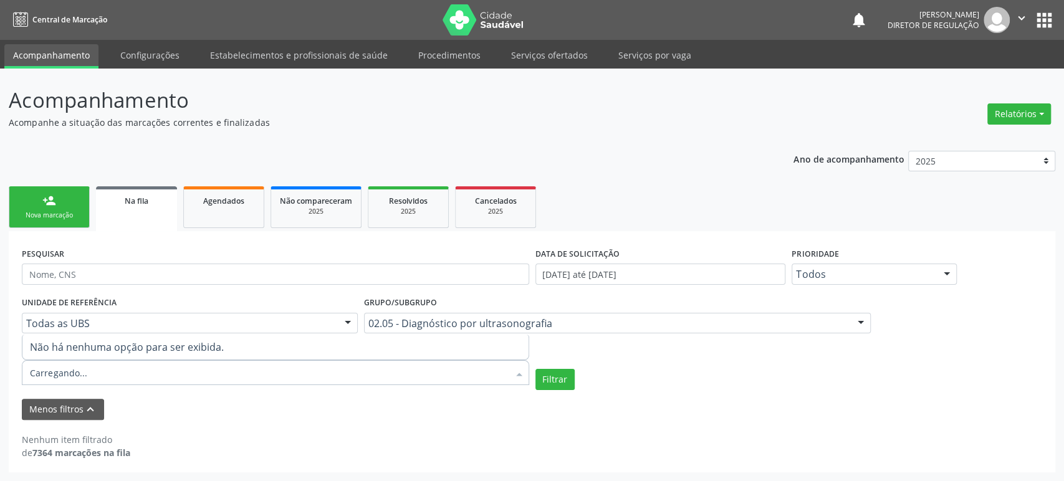
click at [107, 374] on div at bounding box center [275, 372] width 507 height 25
click at [98, 371] on input "Item de agendamento" at bounding box center [269, 372] width 479 height 25
click at [98, 394] on form "PESQUISAR DATA DE SOLICITAÇÃO [DATE] até [DATE] Prioridade Todos Todos Baixa Pr…" at bounding box center [532, 332] width 1020 height 176
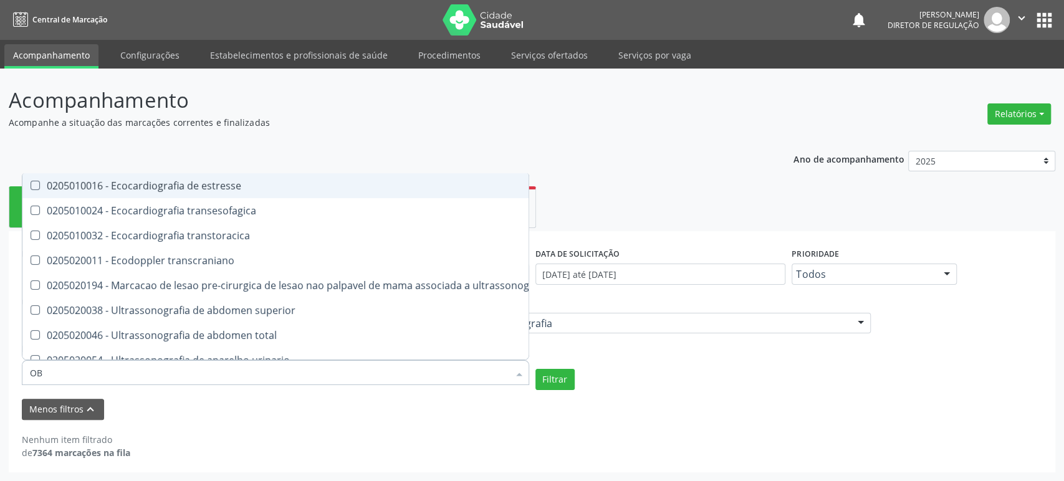
type input "OBS"
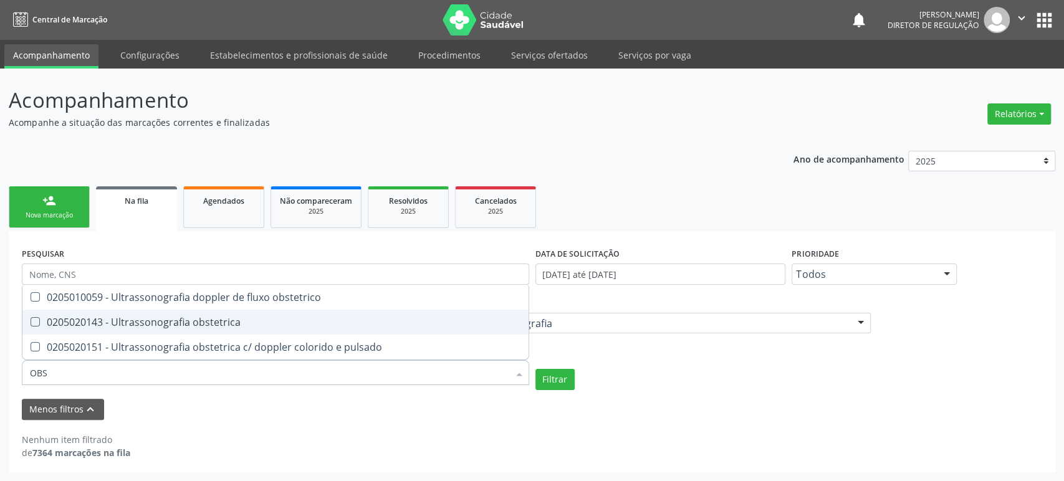
click at [189, 321] on div "0205020143 - Ultrassonografia obstetrica" at bounding box center [275, 322] width 491 height 10
checkbox obstetrica "true"
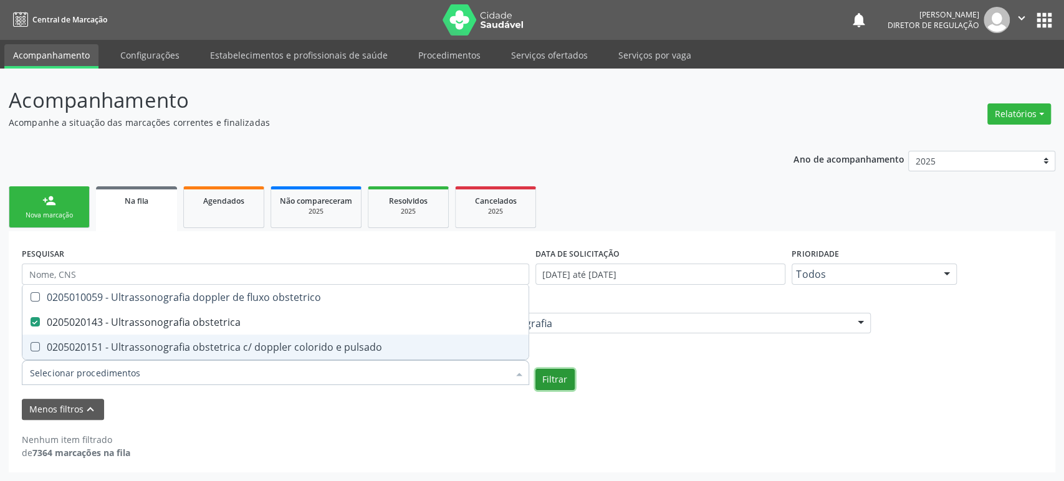
click at [557, 373] on button "Filtrar" at bounding box center [554, 379] width 39 height 21
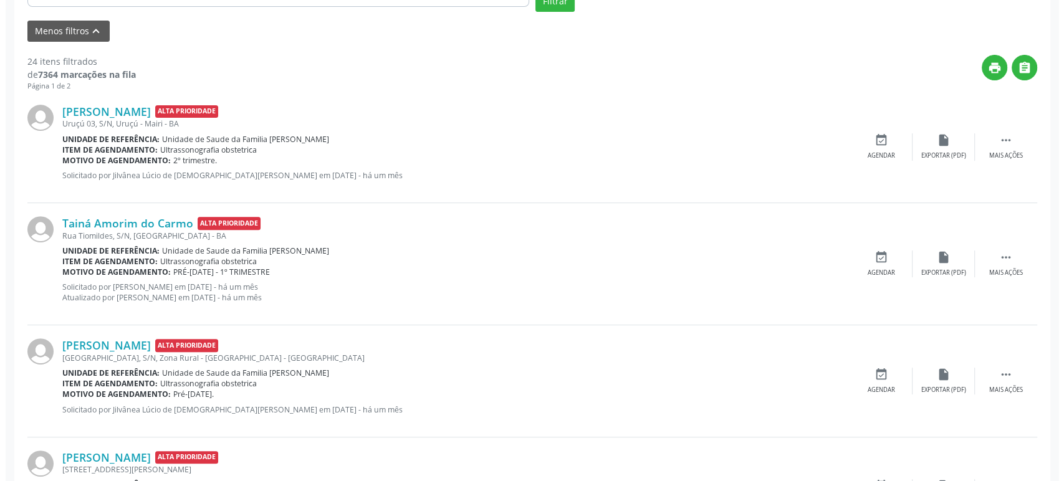
scroll to position [385, 0]
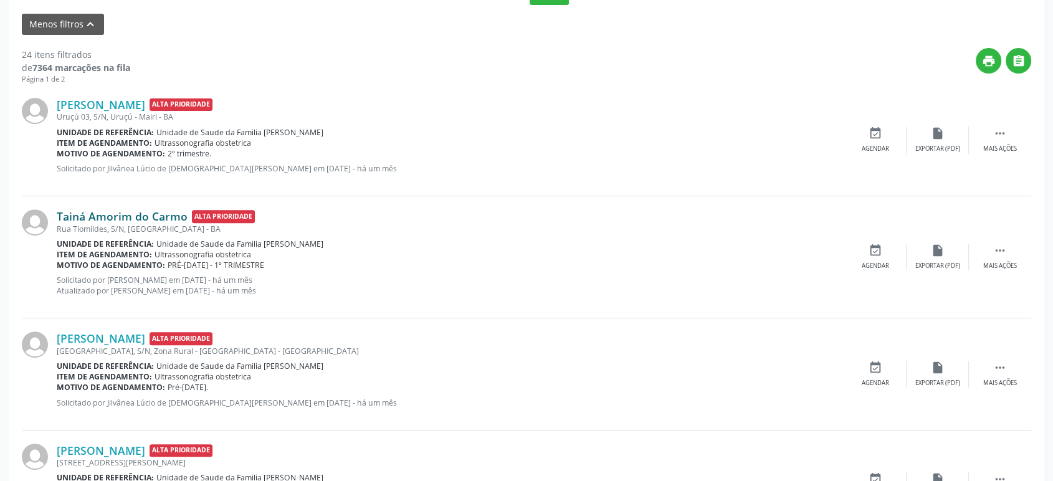
click at [127, 214] on link "Tainá Amorim do Carmo" at bounding box center [122, 216] width 131 height 14
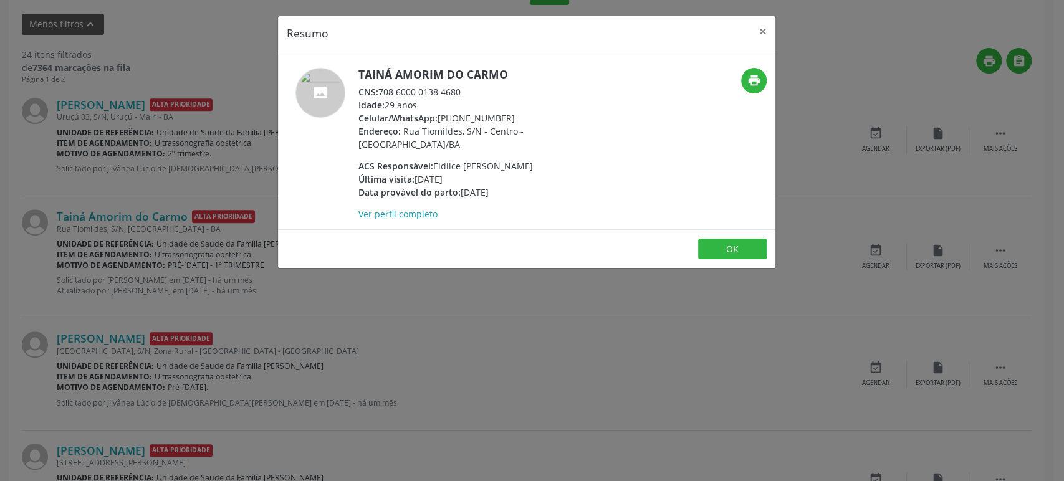
drag, startPoint x: 360, startPoint y: 74, endPoint x: 500, endPoint y: 62, distance: 140.7
click at [500, 62] on div "Tainá Amorim do Carmo CNS: 708 6000 0138 4680 Idade: 29 anos Celular/WhatsApp: …" at bounding box center [526, 139] width 497 height 179
click at [509, 71] on h5 "Tainá Amorim do Carmo" at bounding box center [479, 74] width 242 height 13
drag, startPoint x: 358, startPoint y: 72, endPoint x: 506, endPoint y: 74, distance: 147.7
click at [506, 74] on h5 "Tainá Amorim do Carmo" at bounding box center [479, 74] width 242 height 13
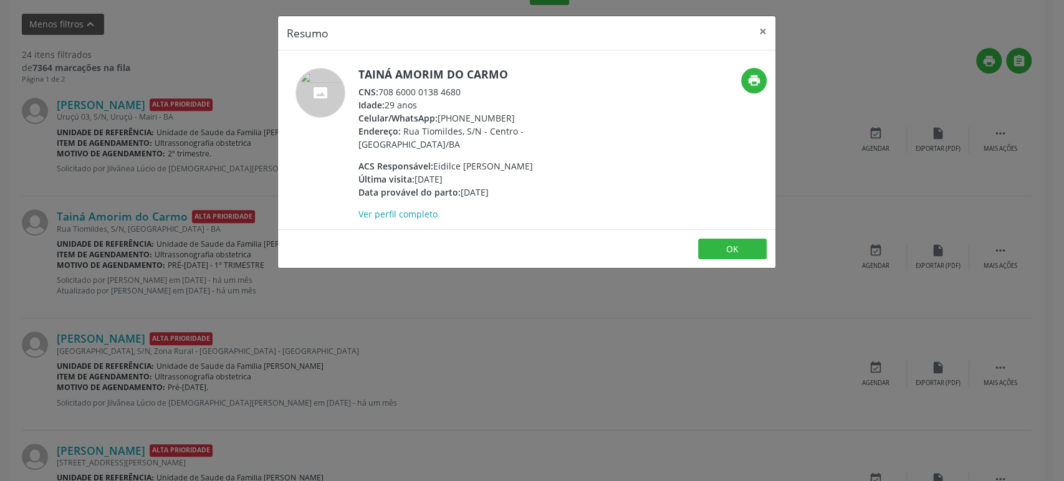
click at [270, 384] on div "Resumo × Tainá Amorim do Carmo CNS: 708 6000 0138 4680 Idade: 29 anos Celular/W…" at bounding box center [532, 240] width 1064 height 481
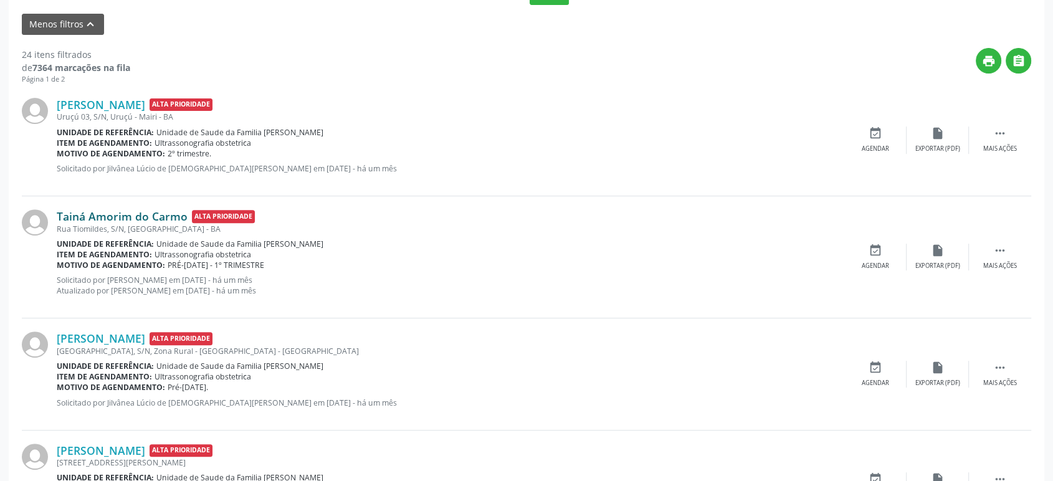
click at [136, 216] on link "Tainá Amorim do Carmo" at bounding box center [122, 216] width 131 height 14
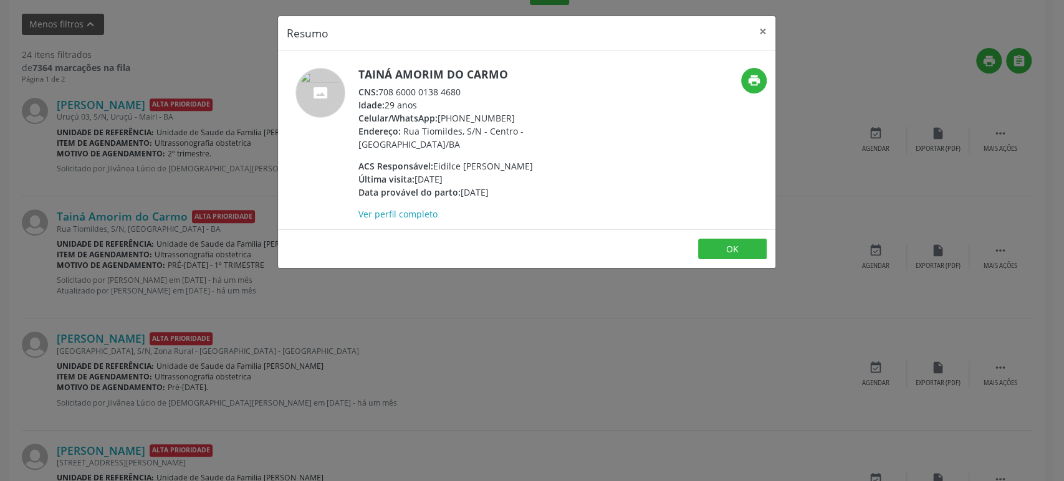
drag, startPoint x: 361, startPoint y: 70, endPoint x: 476, endPoint y: 79, distance: 115.0
click at [476, 79] on h5 "Tainá Amorim do Carmo" at bounding box center [479, 74] width 242 height 13
click at [128, 52] on div "Resumo × Tainá Amorim do Carmo CNS: 708 6000 0138 4680 Idade: 29 anos Celular/W…" at bounding box center [532, 240] width 1064 height 481
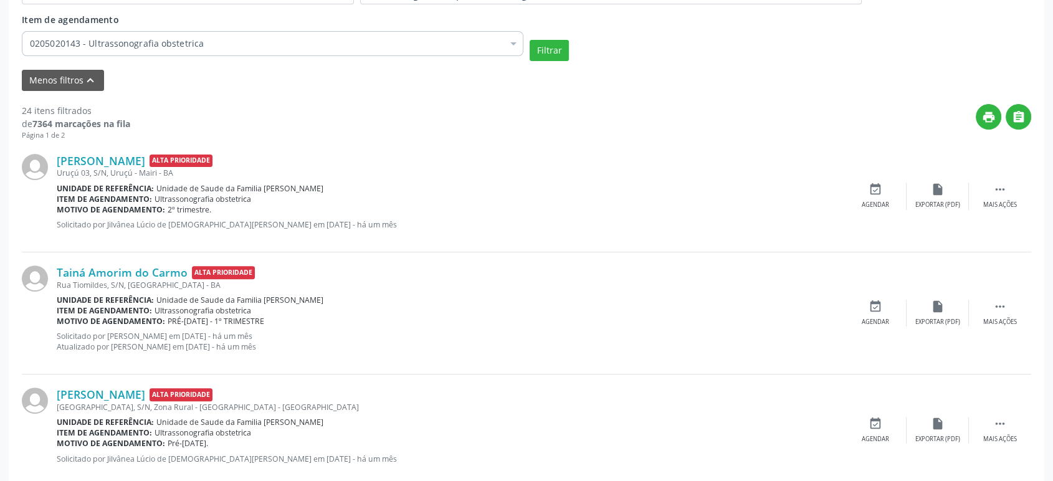
scroll to position [247, 0]
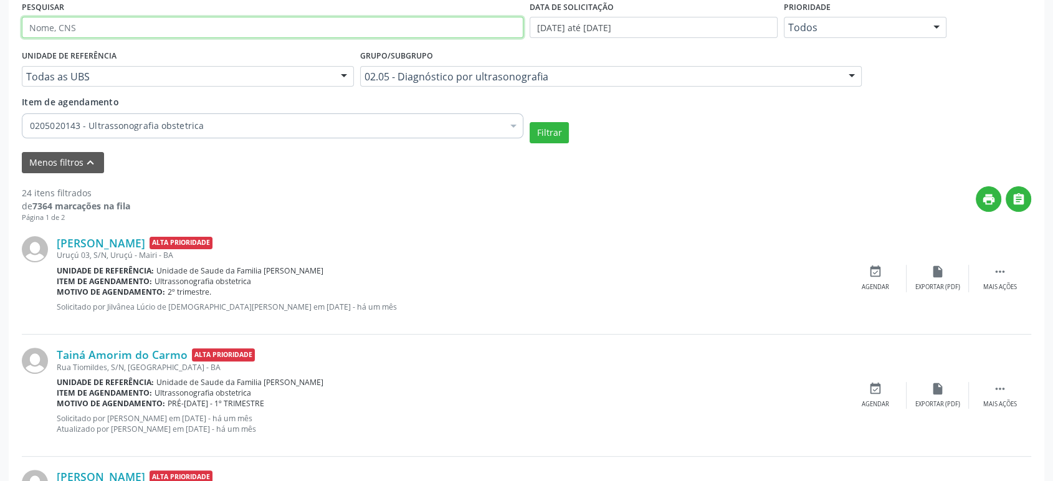
click at [88, 23] on input "text" at bounding box center [273, 27] width 502 height 21
paste input "ainá Amorim do Ca"
type input "ainá Amorim do Ca"
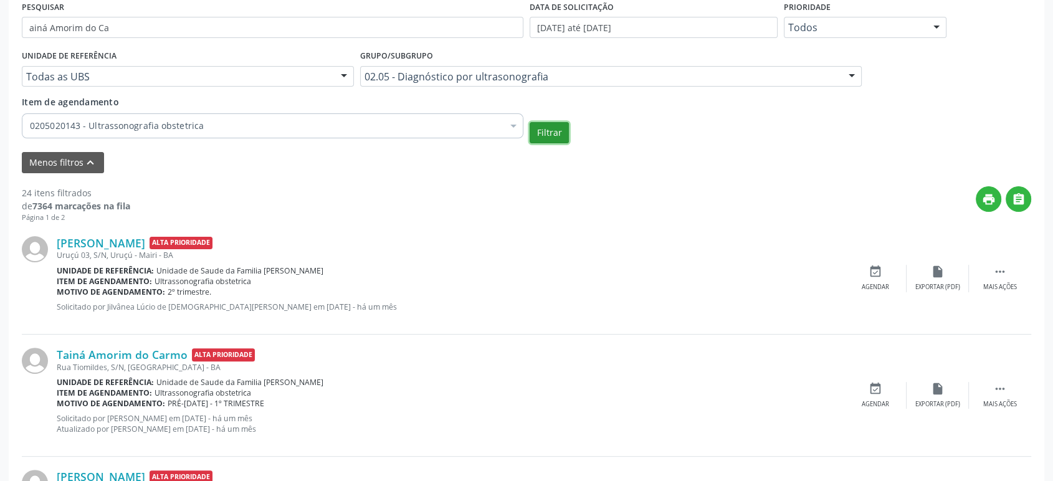
click at [560, 133] on button "Filtrar" at bounding box center [549, 132] width 39 height 21
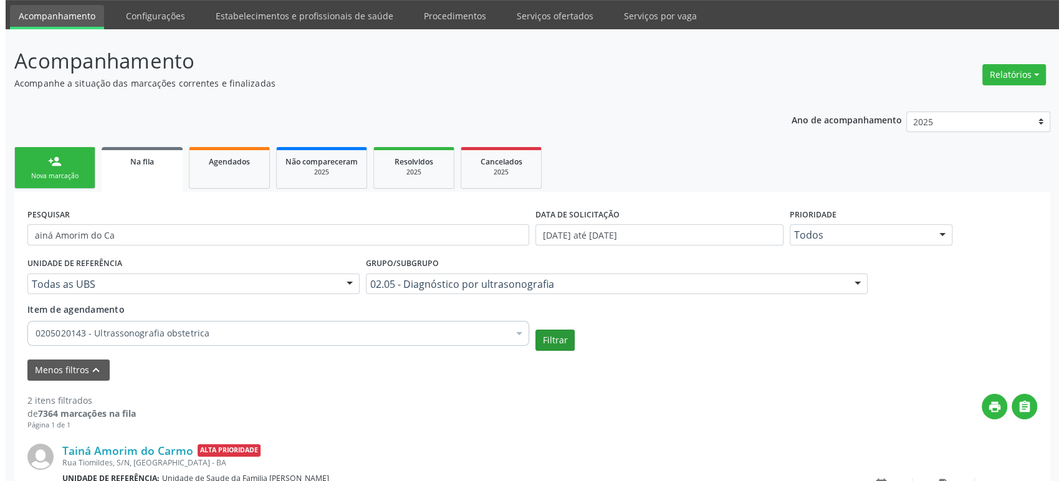
scroll to position [242, 0]
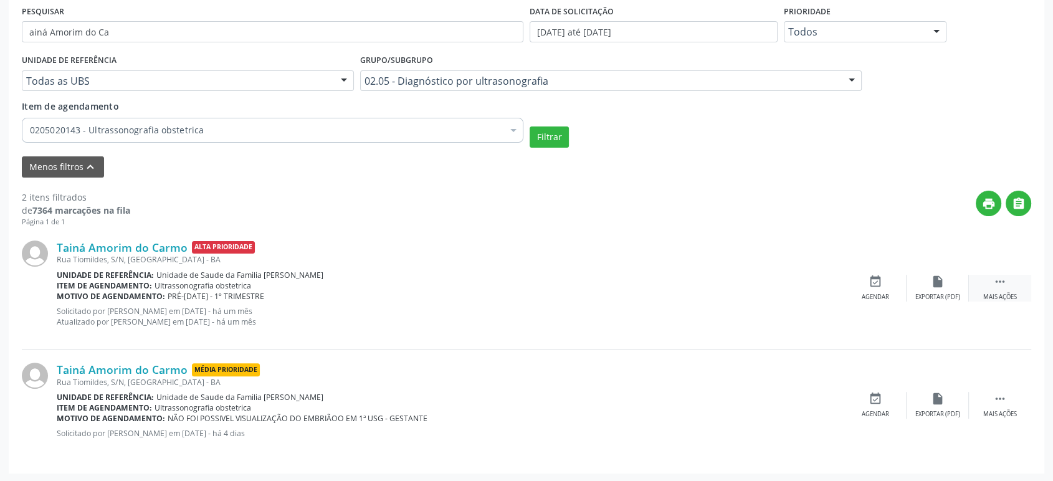
click at [1003, 290] on div " Mais ações" at bounding box center [1000, 288] width 62 height 27
click at [870, 289] on div "cancel Cancelar" at bounding box center [875, 288] width 62 height 27
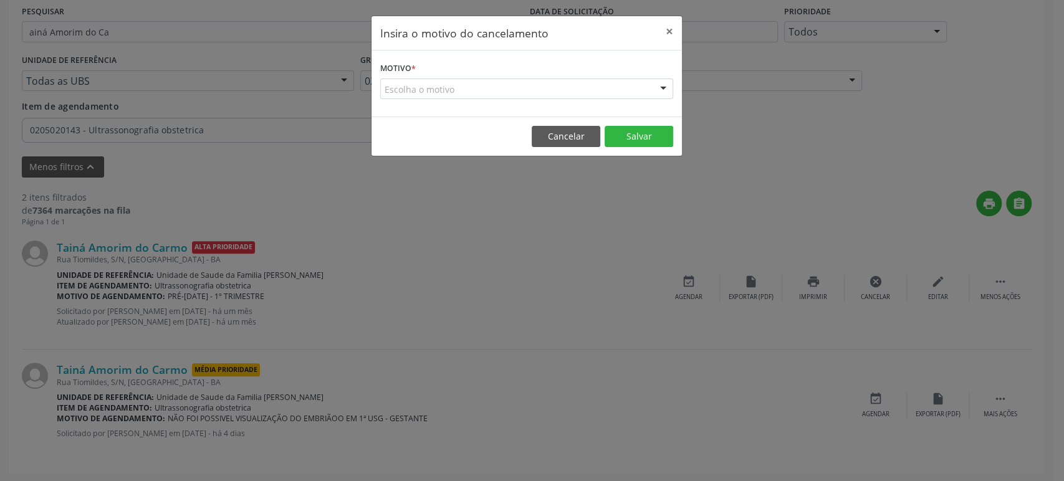
click at [432, 69] on form "Motivo * Escolha o motivo Outro Médico - Participação em eventos (ex: congresso…" at bounding box center [526, 79] width 293 height 40
click at [438, 82] on div "Escolha o motivo" at bounding box center [526, 89] width 293 height 21
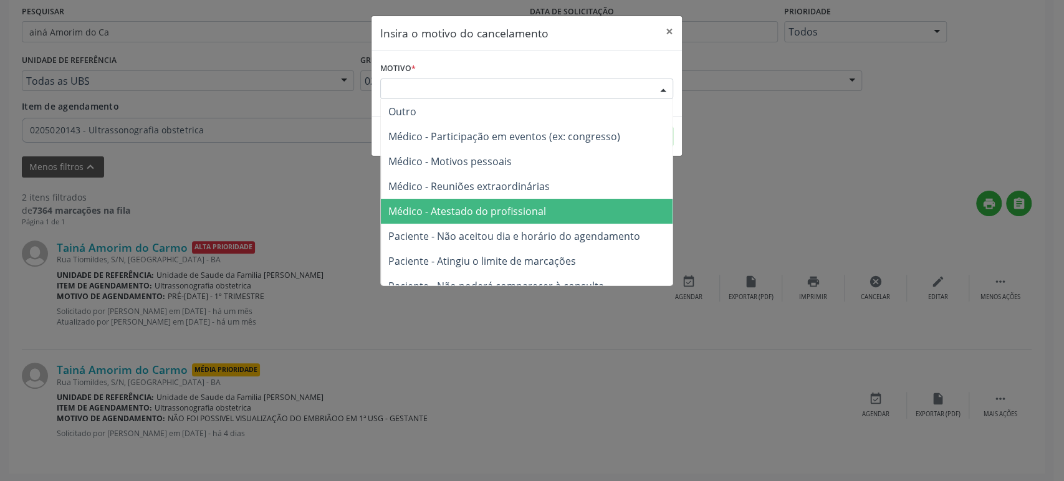
drag, startPoint x: 491, startPoint y: 221, endPoint x: 542, endPoint y: 219, distance: 51.1
click at [491, 220] on span "Médico - Atestado do profissional" at bounding box center [527, 211] width 292 height 25
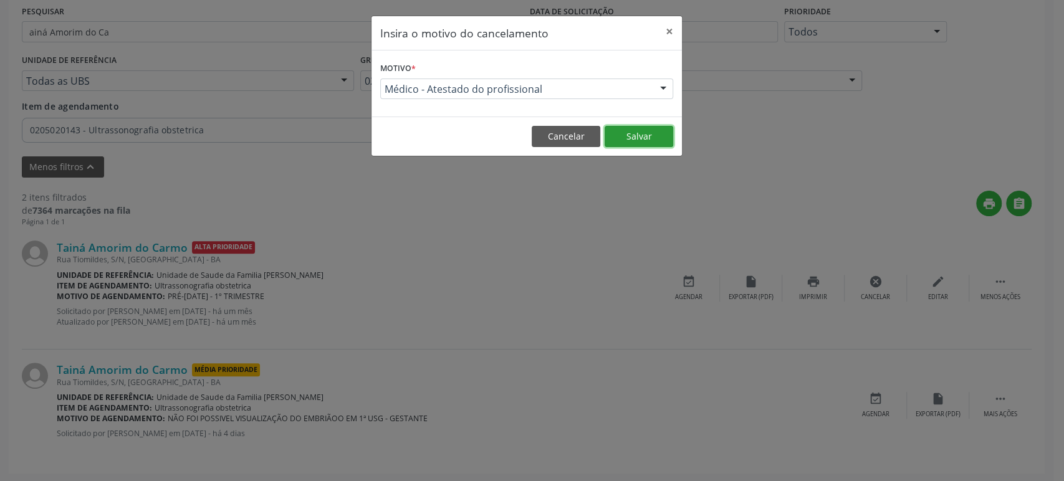
click at [652, 135] on button "Salvar" at bounding box center [638, 136] width 69 height 21
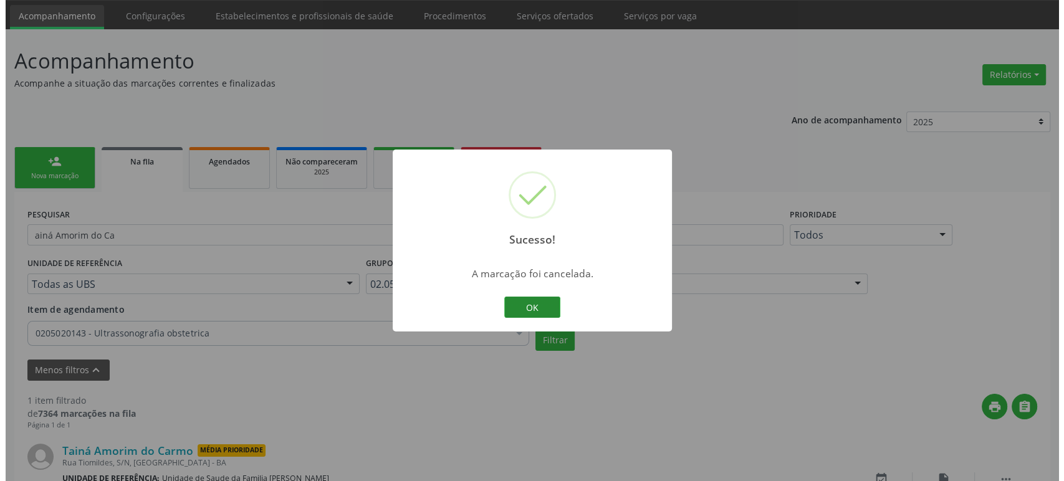
scroll to position [120, 0]
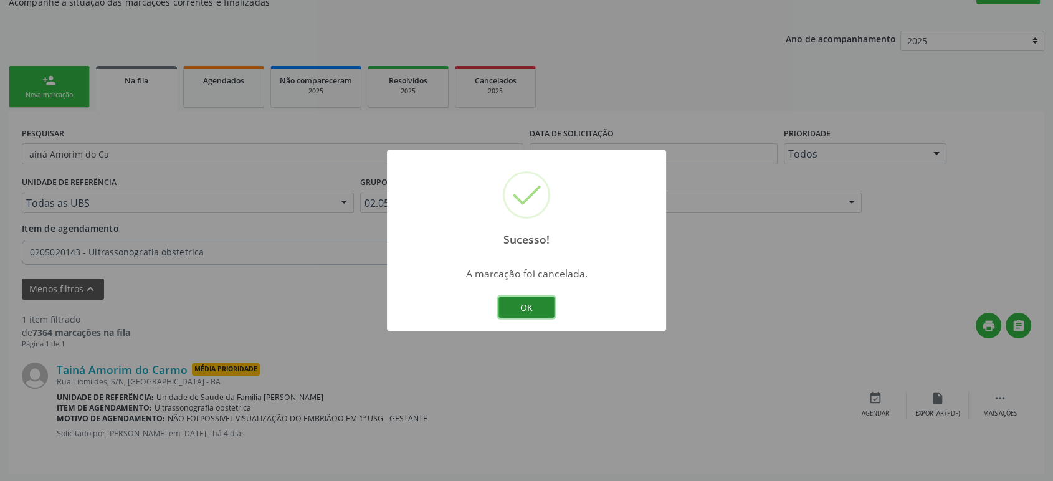
click at [523, 305] on button "OK" at bounding box center [527, 307] width 56 height 21
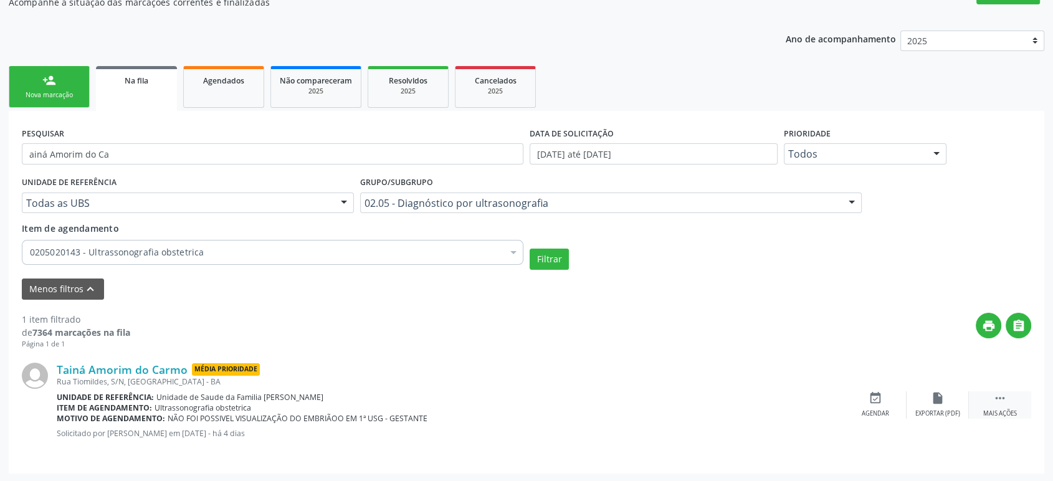
click at [986, 391] on div " Mais ações" at bounding box center [1000, 404] width 62 height 27
click at [867, 396] on div "cancel Cancelar" at bounding box center [875, 404] width 62 height 27
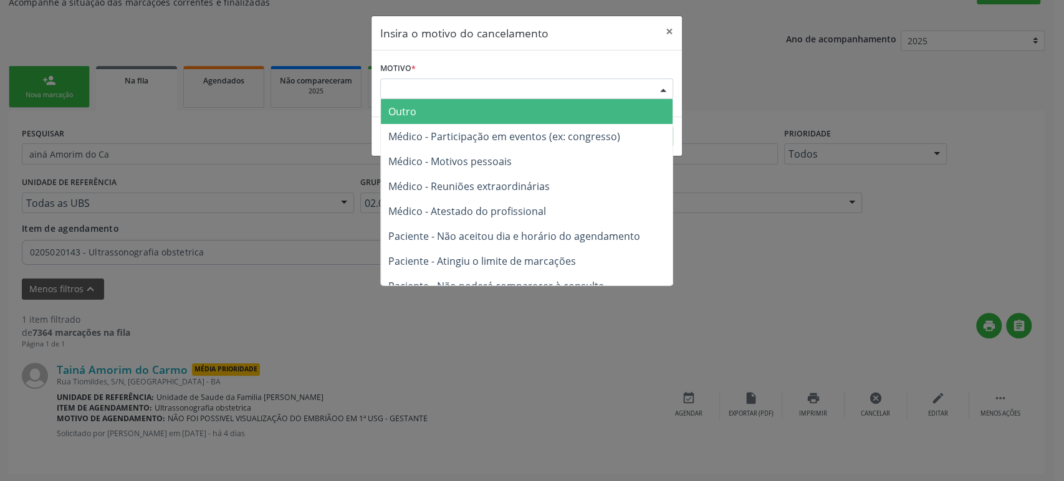
click at [419, 87] on div "Escolha o motivo" at bounding box center [526, 89] width 293 height 21
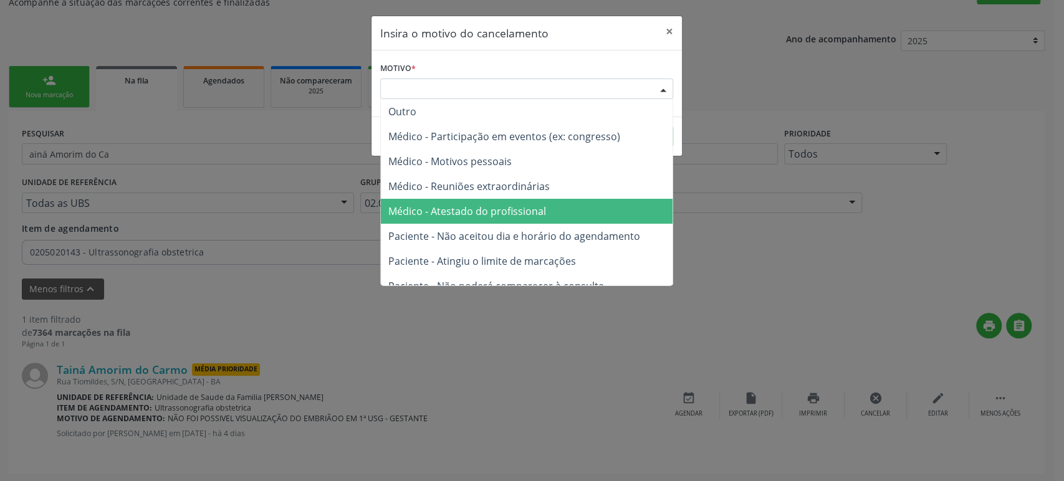
drag, startPoint x: 464, startPoint y: 216, endPoint x: 555, endPoint y: 191, distance: 94.3
click at [464, 216] on span "Médico - Atestado do profissional" at bounding box center [467, 211] width 158 height 14
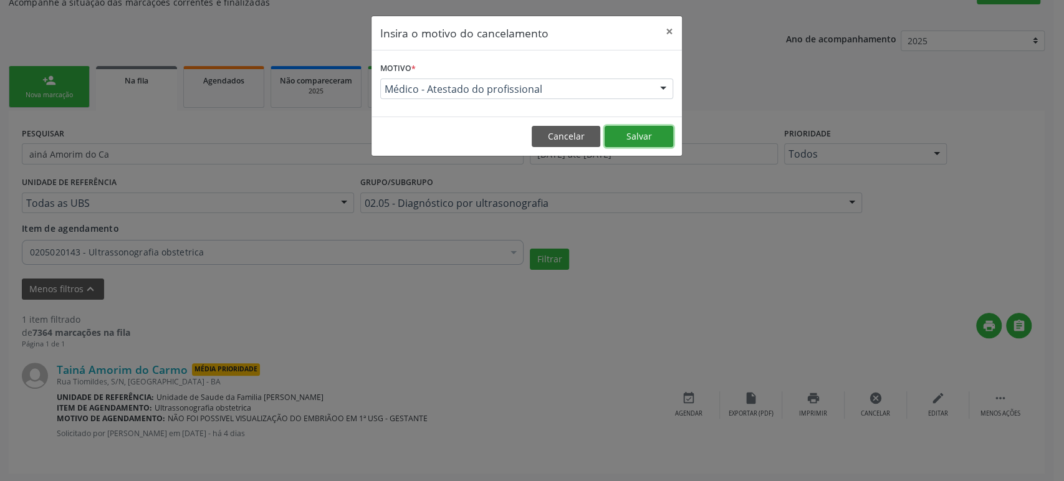
click at [653, 127] on button "Salvar" at bounding box center [638, 136] width 69 height 21
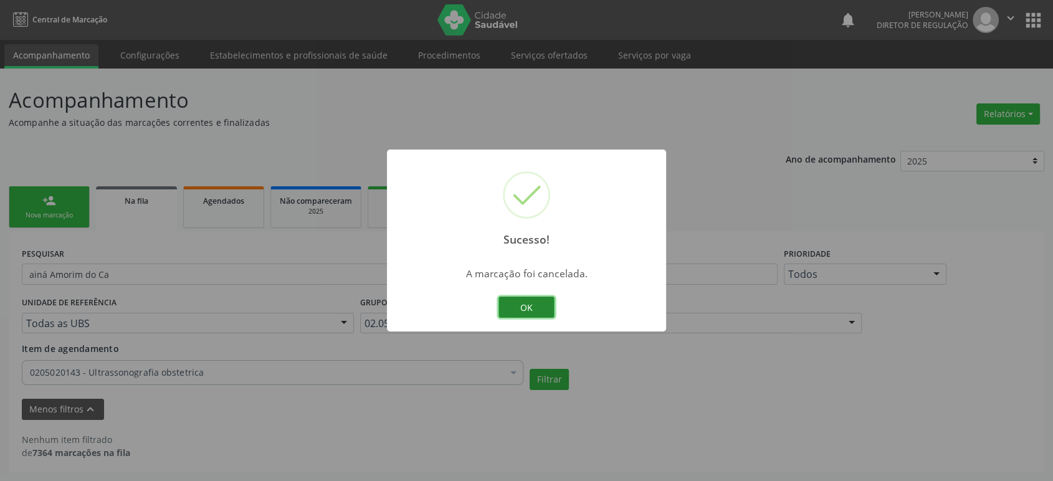
scroll to position [0, 0]
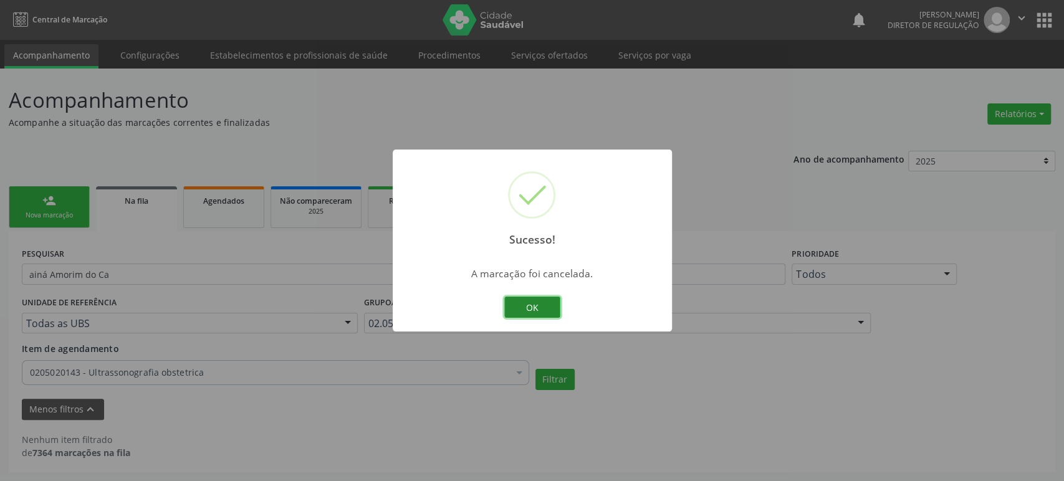
click at [518, 306] on button "OK" at bounding box center [532, 307] width 56 height 21
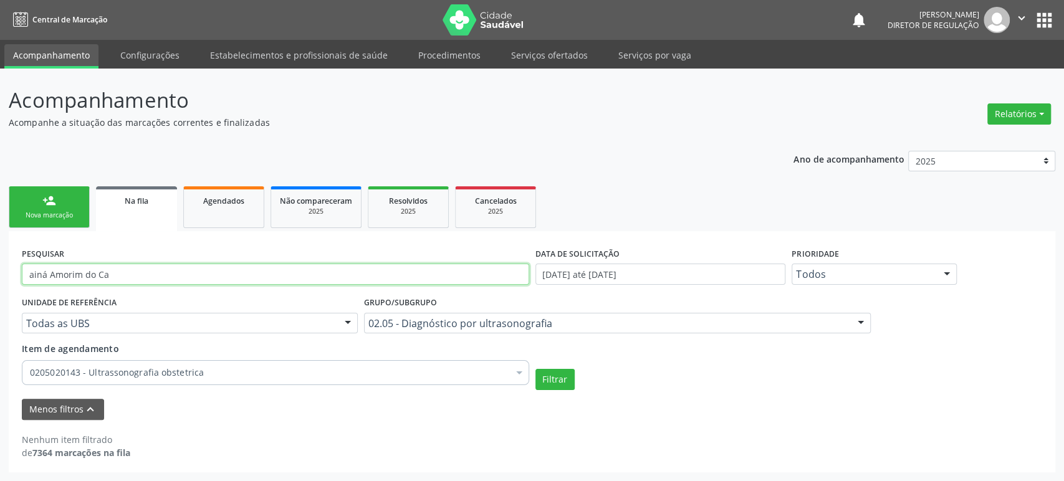
click at [64, 269] on input "ainá Amorim do Ca" at bounding box center [275, 274] width 507 height 21
click at [64, 270] on input "ainá Amorim do Ca" at bounding box center [275, 274] width 507 height 21
click at [103, 268] on input "text" at bounding box center [275, 274] width 507 height 21
click at [535, 369] on button "Filtrar" at bounding box center [554, 379] width 39 height 21
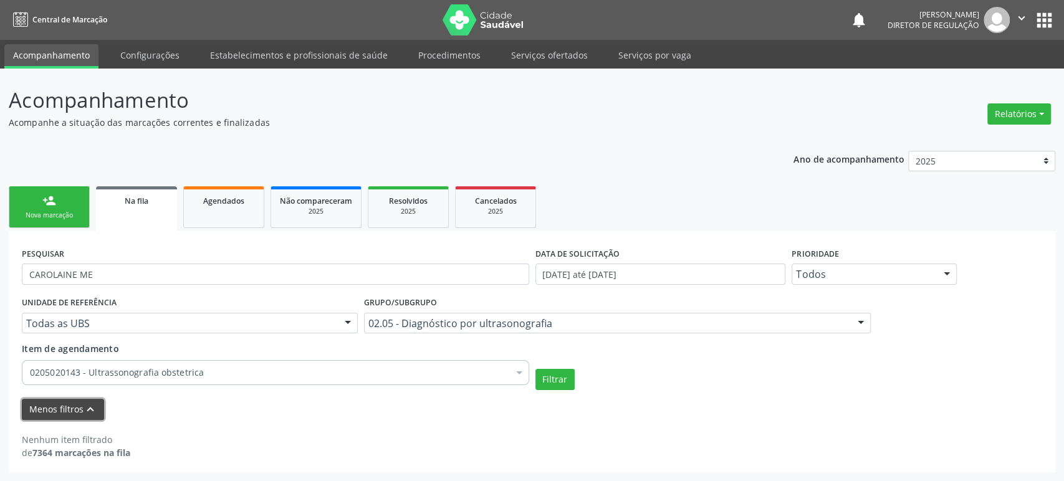
click at [70, 409] on button "Menos filtros keyboard_arrow_up" at bounding box center [63, 410] width 82 height 22
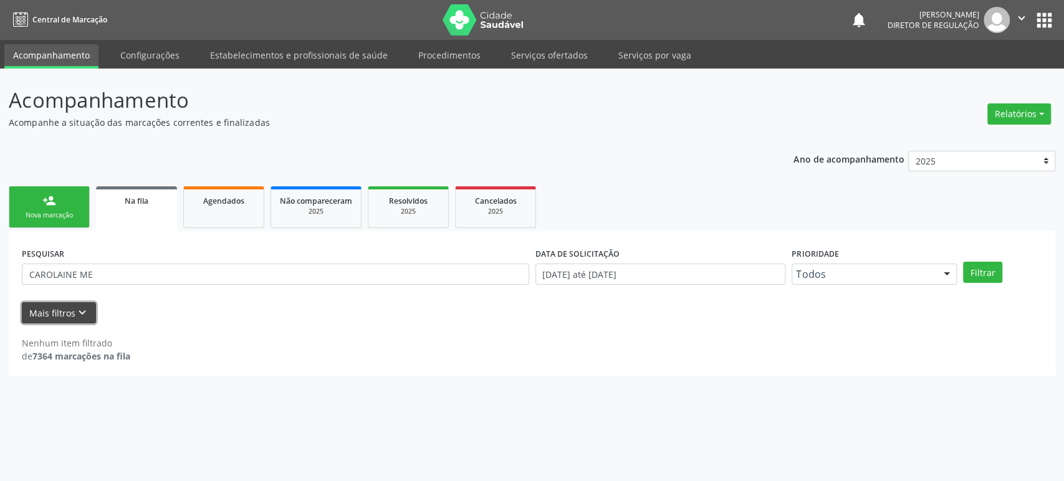
click at [75, 310] on icon "keyboard_arrow_down" at bounding box center [82, 313] width 14 height 14
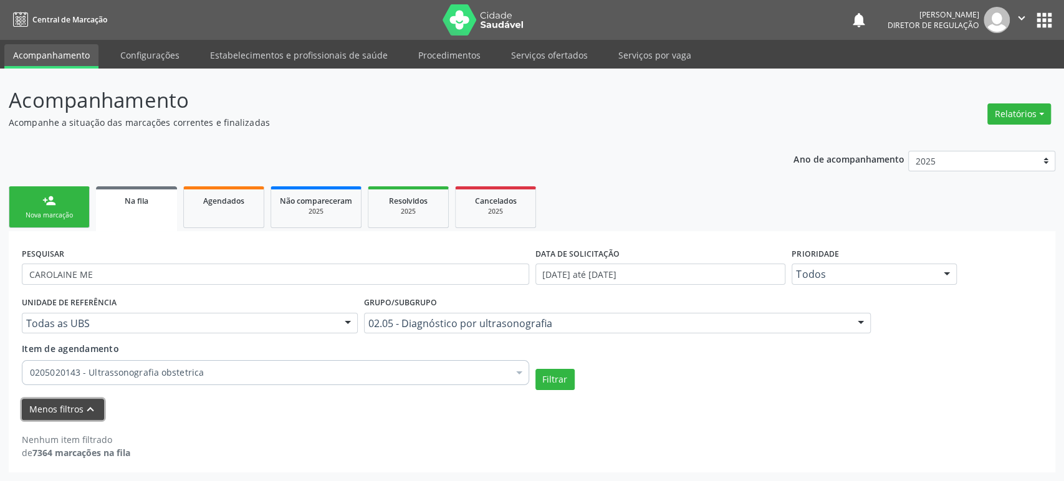
click at [79, 412] on button "Menos filtros keyboard_arrow_up" at bounding box center [63, 410] width 82 height 22
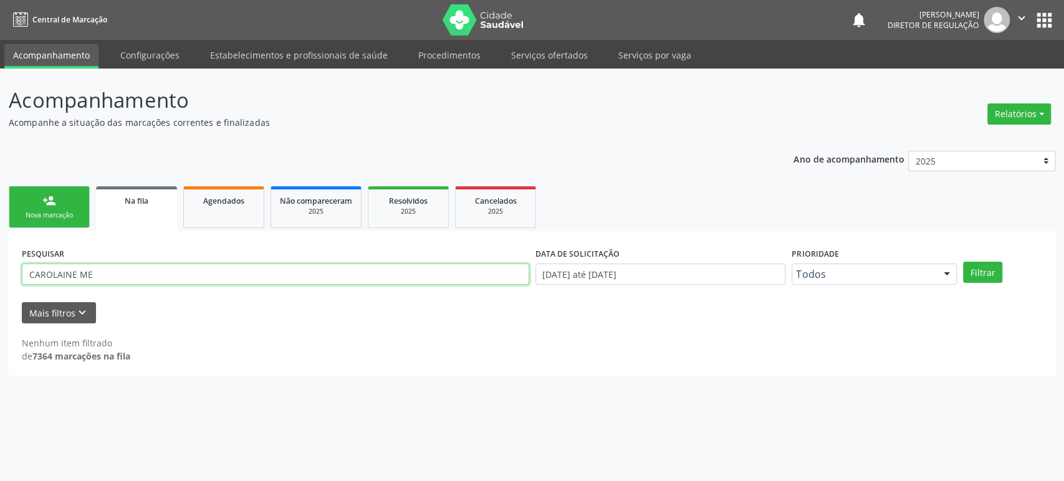
click at [238, 274] on input "CAROLAINE ME" at bounding box center [275, 274] width 507 height 21
click at [963, 262] on button "Filtrar" at bounding box center [982, 272] width 39 height 21
click at [113, 277] on input "CAROLAINE ME" at bounding box center [275, 274] width 507 height 21
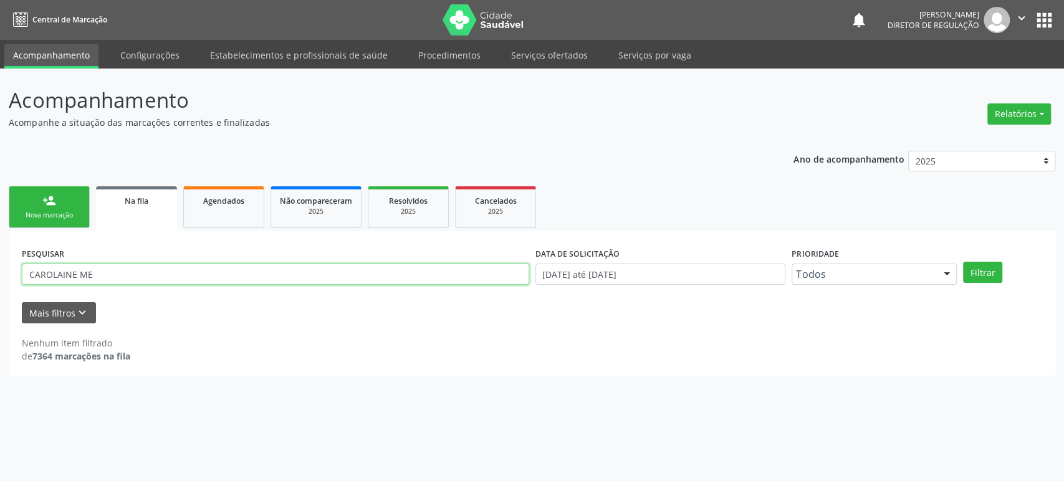
click at [64, 273] on input "CAROLAINE ME" at bounding box center [275, 274] width 507 height 21
type input "CAROLINE ME"
click at [963, 262] on button "Filtrar" at bounding box center [982, 272] width 39 height 21
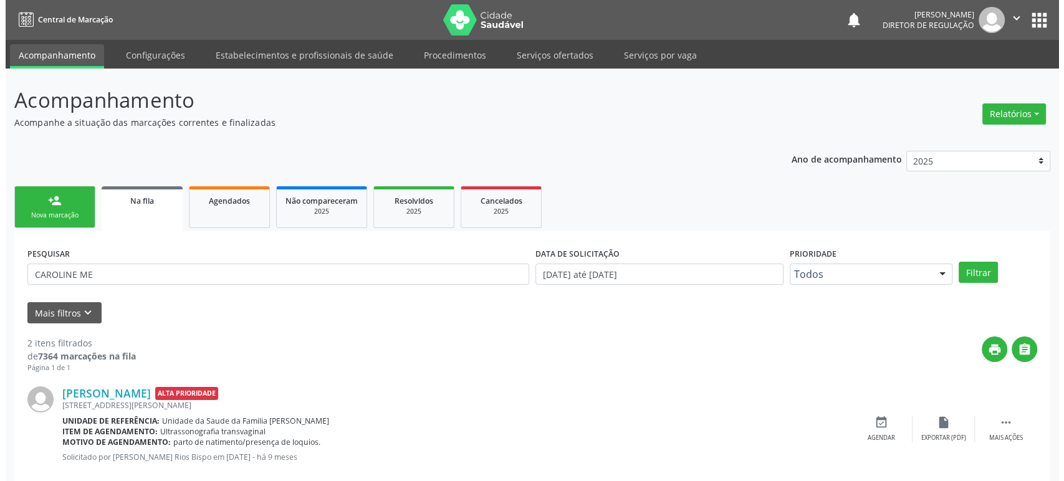
scroll to position [135, 0]
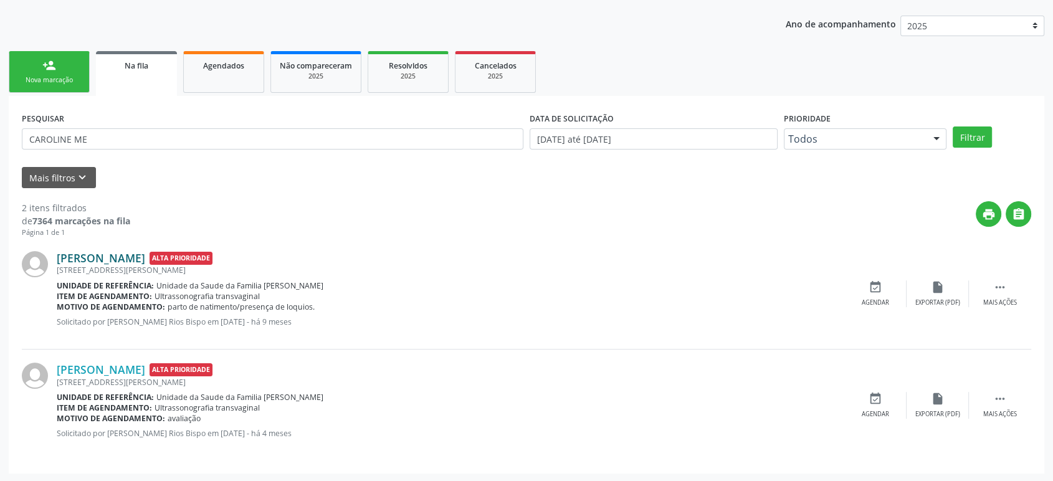
click at [145, 255] on link "[PERSON_NAME]" at bounding box center [101, 258] width 88 height 14
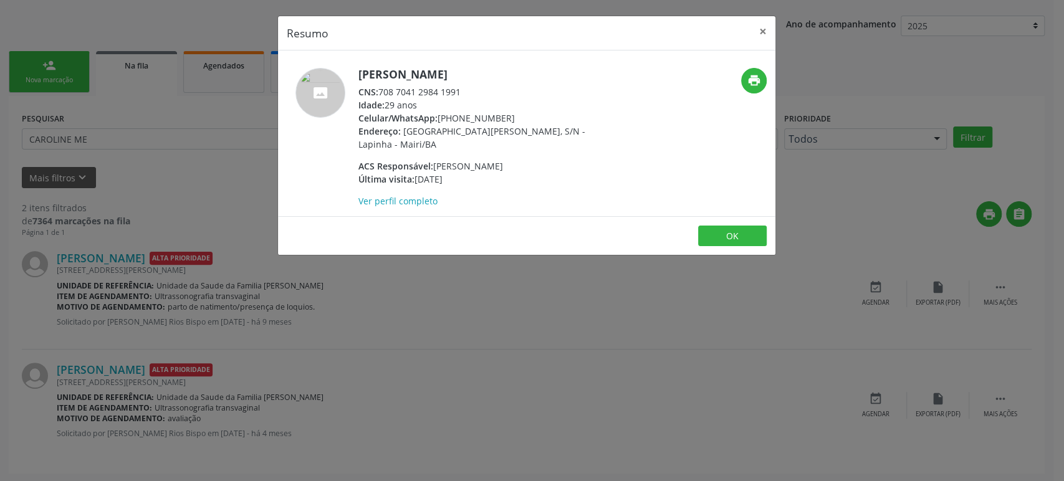
drag, startPoint x: 359, startPoint y: 72, endPoint x: 519, endPoint y: 73, distance: 160.2
click at [519, 73] on h5 "[PERSON_NAME]" at bounding box center [479, 74] width 242 height 13
click at [391, 399] on div "Resumo × [PERSON_NAME] Pedreira CNS: 708 7041 2984 1991 Idade: 29 anos Celular/…" at bounding box center [532, 240] width 1064 height 481
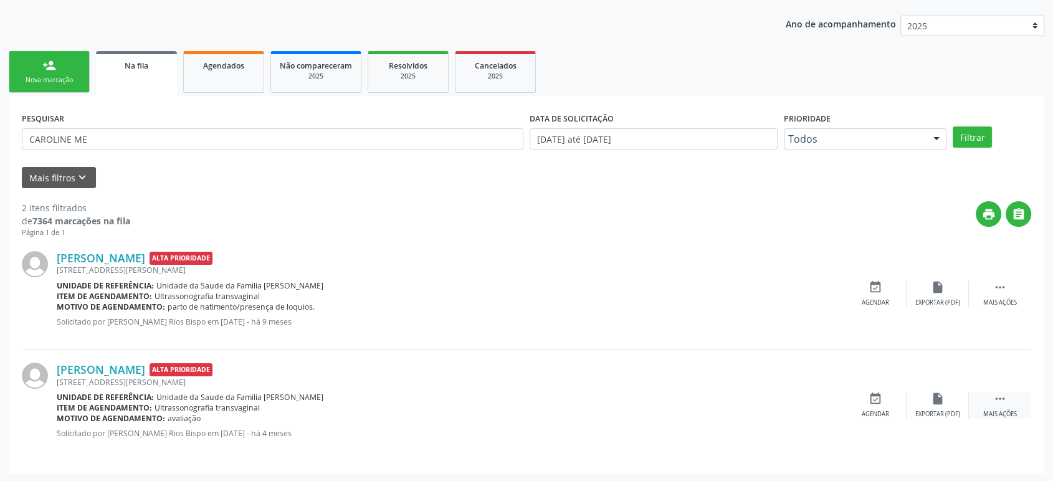
click at [1000, 399] on icon "" at bounding box center [1000, 399] width 14 height 14
click at [874, 405] on div "cancel Cancelar" at bounding box center [875, 405] width 62 height 27
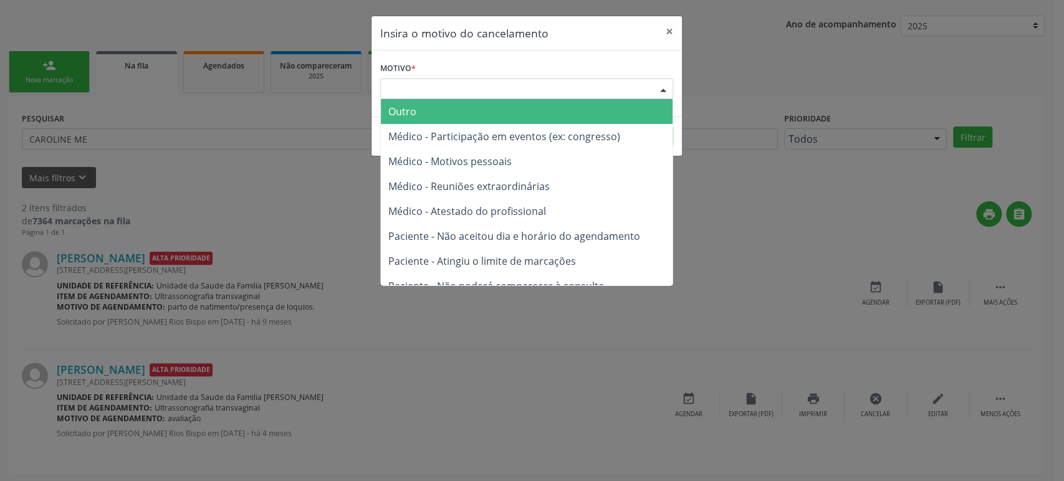
click at [452, 90] on div "Escolha o motivo" at bounding box center [526, 89] width 293 height 21
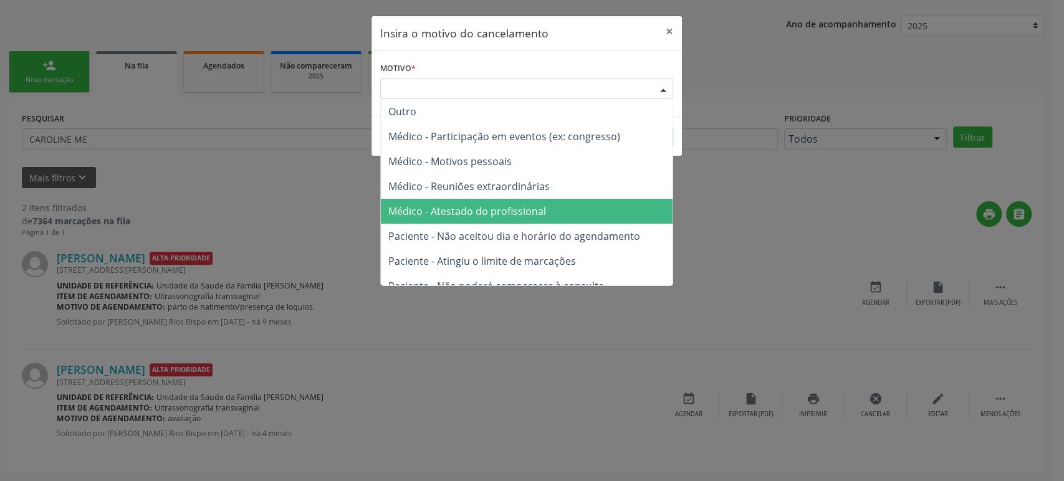
click at [449, 204] on span "Médico - Atestado do profissional" at bounding box center [467, 211] width 158 height 14
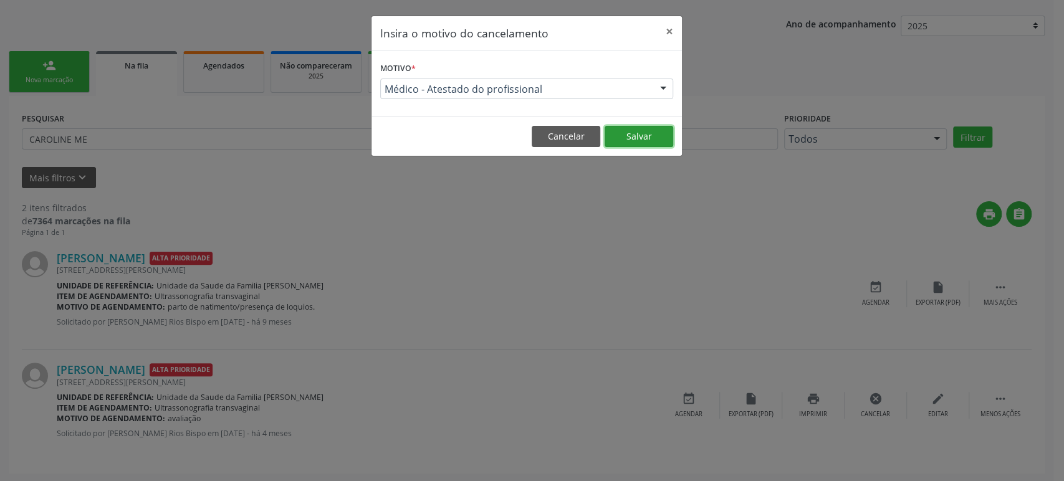
click at [626, 133] on button "Salvar" at bounding box center [638, 136] width 69 height 21
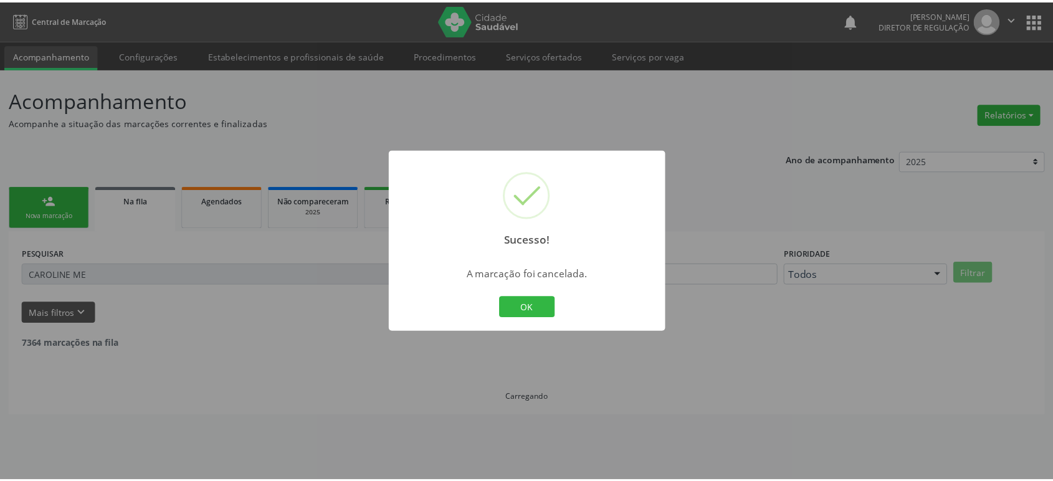
scroll to position [0, 0]
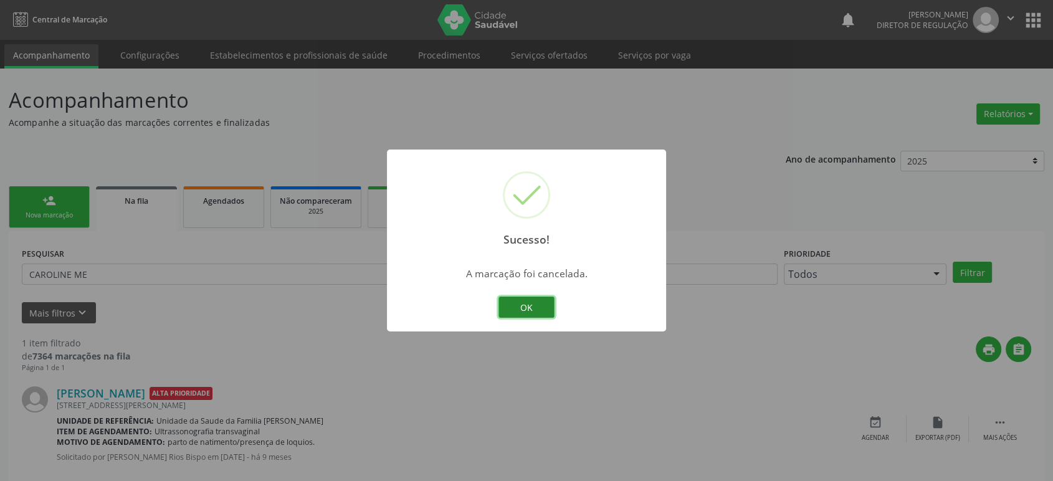
click at [546, 302] on button "OK" at bounding box center [527, 307] width 56 height 21
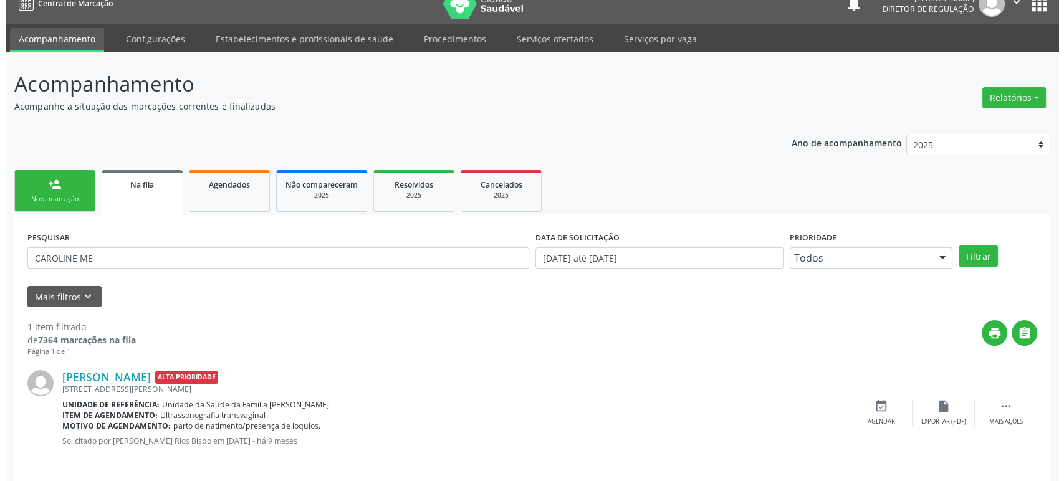
scroll to position [24, 0]
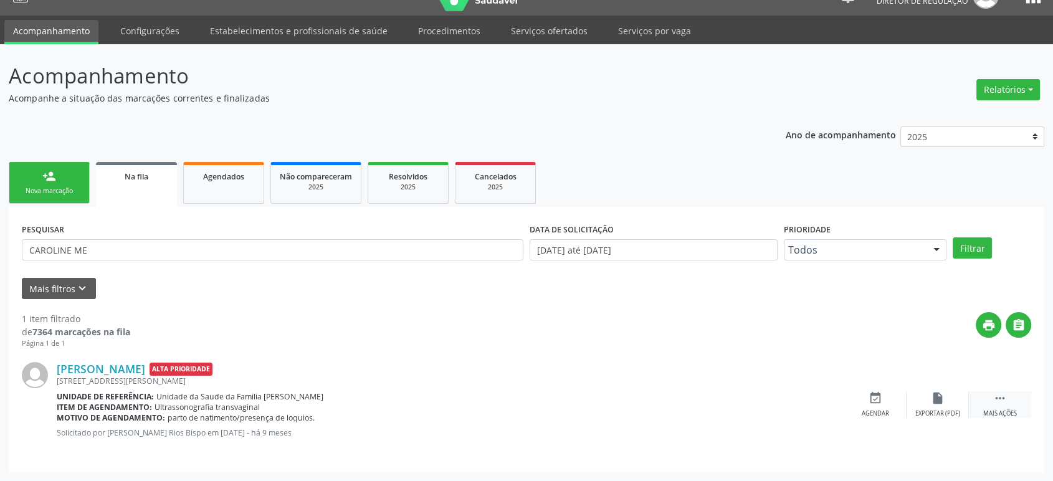
click at [991, 406] on div " Mais ações" at bounding box center [1000, 404] width 62 height 27
click at [881, 401] on icon "cancel" at bounding box center [876, 398] width 14 height 14
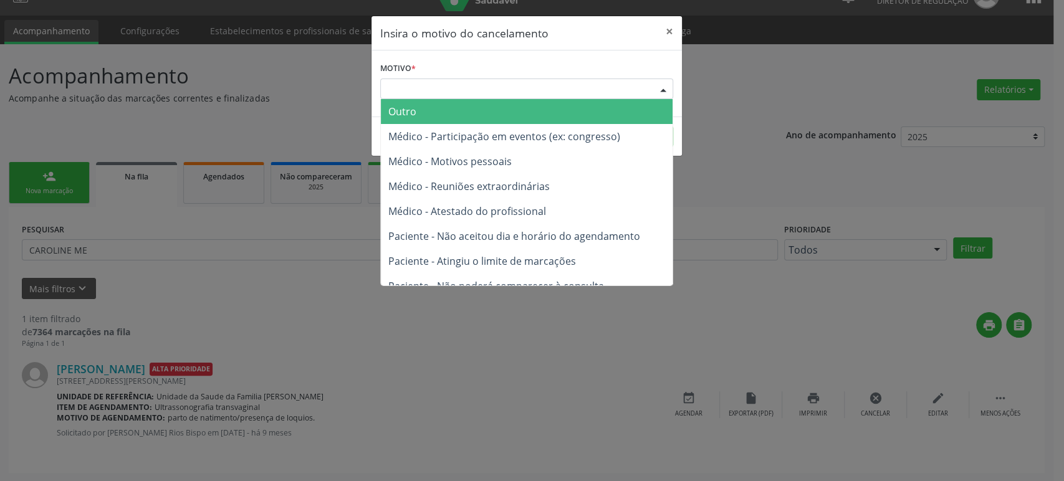
click at [445, 89] on div "Escolha o motivo" at bounding box center [526, 89] width 293 height 21
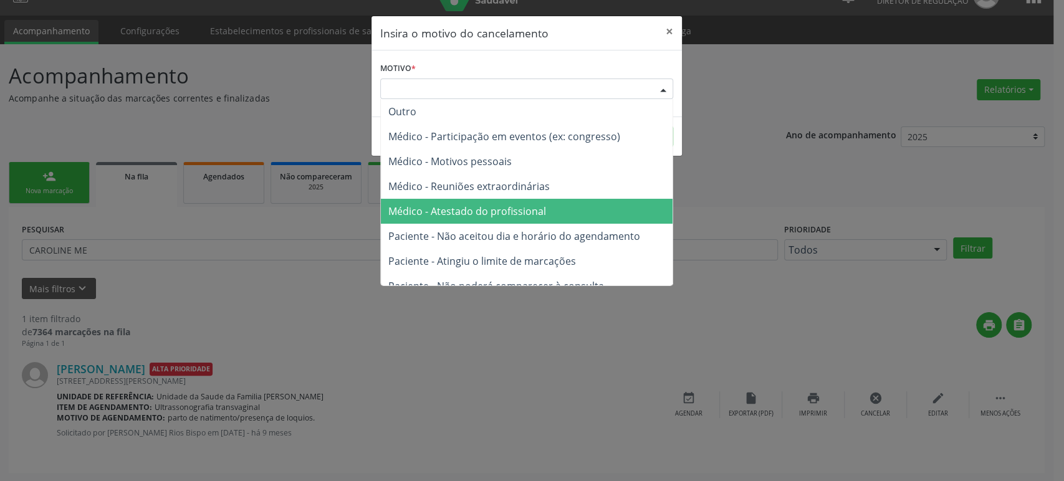
click at [479, 213] on span "Médico - Atestado do profissional" at bounding box center [467, 211] width 158 height 14
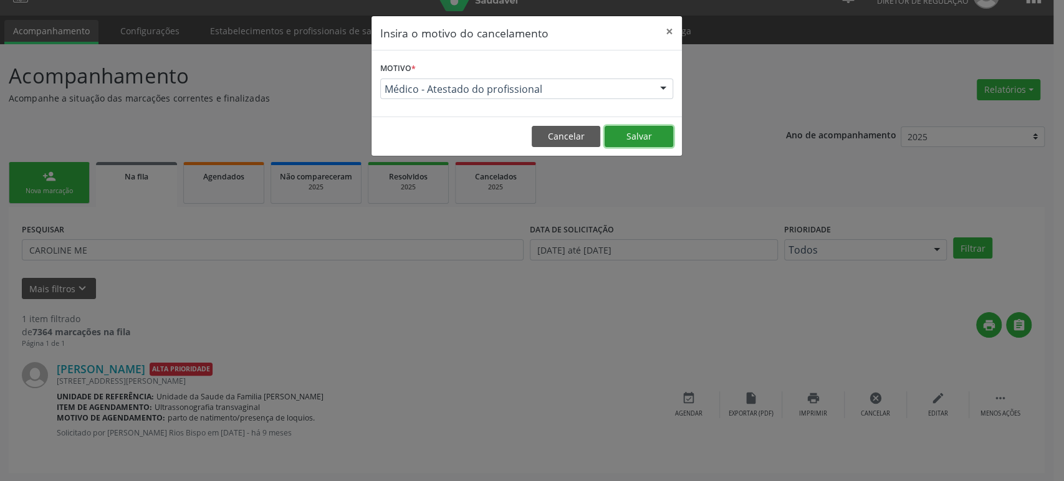
click at [633, 141] on button "Salvar" at bounding box center [638, 136] width 69 height 21
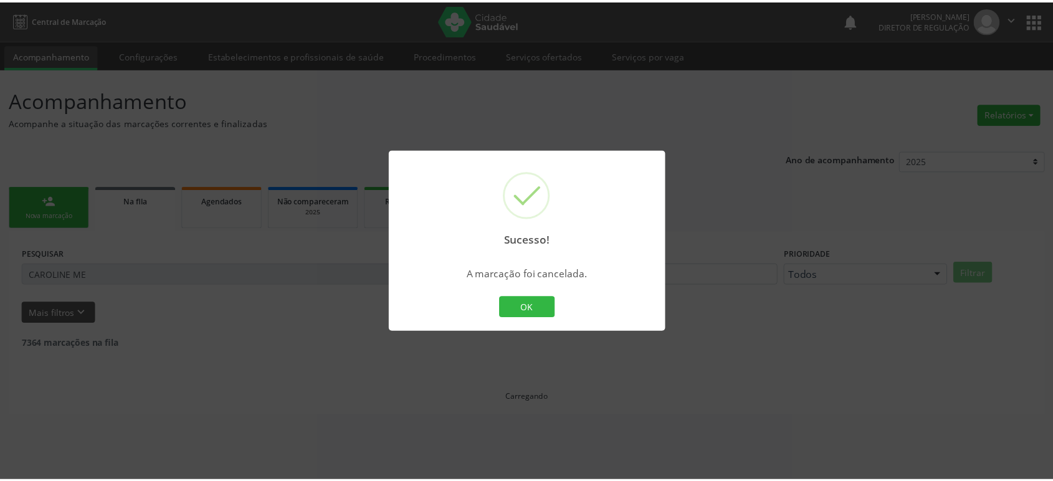
scroll to position [0, 0]
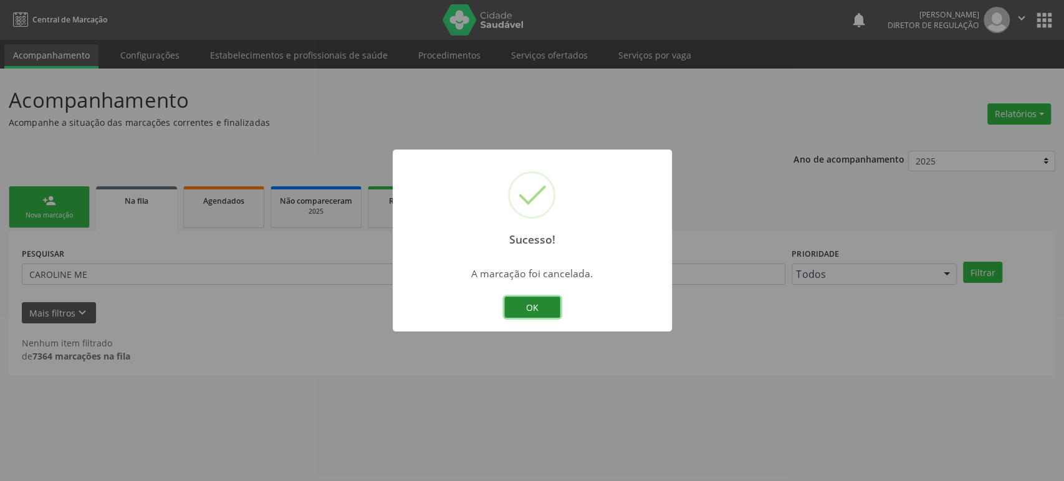
click at [540, 308] on button "OK" at bounding box center [532, 307] width 56 height 21
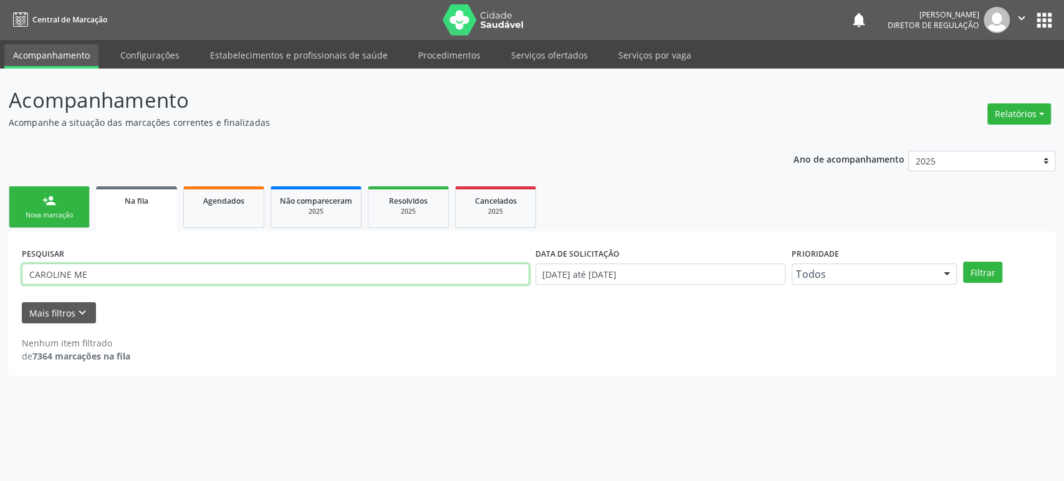
click at [103, 274] on input "CAROLINE ME" at bounding box center [275, 274] width 507 height 21
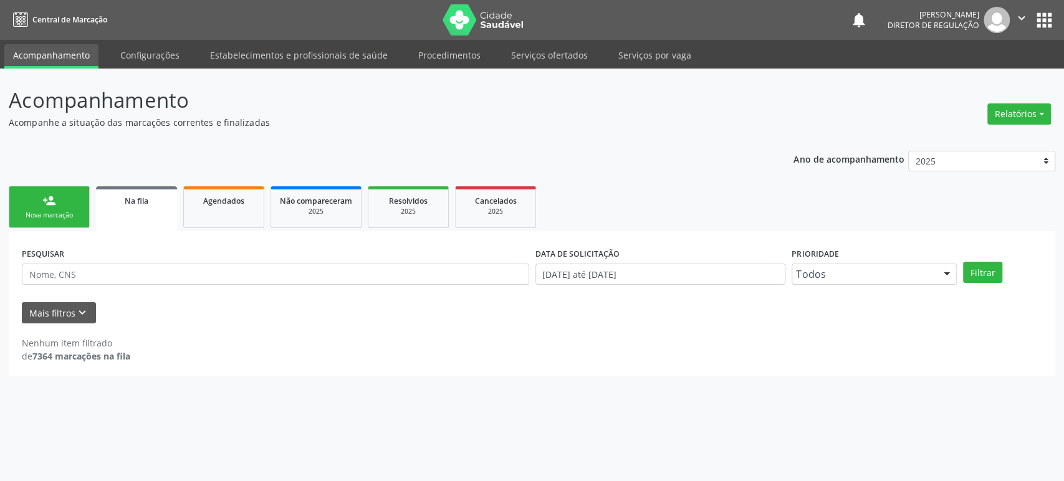
click at [299, 300] on form "PESQUISAR DATA DE SOLICITAÇÃO [DATE] até [DATE] Prioridade Todos Todos Baixa Pr…" at bounding box center [532, 283] width 1020 height 79
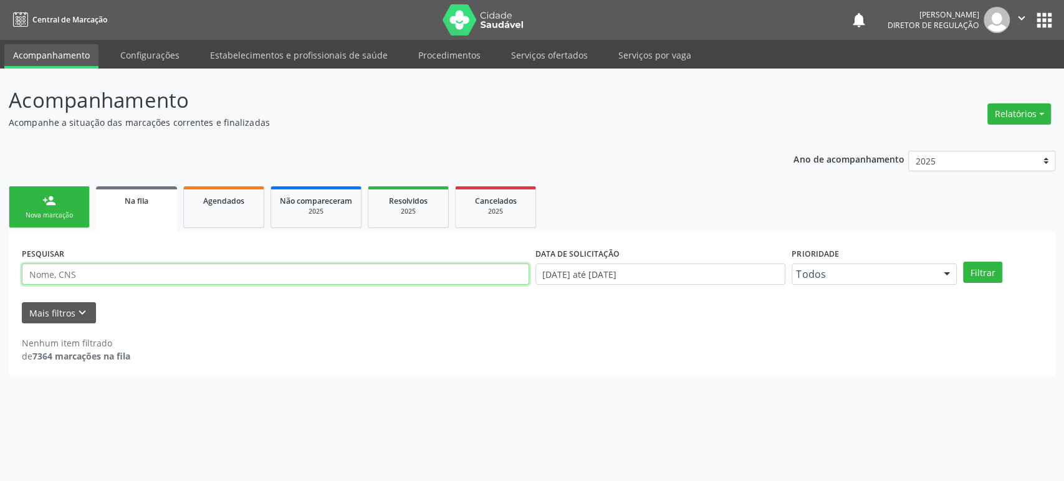
click at [117, 273] on input "text" at bounding box center [275, 274] width 507 height 21
click at [118, 271] on input "text" at bounding box center [275, 274] width 507 height 21
click at [963, 262] on button "Filtrar" at bounding box center [982, 272] width 39 height 21
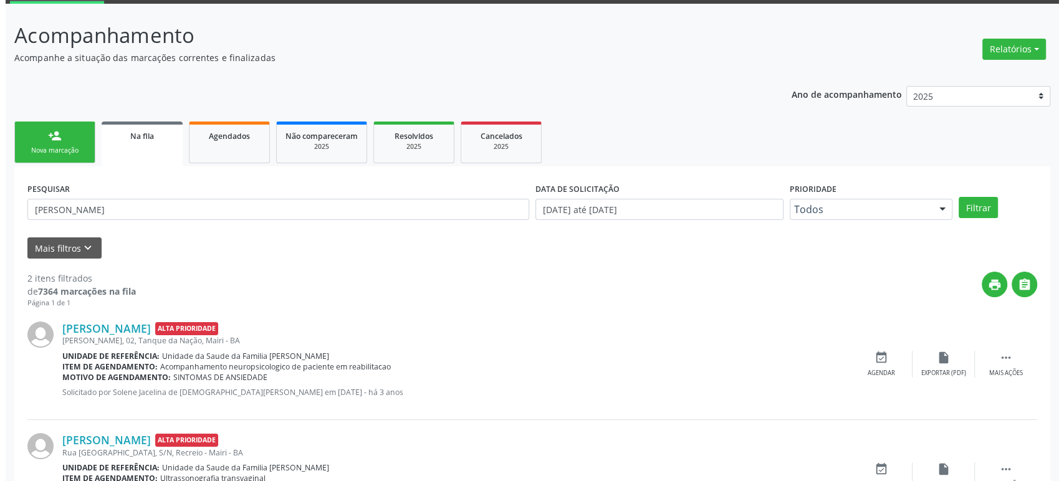
scroll to position [135, 0]
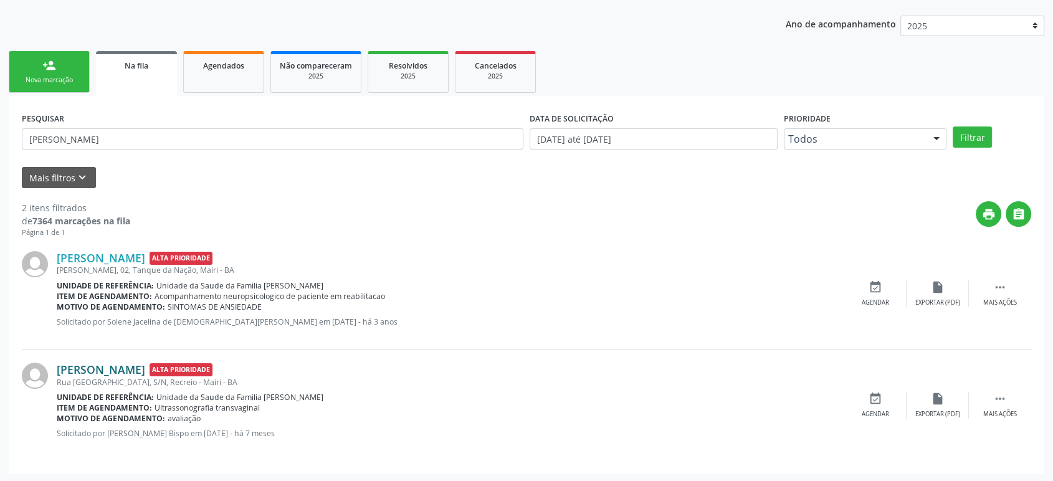
click at [117, 370] on link "[PERSON_NAME]" at bounding box center [101, 370] width 88 height 14
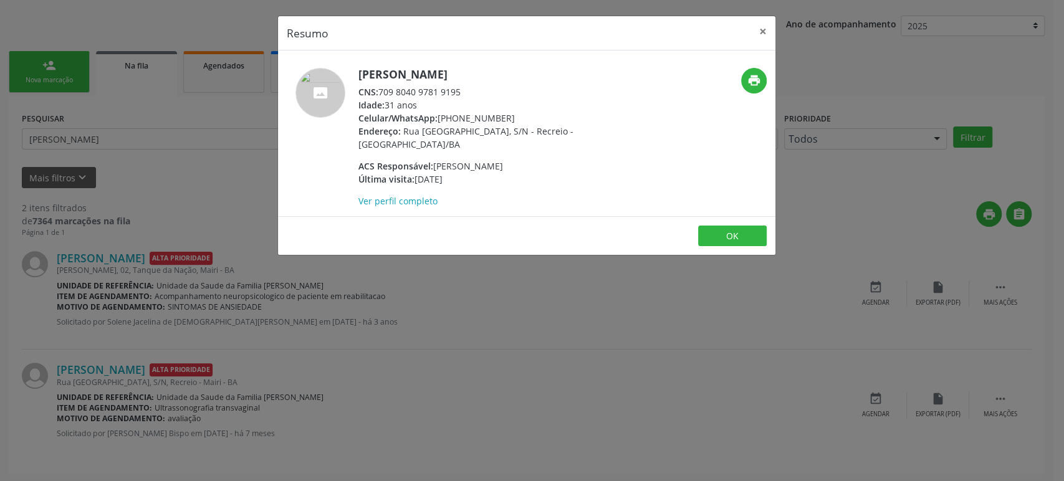
drag, startPoint x: 360, startPoint y: 72, endPoint x: 494, endPoint y: 77, distance: 134.1
click at [494, 77] on h5 "[PERSON_NAME]" at bounding box center [479, 74] width 242 height 13
click at [469, 354] on div "Resumo × [PERSON_NAME] CNS: 709 8040 9781 9195 Idade: 31 anos Celular/WhatsApp:…" at bounding box center [532, 240] width 1064 height 481
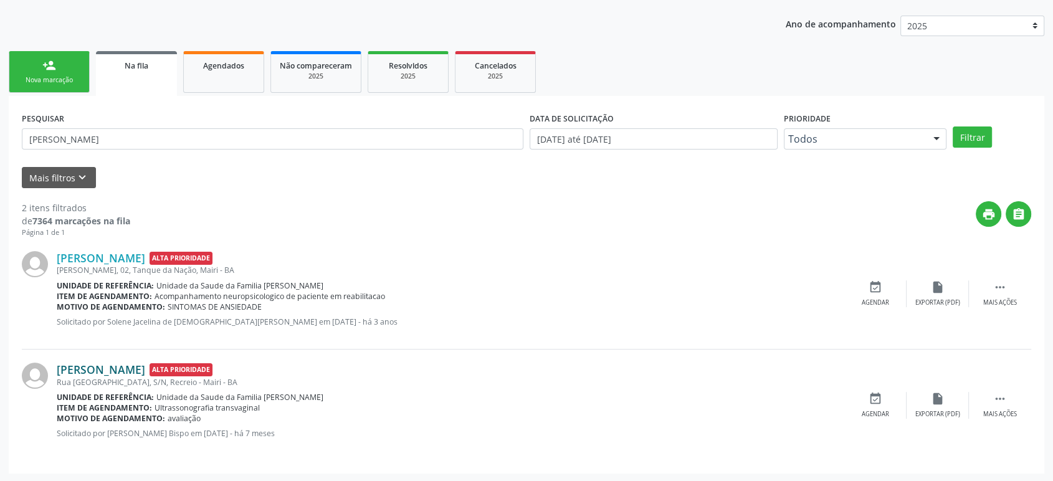
click at [95, 366] on link "[PERSON_NAME]" at bounding box center [101, 370] width 88 height 14
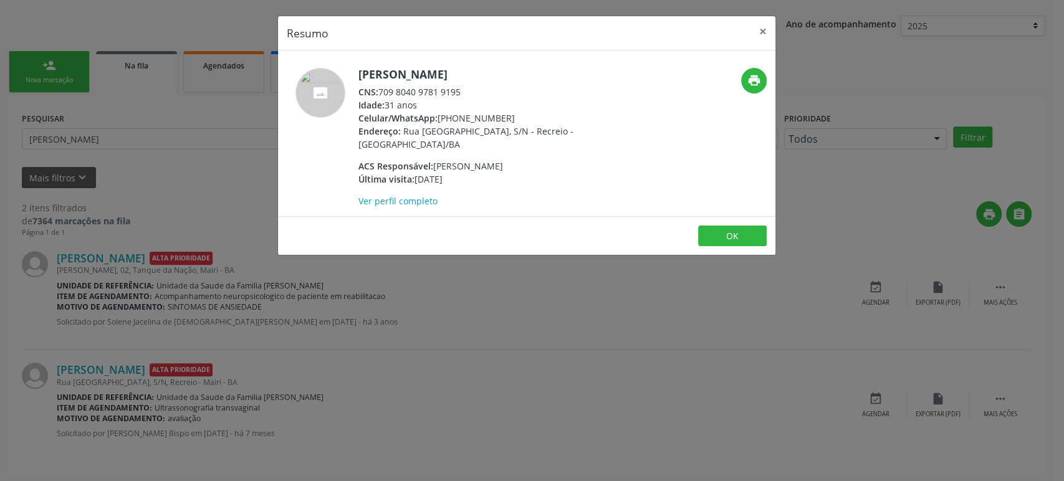
drag, startPoint x: 439, startPoint y: 119, endPoint x: 533, endPoint y: 117, distance: 94.1
click at [533, 117] on div "Celular/WhatsApp: [PHONE_NUMBER]" at bounding box center [479, 118] width 242 height 13
click at [433, 326] on div "Resumo × [PERSON_NAME] CNS: 709 8040 9781 9195 Idade: 31 anos Celular/WhatsApp:…" at bounding box center [532, 240] width 1064 height 481
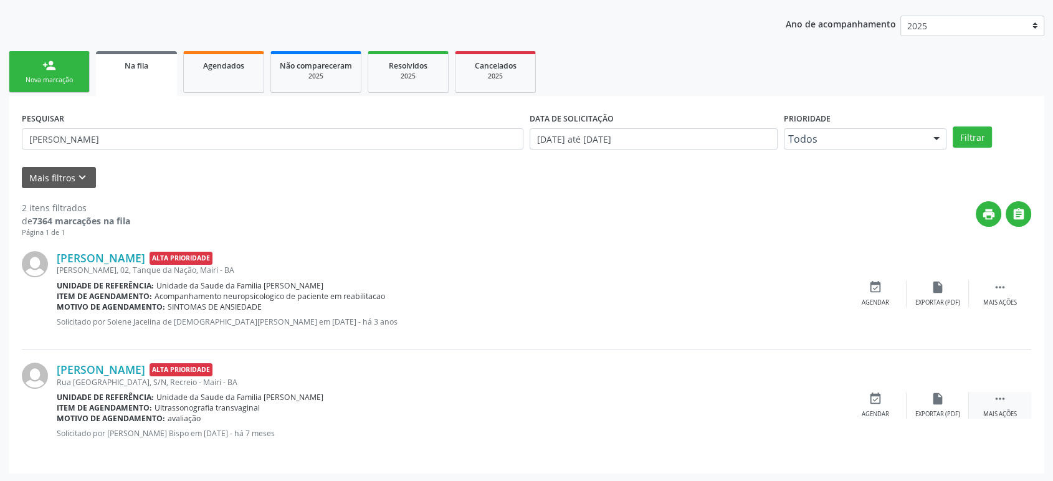
click at [996, 400] on icon "" at bounding box center [1000, 399] width 14 height 14
click at [869, 403] on icon "cancel" at bounding box center [876, 399] width 14 height 14
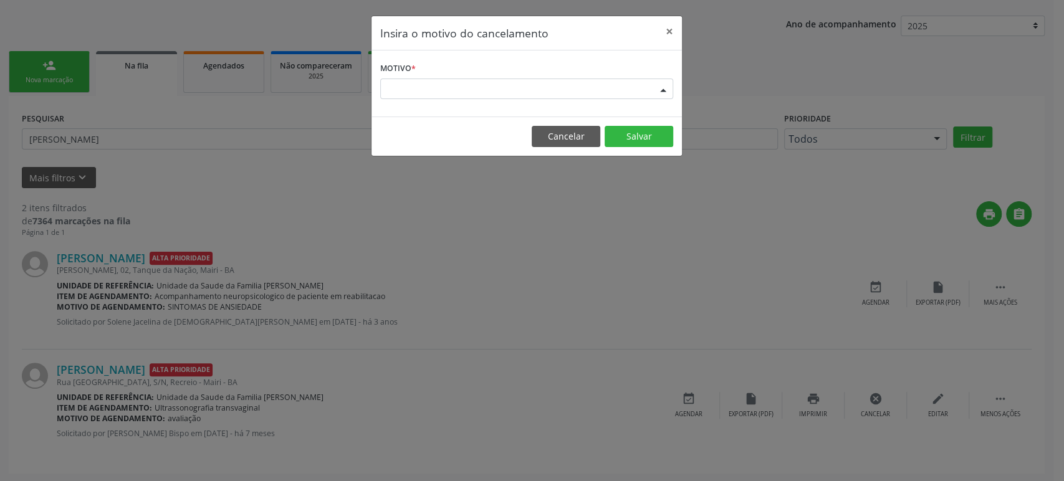
click at [432, 95] on div "Escolha o motivo" at bounding box center [526, 89] width 293 height 21
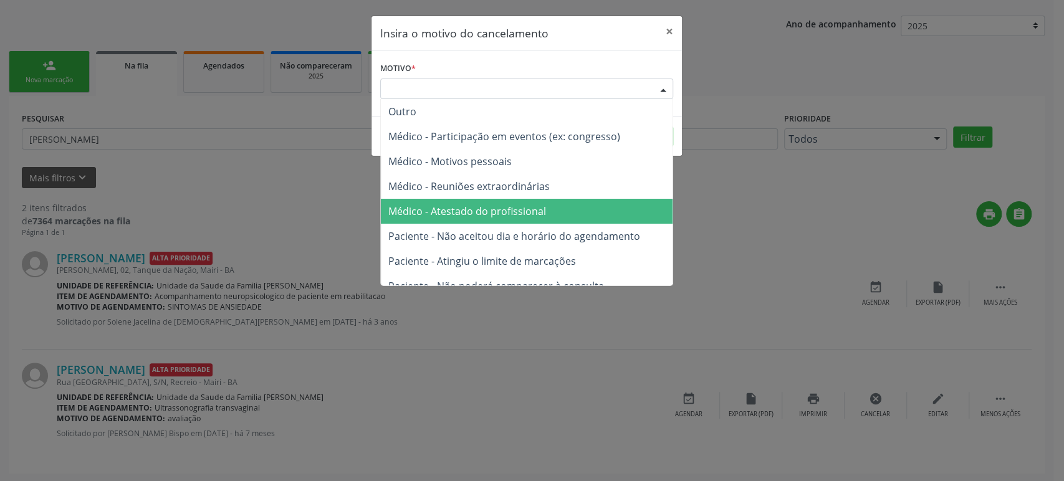
click at [464, 219] on span "Médico - Atestado do profissional" at bounding box center [527, 211] width 292 height 25
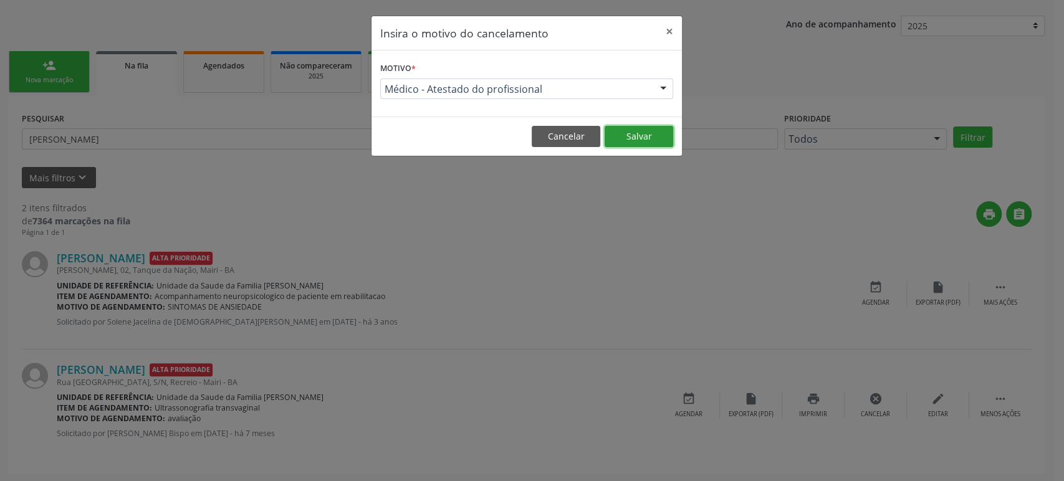
click at [628, 138] on button "Salvar" at bounding box center [638, 136] width 69 height 21
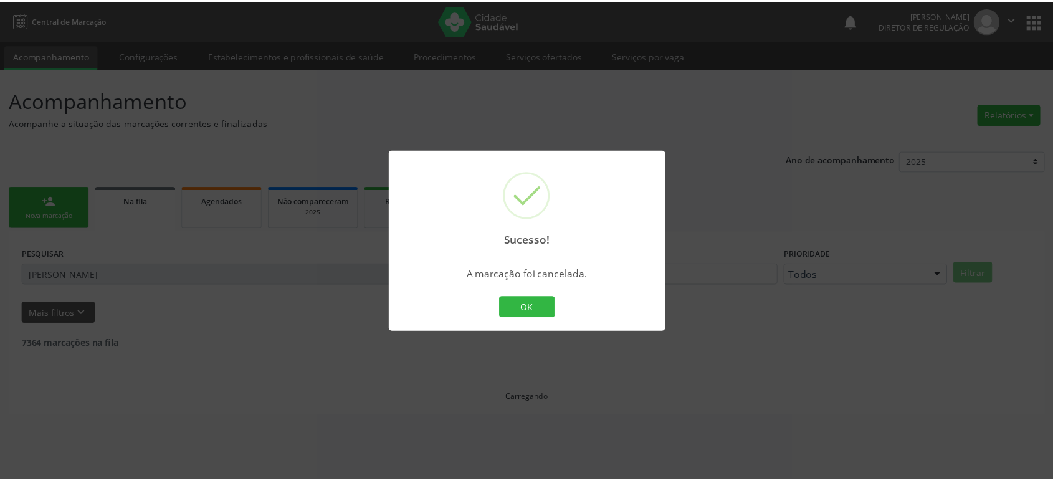
scroll to position [0, 0]
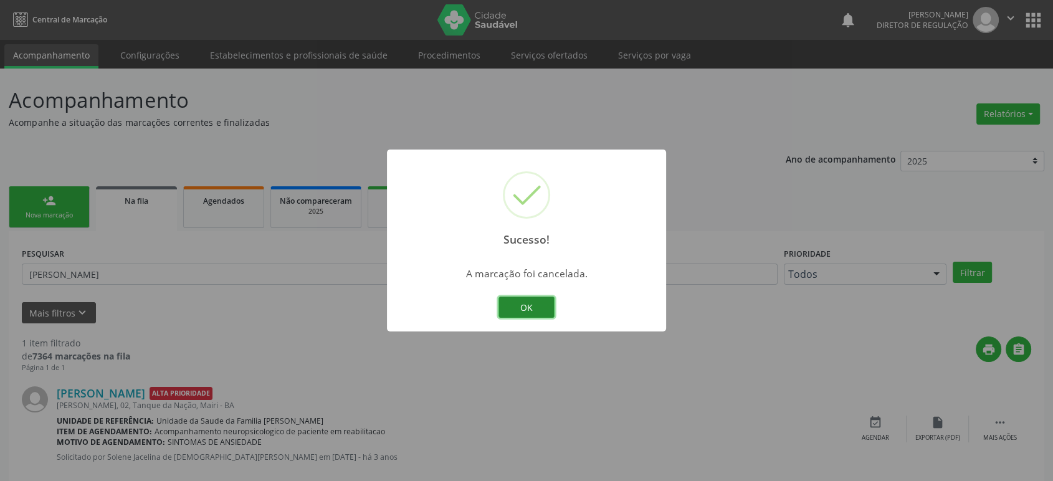
click at [543, 308] on button "OK" at bounding box center [527, 307] width 56 height 21
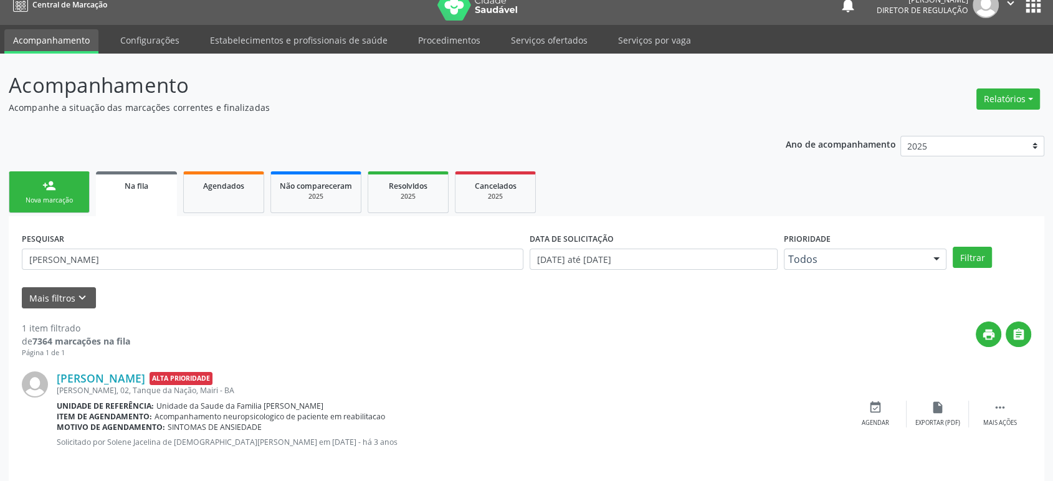
scroll to position [24, 0]
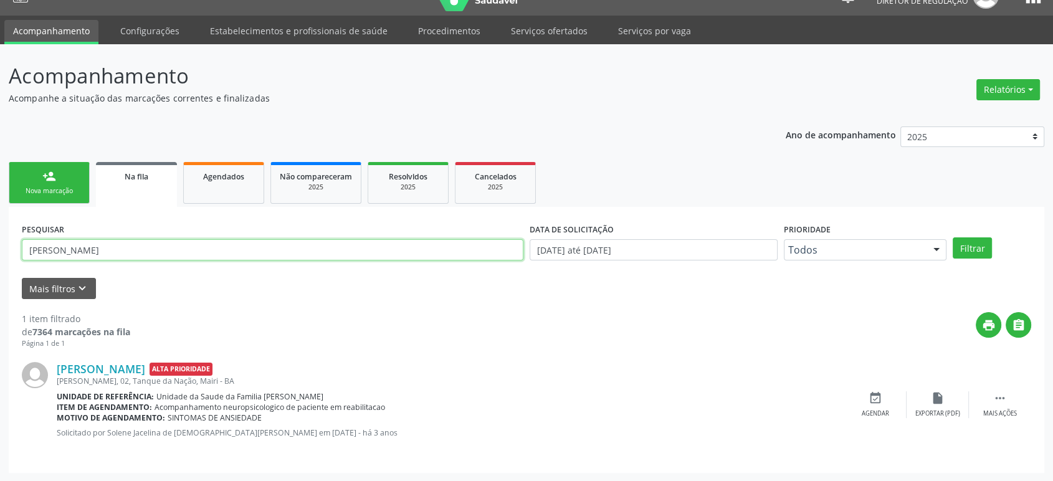
click at [82, 250] on input "[PERSON_NAME]" at bounding box center [273, 249] width 502 height 21
paste input "[PERSON_NAME]"
click at [953, 237] on button "Filtrar" at bounding box center [972, 247] width 39 height 21
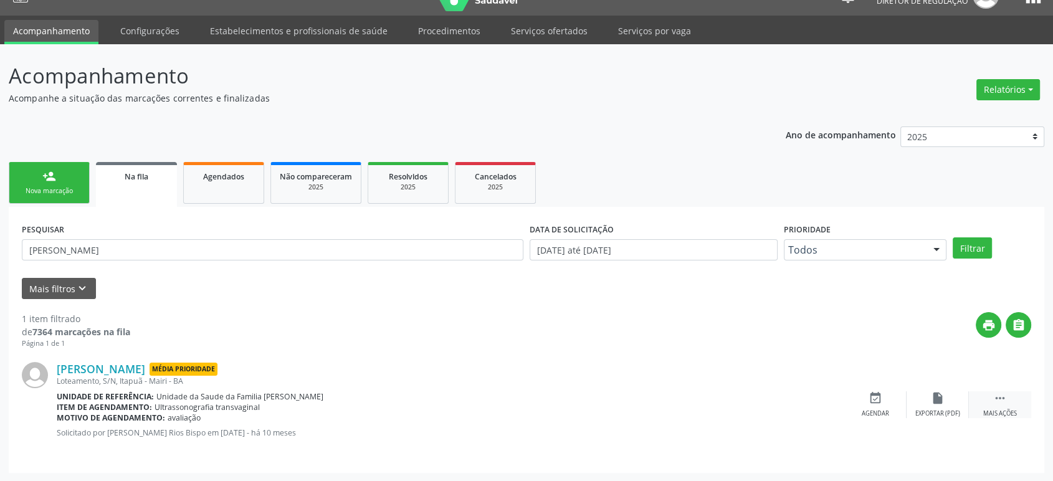
click at [1000, 401] on icon "" at bounding box center [1000, 398] width 14 height 14
click at [879, 409] on div "Cancelar" at bounding box center [875, 413] width 29 height 9
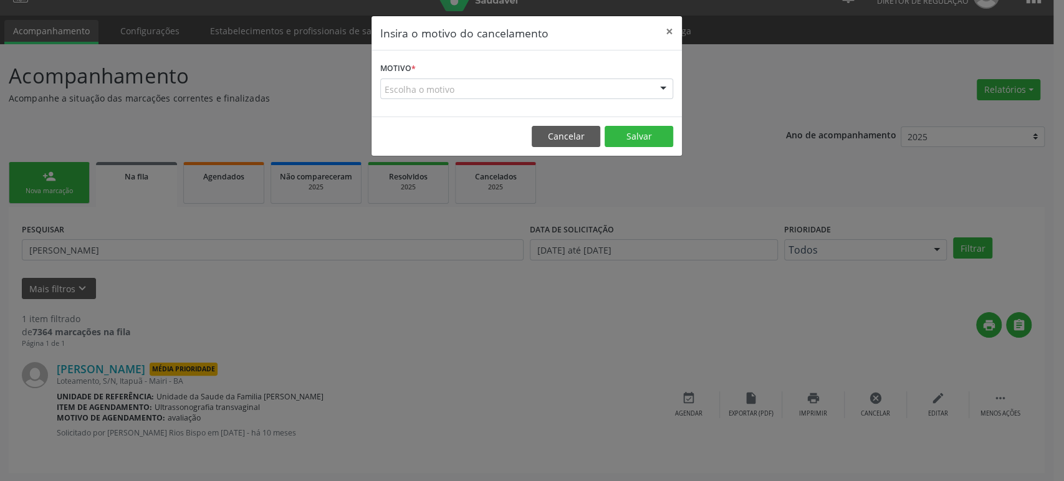
click at [464, 90] on div "Escolha o motivo" at bounding box center [526, 89] width 293 height 21
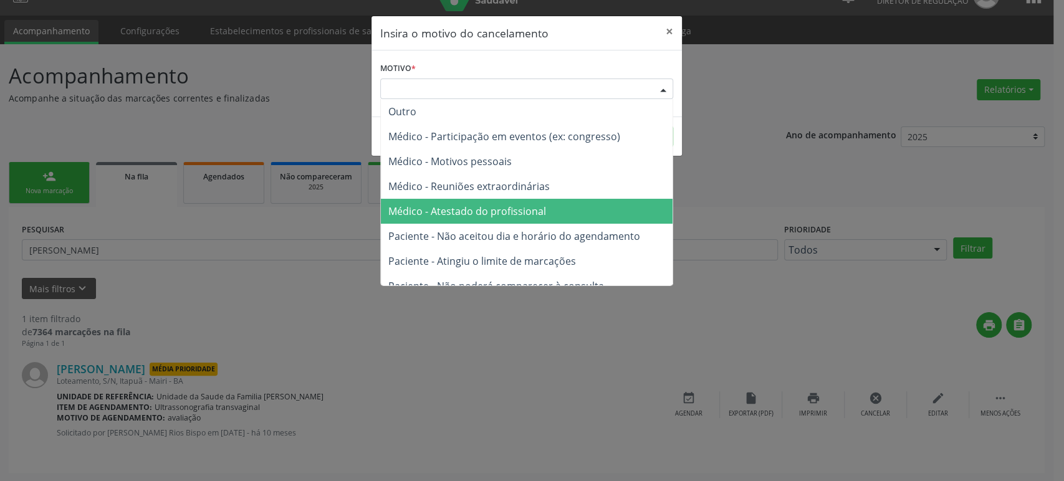
click at [469, 208] on span "Médico - Atestado do profissional" at bounding box center [467, 211] width 158 height 14
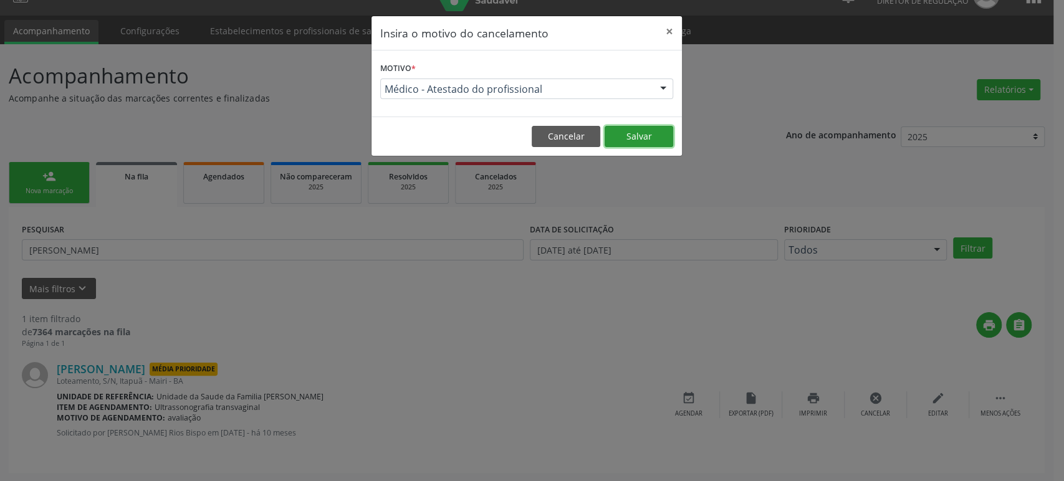
click at [638, 132] on button "Salvar" at bounding box center [638, 136] width 69 height 21
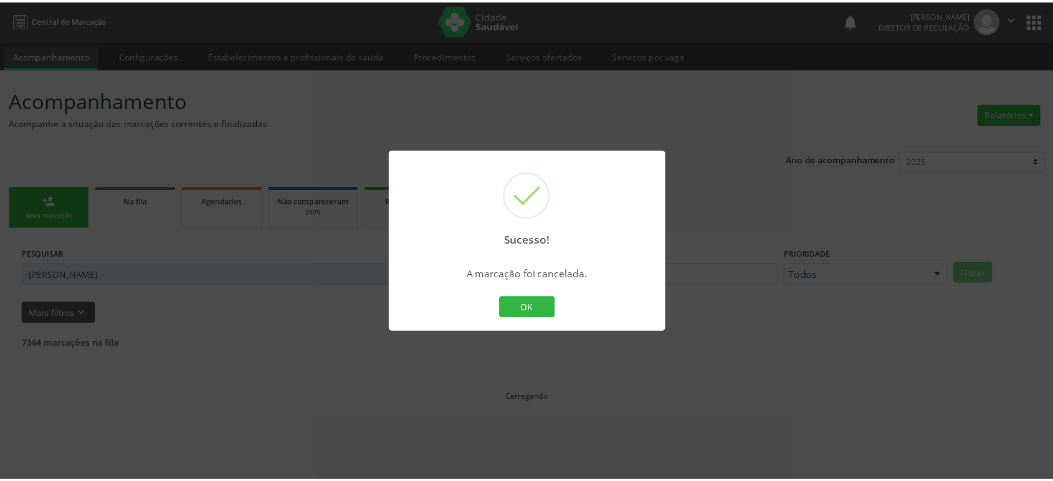
scroll to position [0, 0]
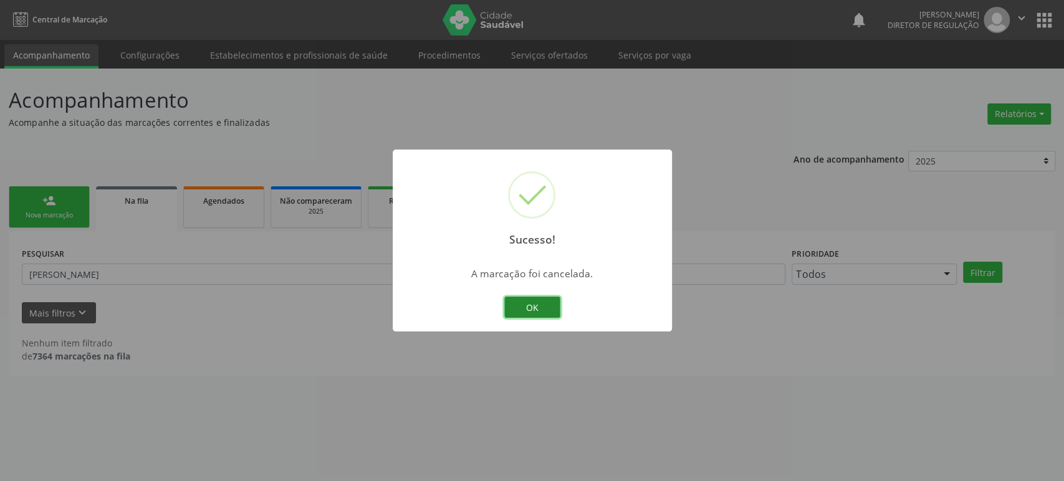
click at [528, 313] on button "OK" at bounding box center [532, 307] width 56 height 21
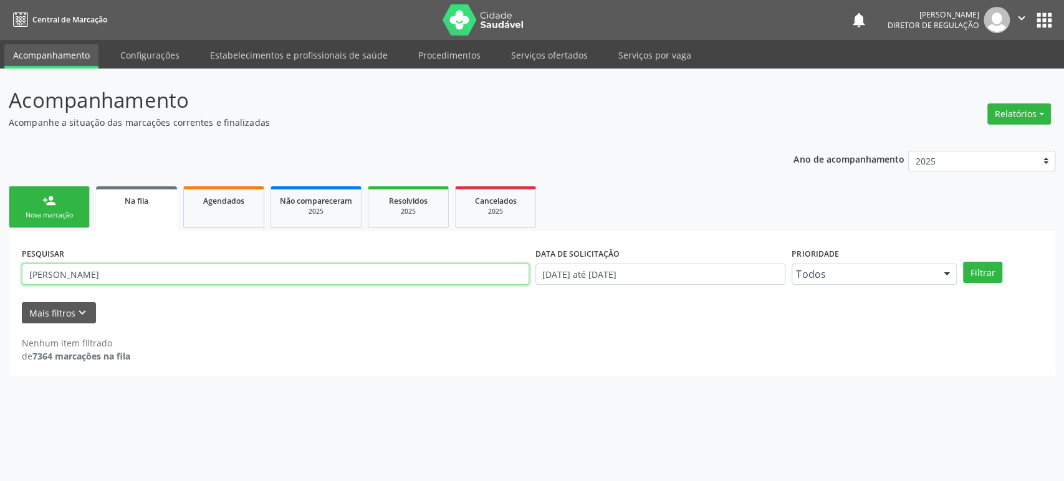
click at [116, 276] on input "[PERSON_NAME]" at bounding box center [275, 274] width 507 height 21
click at [963, 262] on button "Filtrar" at bounding box center [982, 272] width 39 height 21
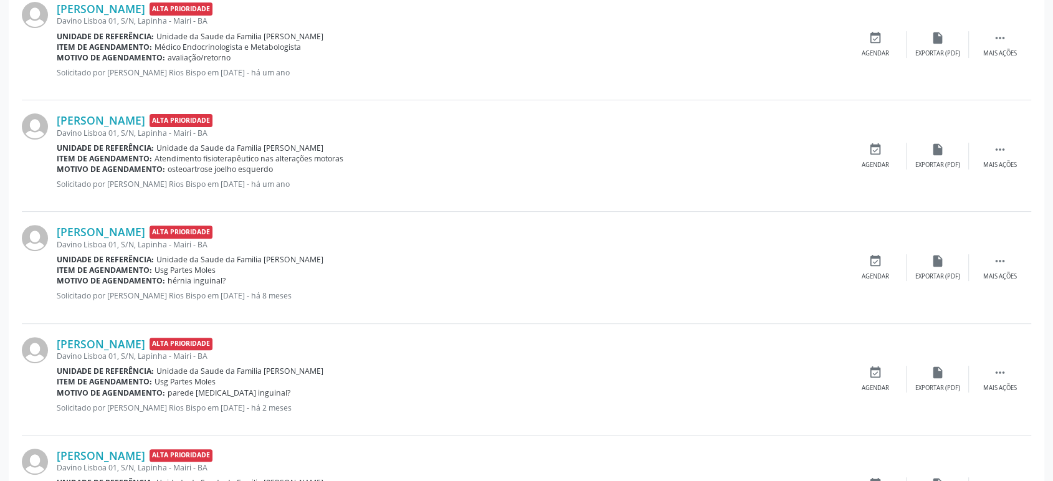
scroll to position [415, 0]
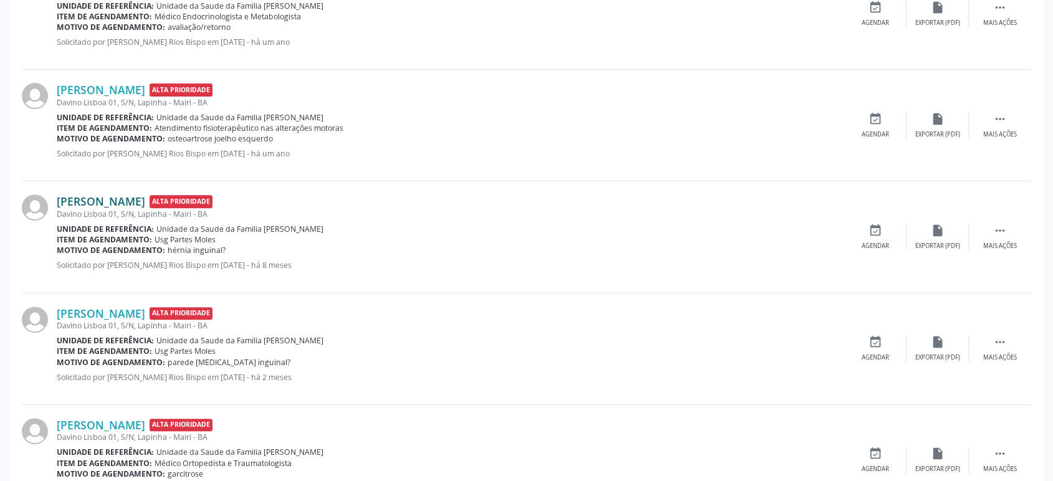
click at [139, 198] on link "[PERSON_NAME]" at bounding box center [101, 201] width 88 height 14
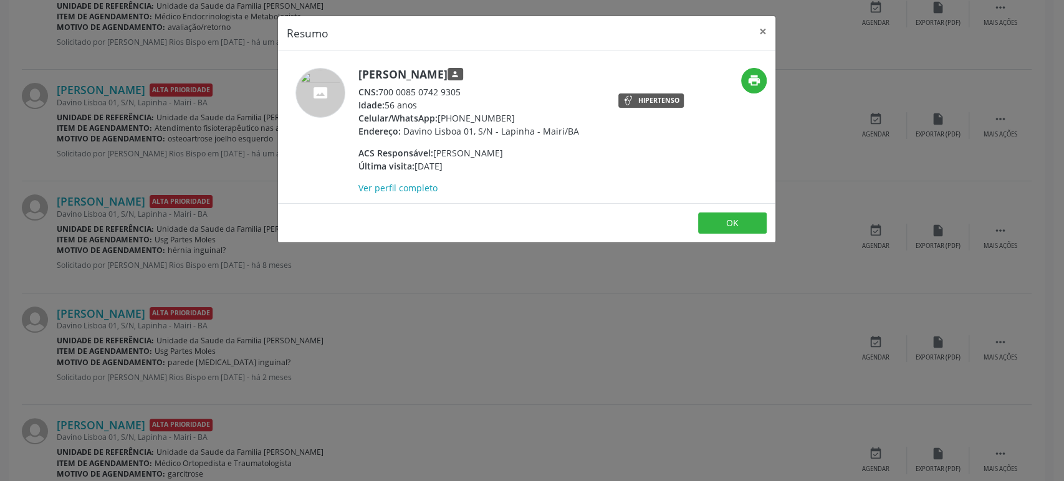
drag, startPoint x: 368, startPoint y: 74, endPoint x: 522, endPoint y: 80, distance: 153.4
click at [522, 80] on div "[PERSON_NAME] person CNS: 700 0085 0742 9305 Idade: 56 anos Celular/WhatsApp: […" at bounding box center [444, 131] width 332 height 127
click at [199, 236] on div "Resumo × Sorleide Matos dos Santos person CNS: 700 0085 0742 9305 Idade: 56 ano…" at bounding box center [532, 240] width 1064 height 481
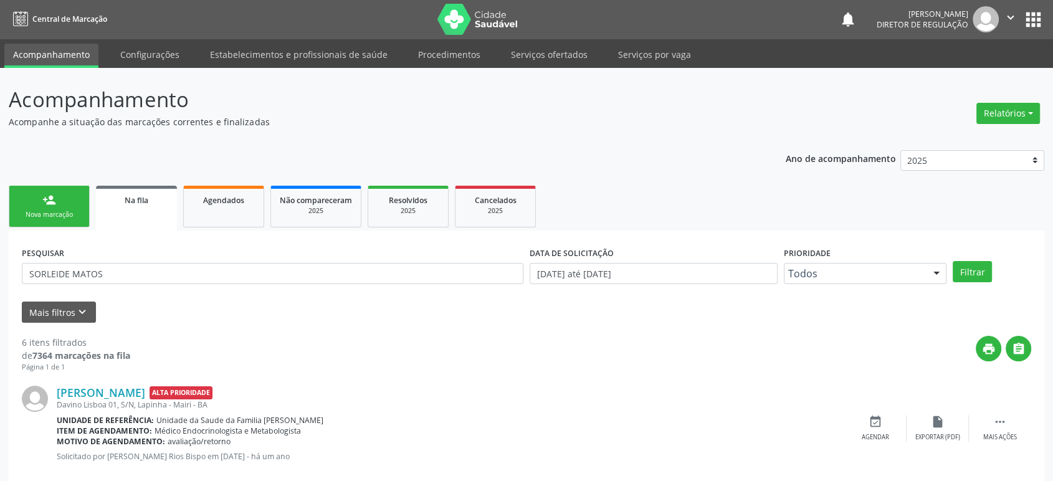
scroll to position [0, 0]
click at [105, 276] on input "SORLEIDE MATOS" at bounding box center [273, 274] width 502 height 21
click at [105, 275] on input "SORLEIDE MATOS" at bounding box center [273, 274] width 502 height 21
paste input "orleide [PERSON_NAME]"
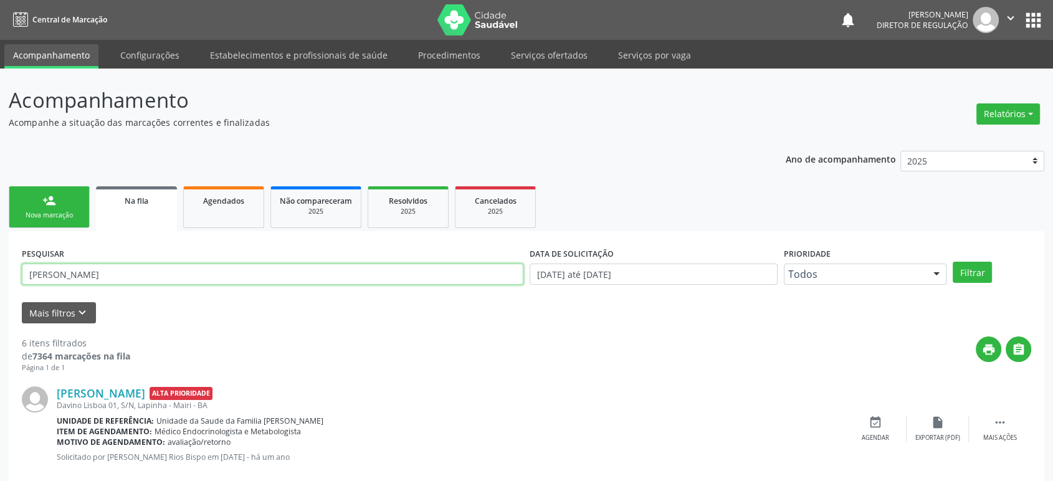
type input "[PERSON_NAME]"
click at [953, 262] on button "Filtrar" at bounding box center [972, 272] width 39 height 21
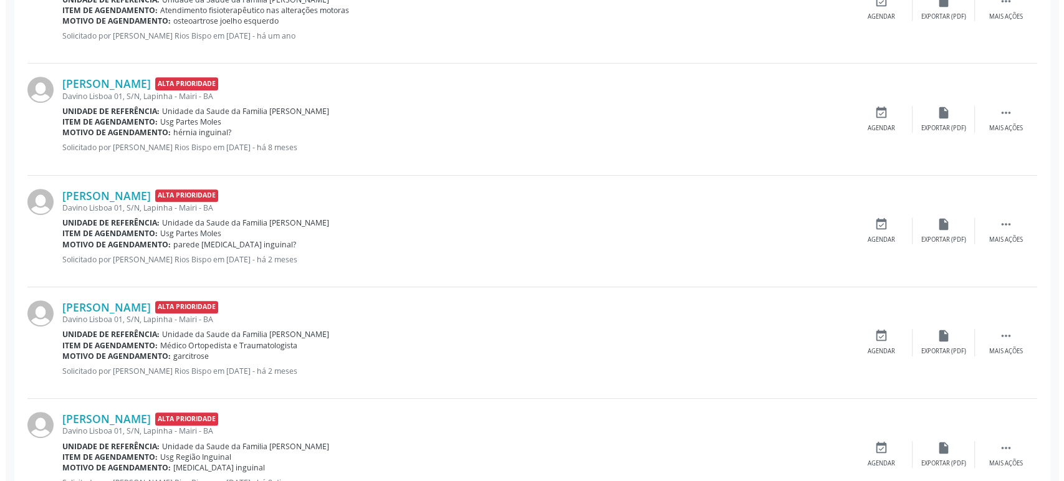
scroll to position [582, 0]
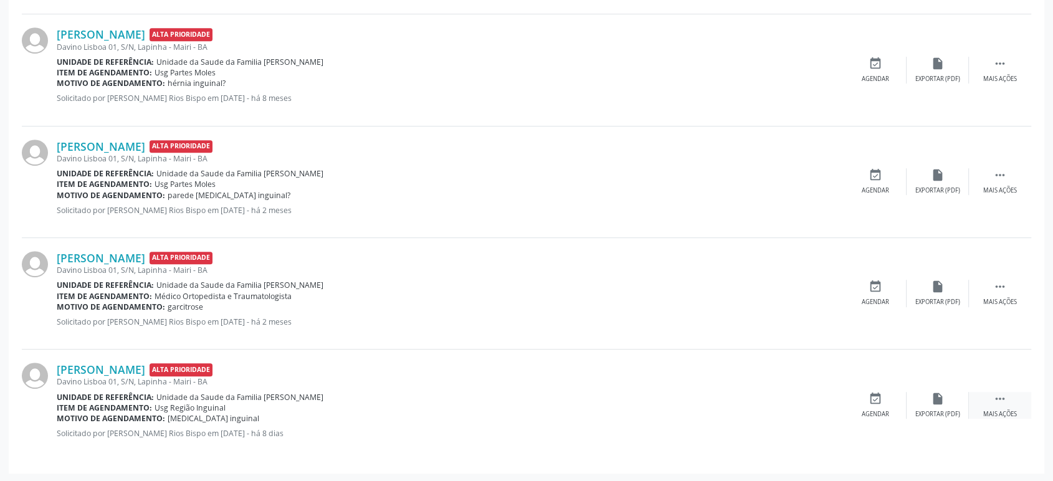
click at [994, 399] on icon "" at bounding box center [1000, 399] width 14 height 14
click at [875, 407] on div "cancel Cancelar" at bounding box center [875, 405] width 62 height 27
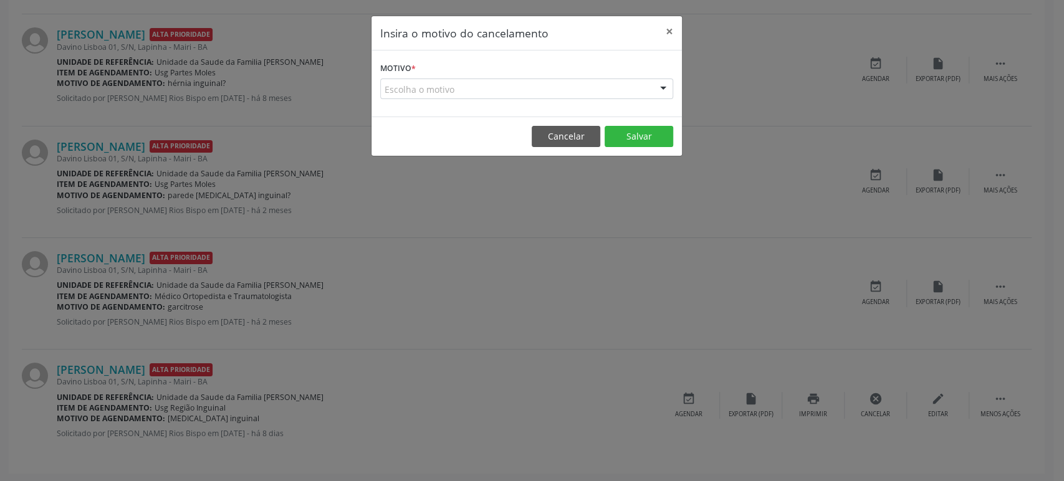
click at [508, 83] on div "Escolha o motivo" at bounding box center [526, 89] width 293 height 21
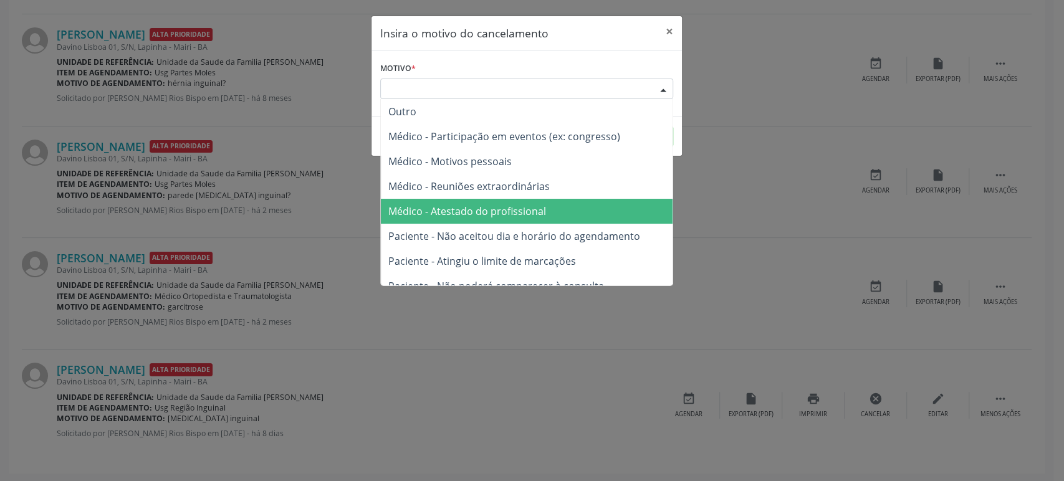
click at [504, 219] on span "Médico - Atestado do profissional" at bounding box center [527, 211] width 292 height 25
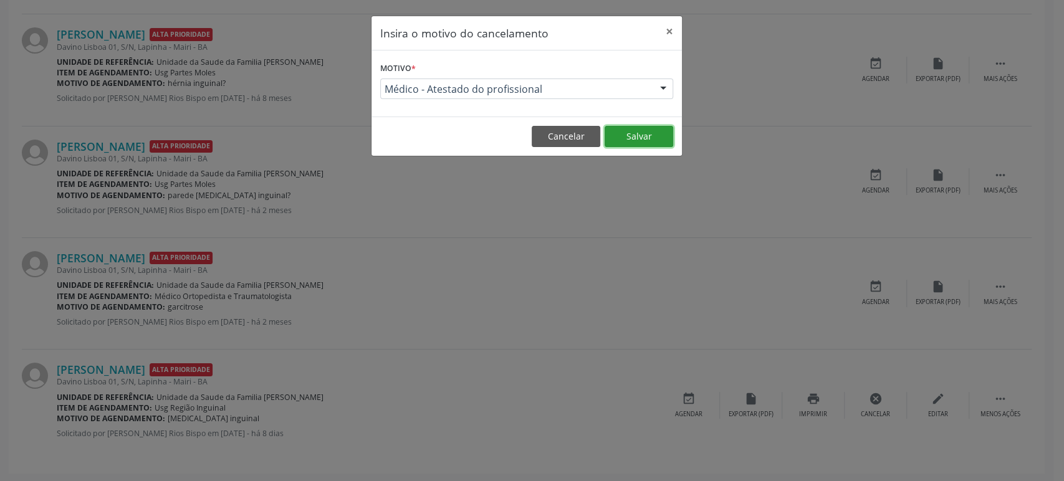
click at [626, 141] on button "Salvar" at bounding box center [638, 136] width 69 height 21
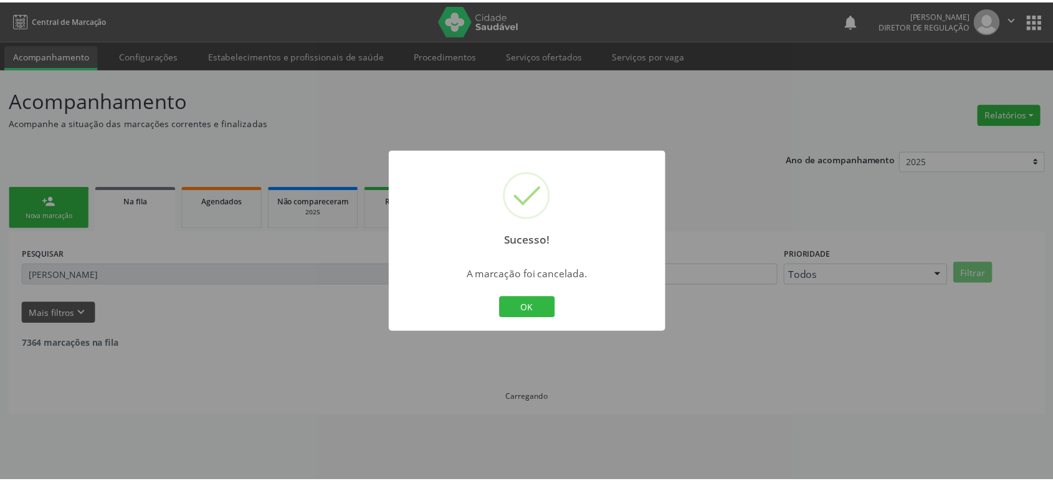
scroll to position [0, 0]
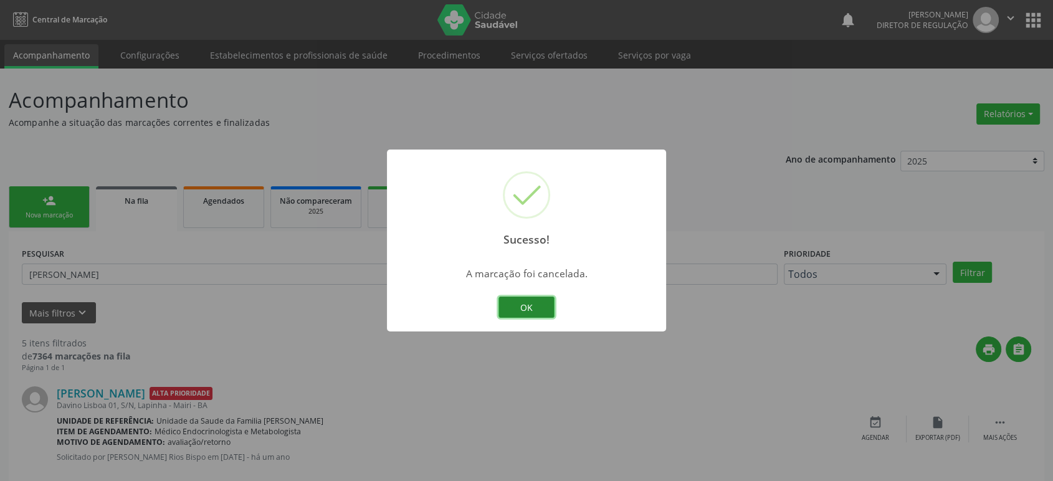
click at [523, 317] on button "OK" at bounding box center [527, 307] width 56 height 21
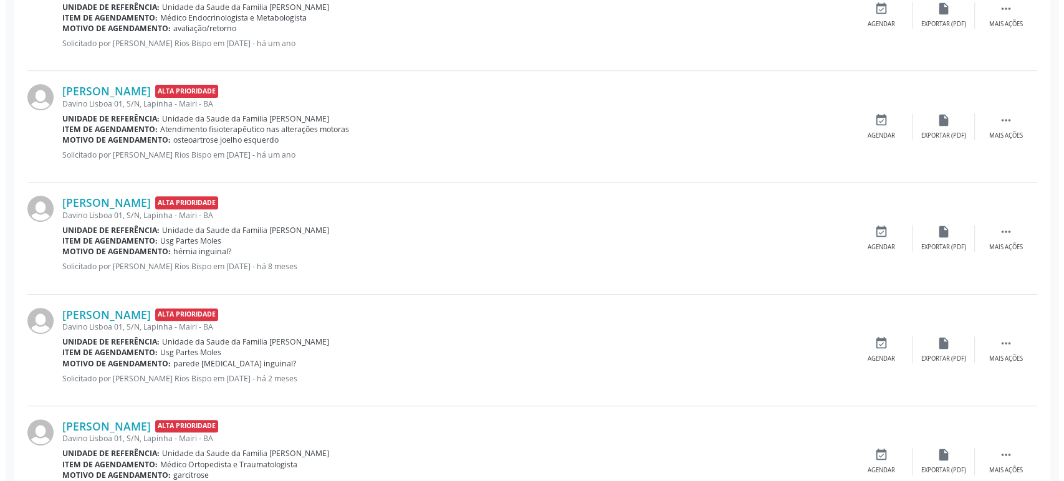
scroll to position [470, 0]
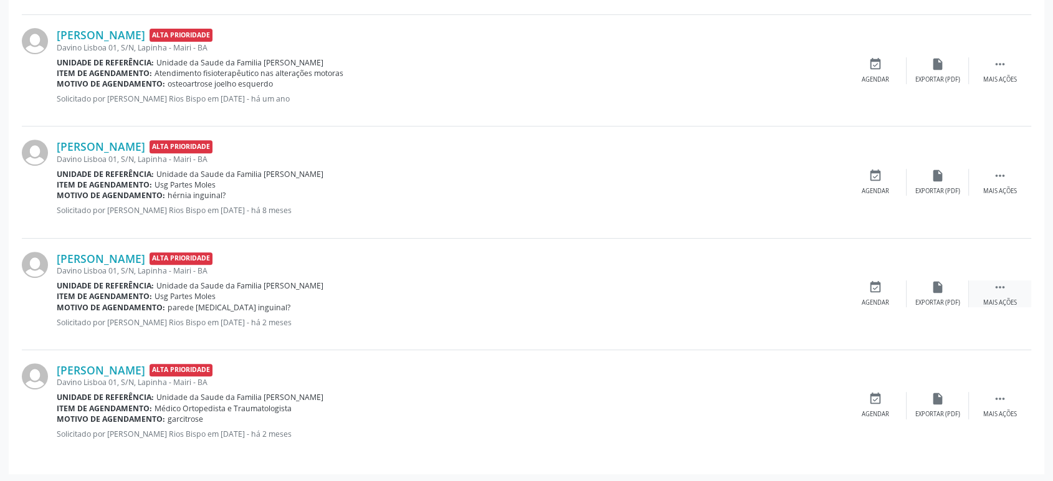
click at [991, 288] on div " Mais ações" at bounding box center [1000, 293] width 62 height 27
click at [877, 290] on icon "cancel" at bounding box center [876, 287] width 14 height 14
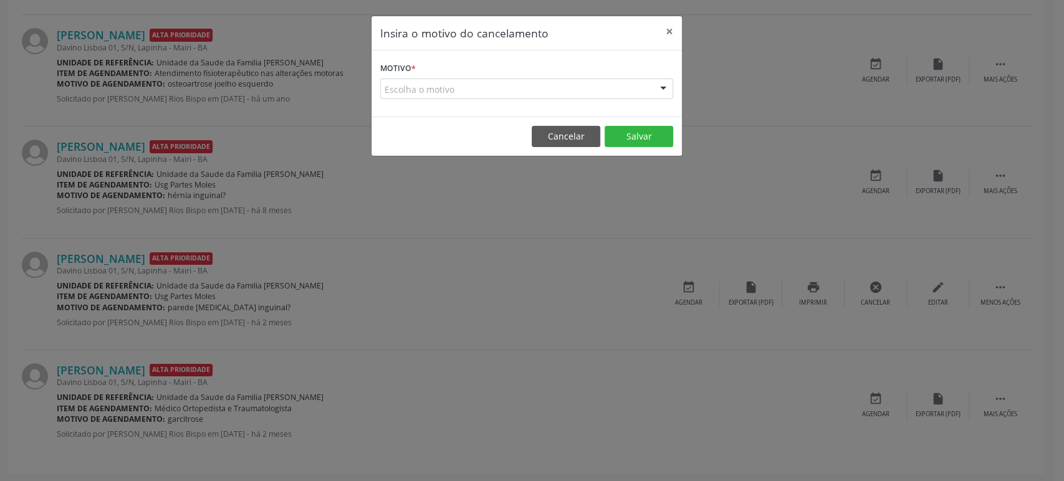
click at [494, 88] on div "Escolha o motivo" at bounding box center [526, 89] width 293 height 21
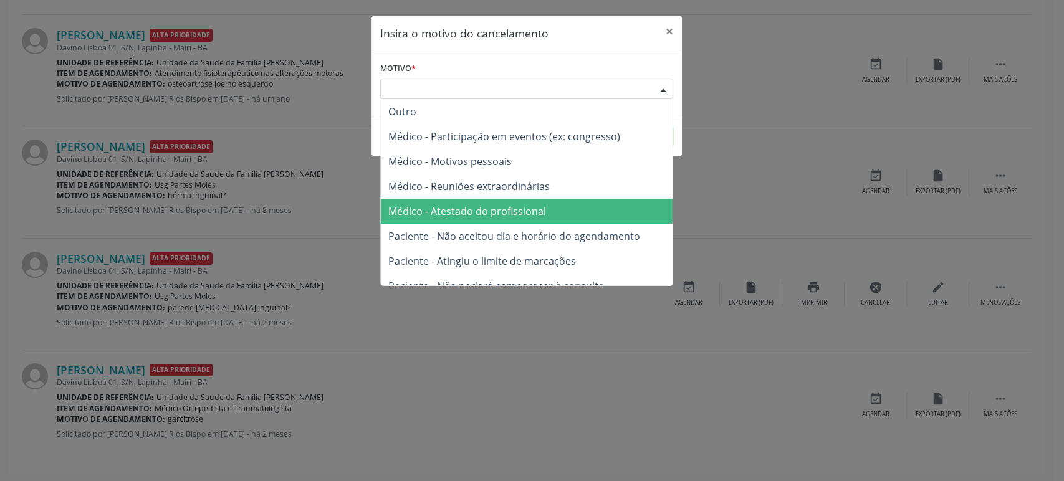
click at [445, 214] on span "Médico - Atestado do profissional" at bounding box center [467, 211] width 158 height 14
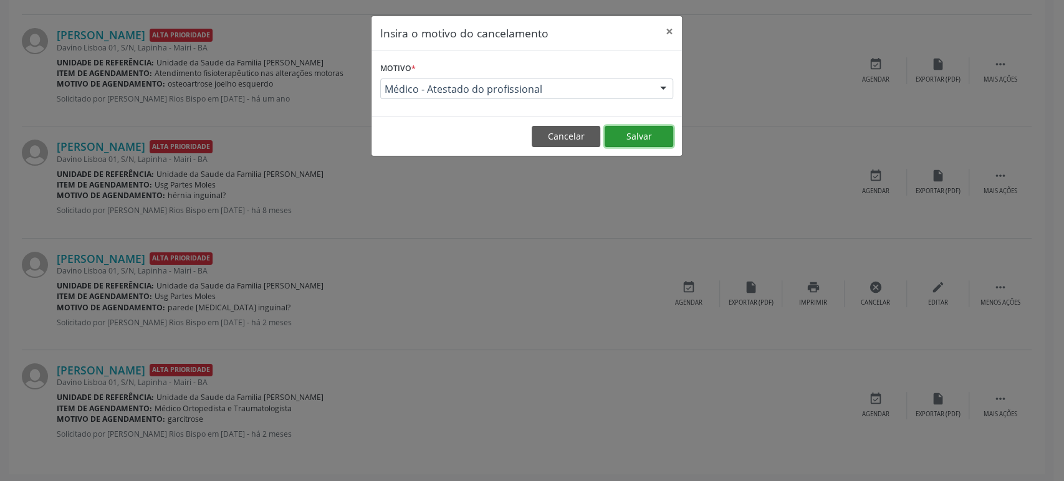
click at [635, 138] on button "Salvar" at bounding box center [638, 136] width 69 height 21
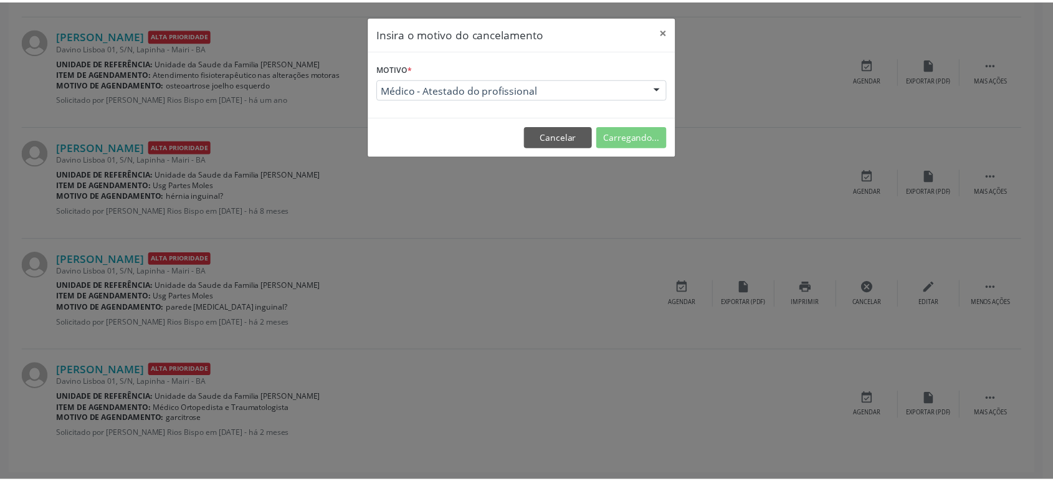
scroll to position [0, 0]
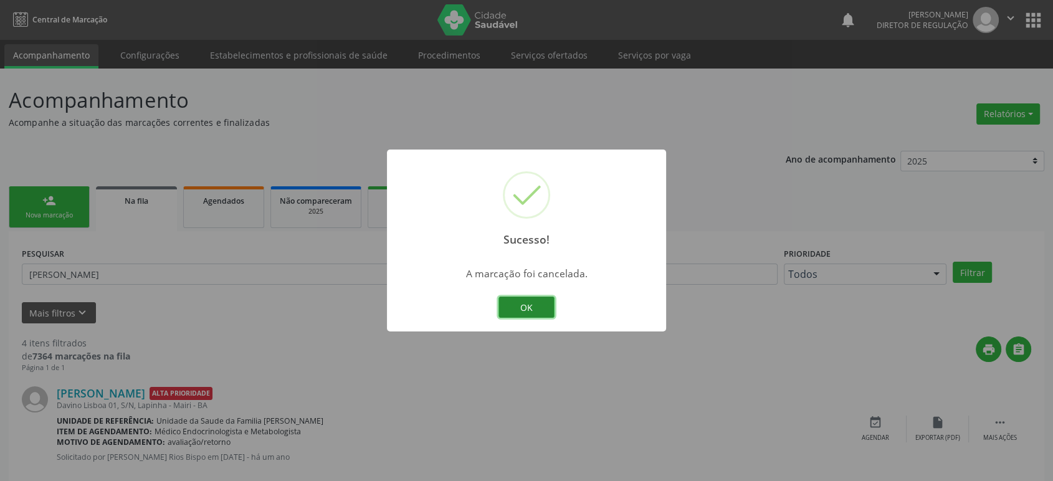
click at [538, 300] on button "OK" at bounding box center [527, 307] width 56 height 21
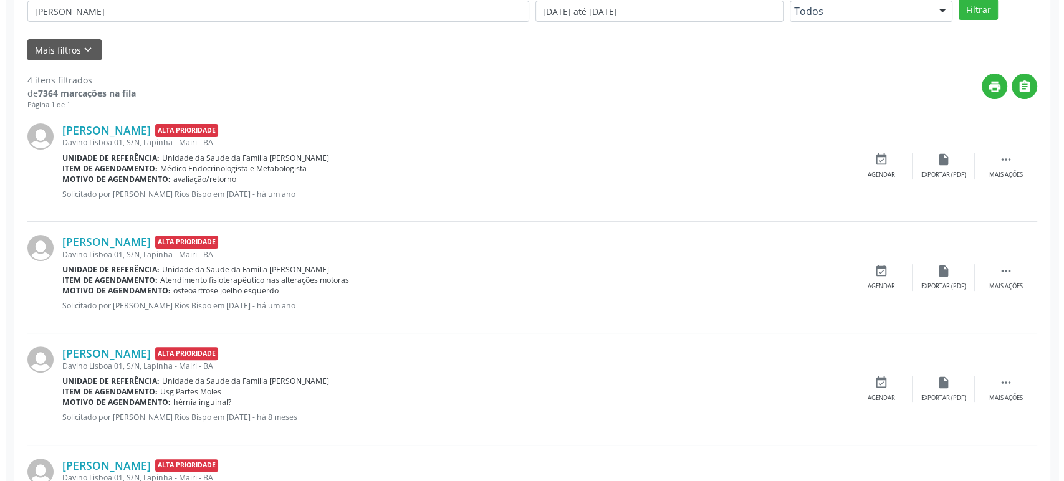
scroll to position [346, 0]
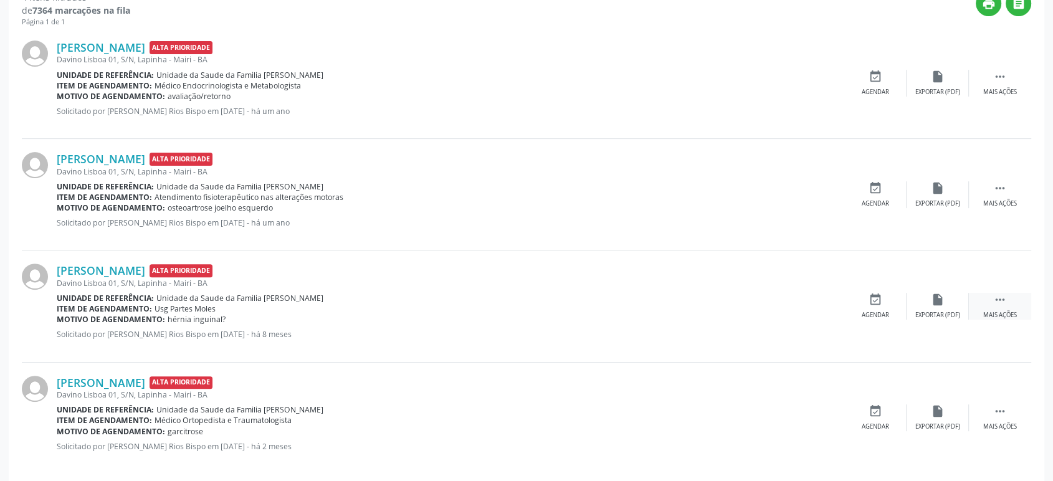
click at [1002, 308] on div " Mais ações" at bounding box center [1000, 306] width 62 height 27
click at [869, 306] on div "cancel Cancelar" at bounding box center [875, 306] width 62 height 27
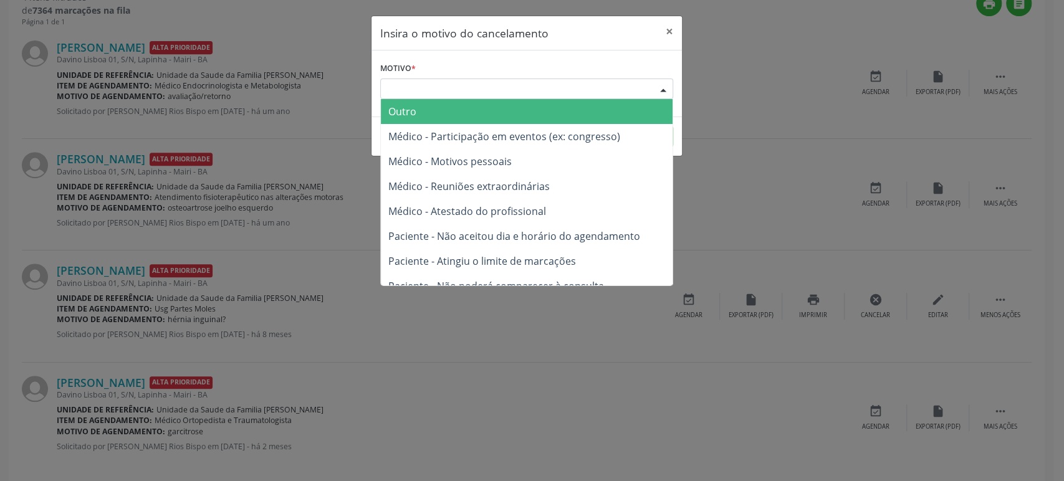
click at [418, 84] on div "Escolha o motivo" at bounding box center [526, 89] width 293 height 21
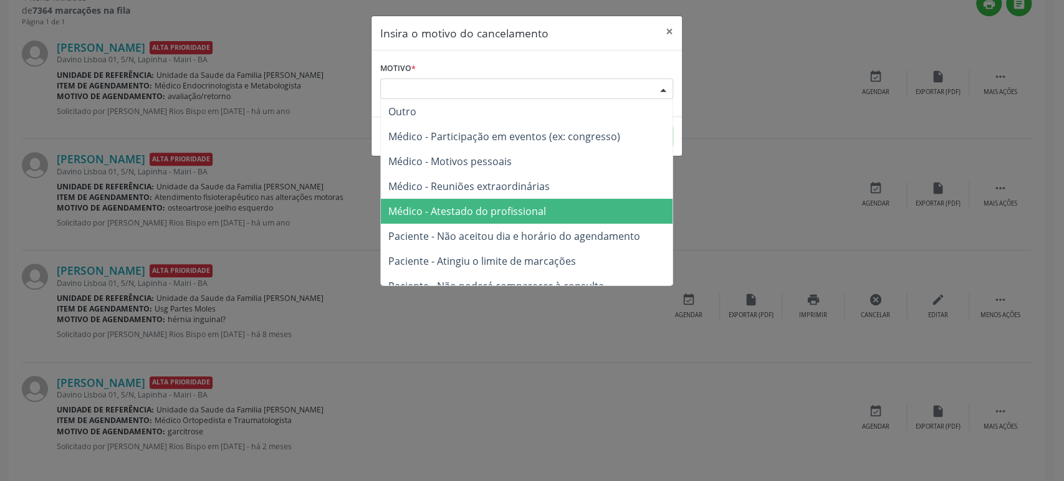
drag, startPoint x: 469, startPoint y: 209, endPoint x: 578, endPoint y: 180, distance: 113.5
click at [469, 209] on span "Médico - Atestado do profissional" at bounding box center [467, 211] width 158 height 14
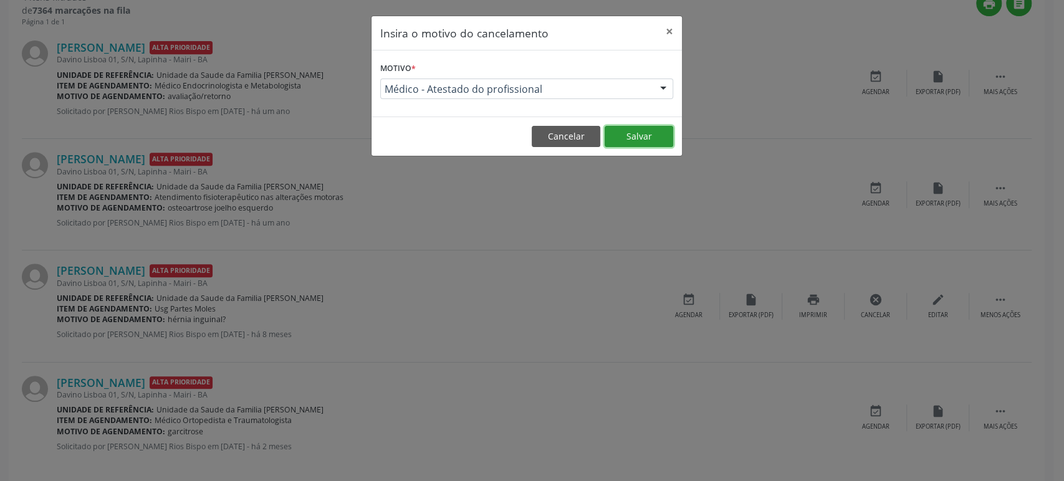
click at [633, 135] on button "Salvar" at bounding box center [638, 136] width 69 height 21
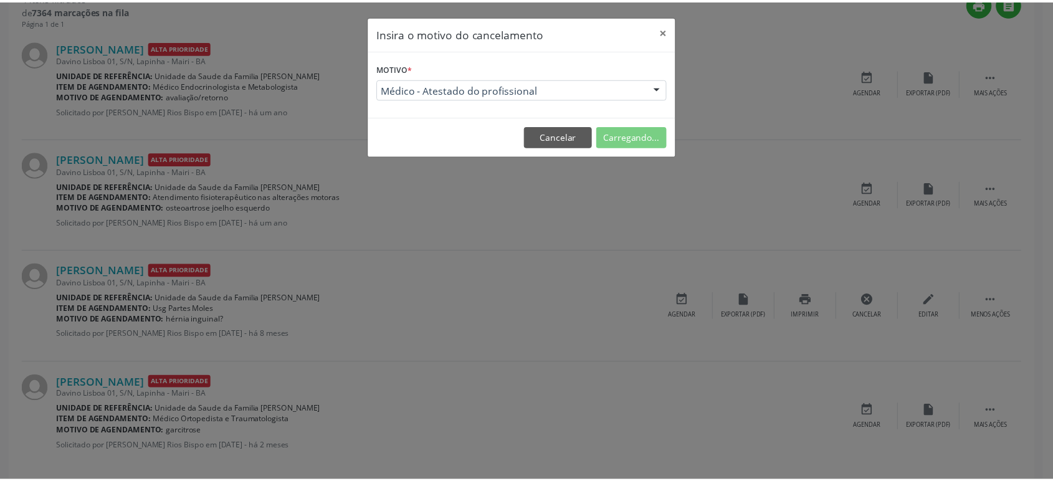
scroll to position [0, 0]
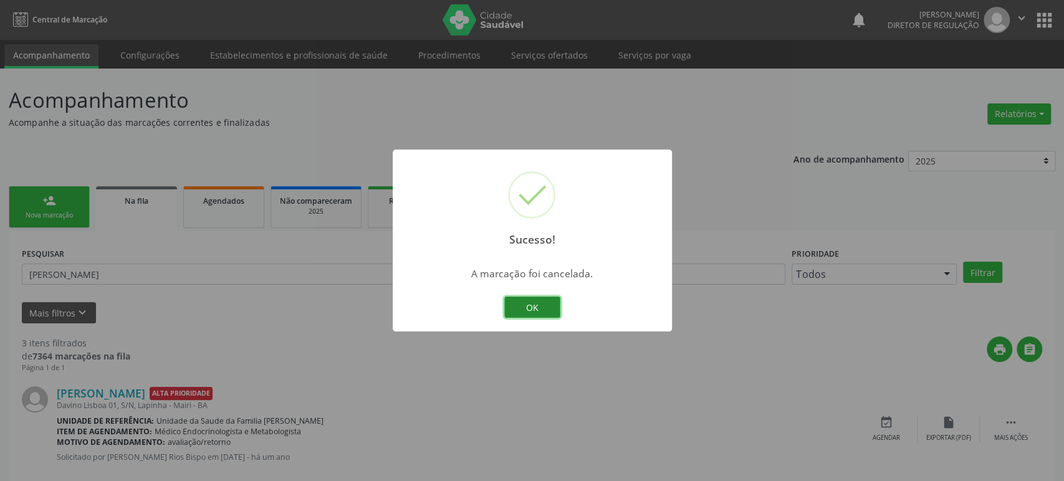
click at [536, 315] on button "OK" at bounding box center [532, 307] width 56 height 21
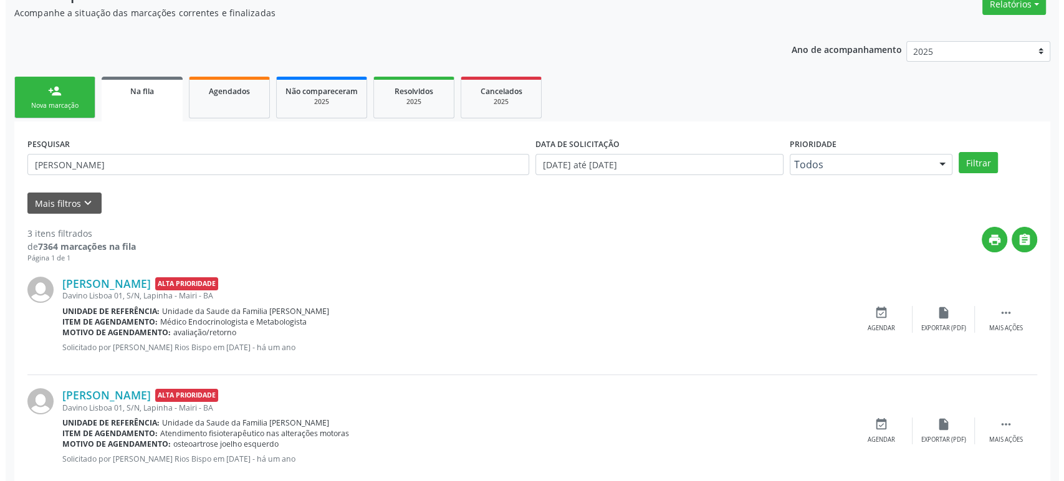
scroll to position [247, 0]
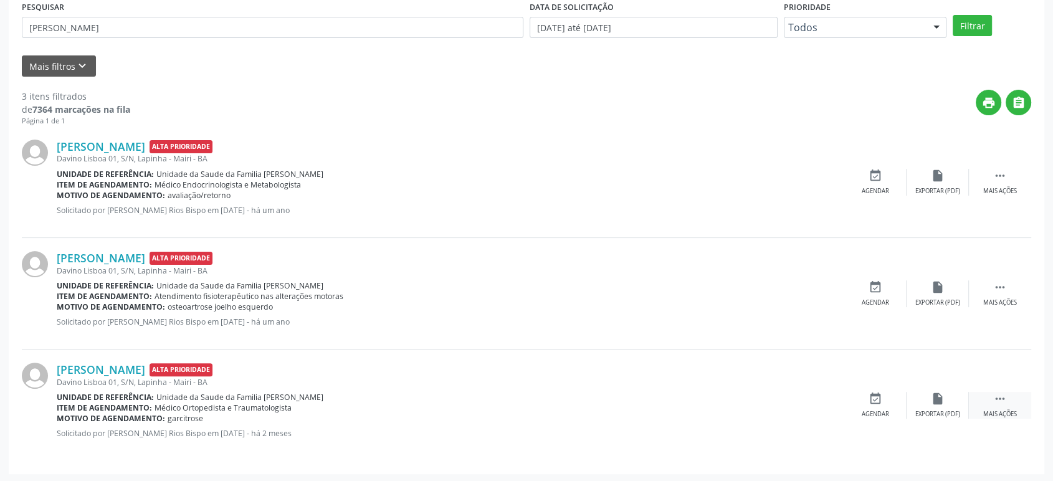
click at [1003, 398] on icon "" at bounding box center [1000, 399] width 14 height 14
click at [872, 398] on icon "cancel" at bounding box center [876, 399] width 14 height 14
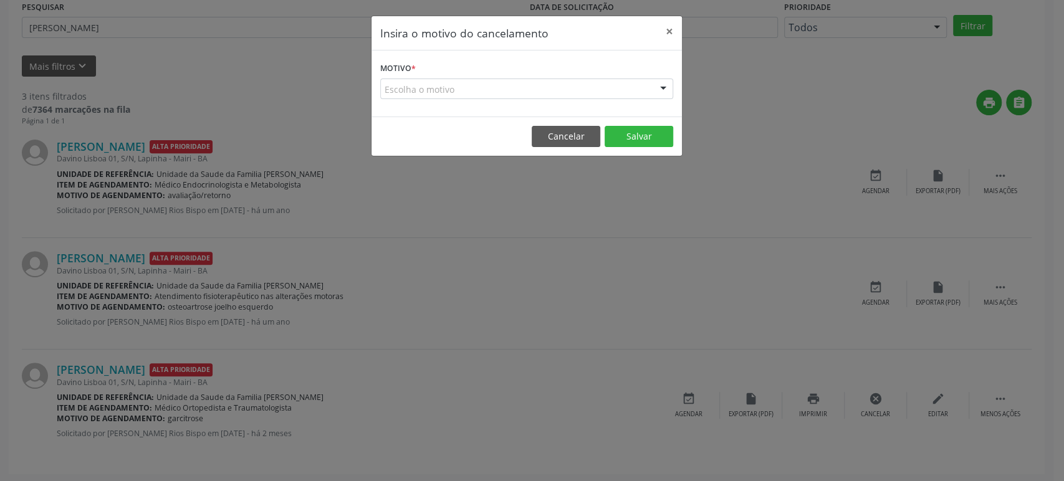
click at [437, 90] on div "Escolha o motivo" at bounding box center [526, 89] width 293 height 21
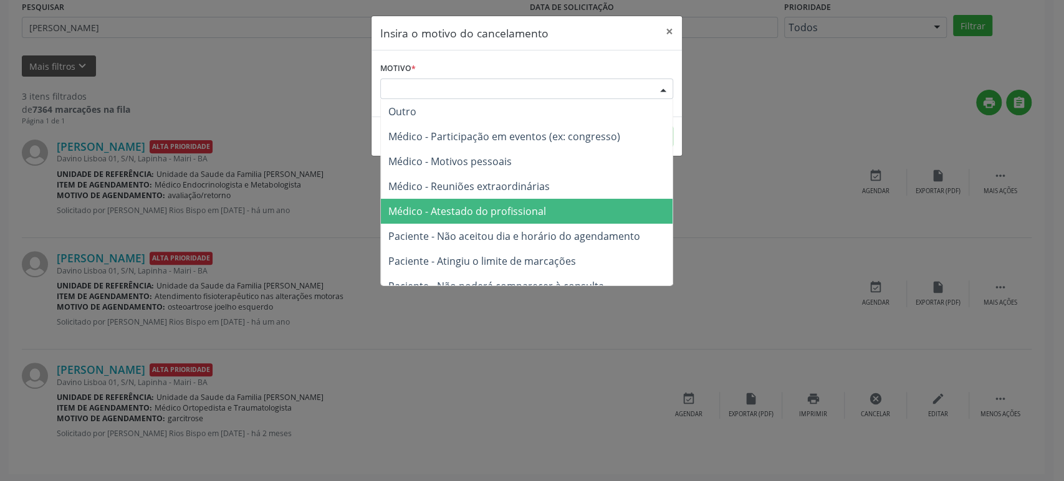
drag, startPoint x: 471, startPoint y: 217, endPoint x: 589, endPoint y: 202, distance: 119.3
click at [472, 217] on span "Médico - Atestado do profissional" at bounding box center [467, 211] width 158 height 14
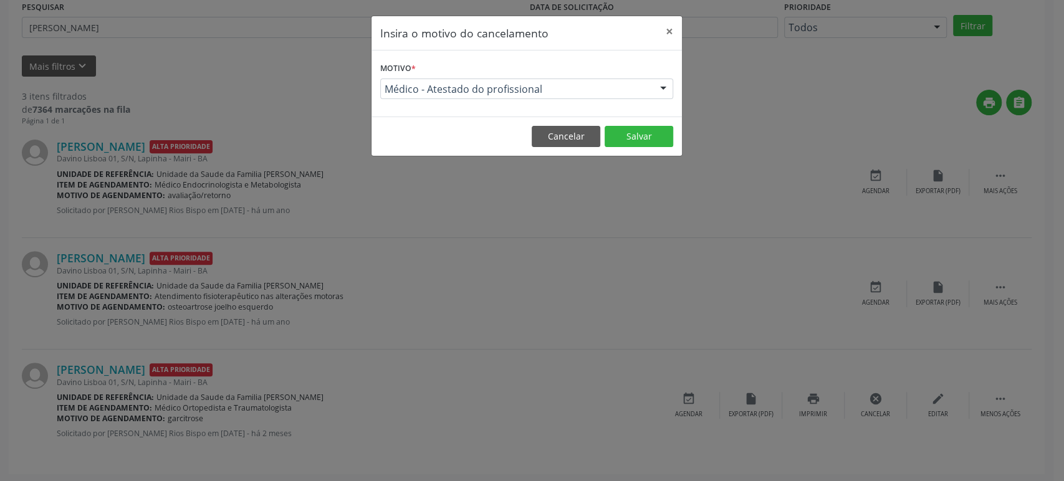
click at [636, 122] on footer "Cancelar Salvar" at bounding box center [526, 136] width 310 height 39
drag, startPoint x: 638, startPoint y: 140, endPoint x: 647, endPoint y: 204, distance: 64.2
click at [638, 143] on button "Salvar" at bounding box center [638, 136] width 69 height 21
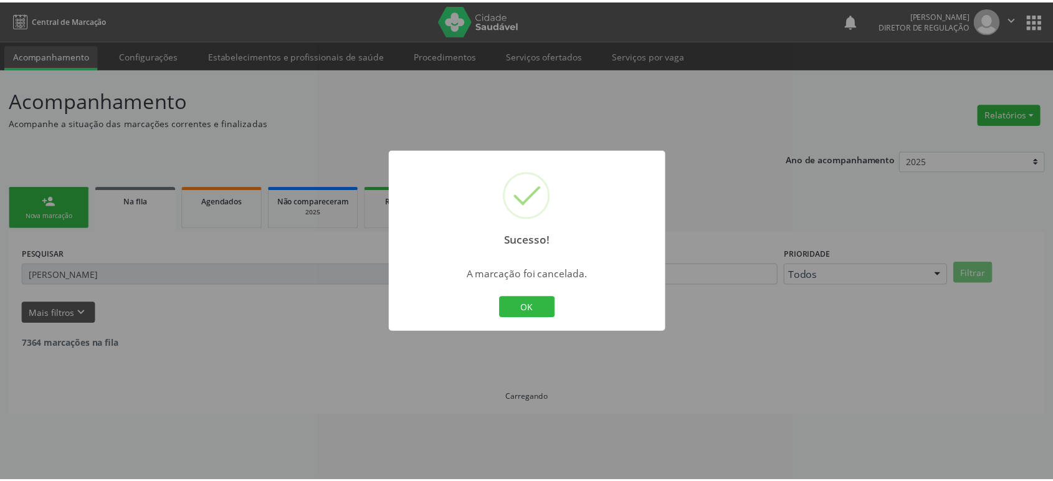
scroll to position [0, 0]
